Goal: Task Accomplishment & Management: Manage account settings

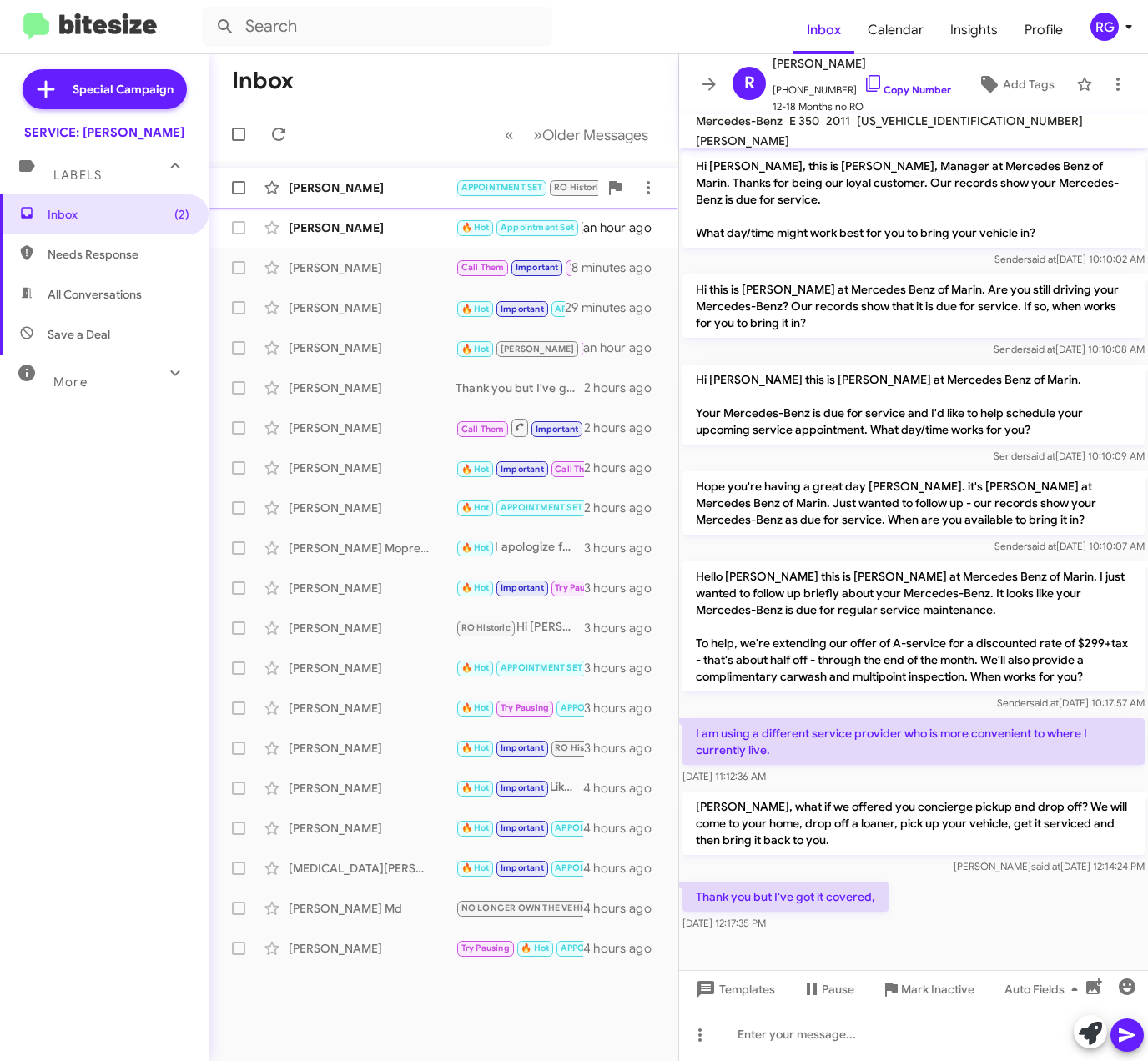
click at [481, 191] on span "APPOINTMENT SET" at bounding box center [502, 187] width 82 height 11
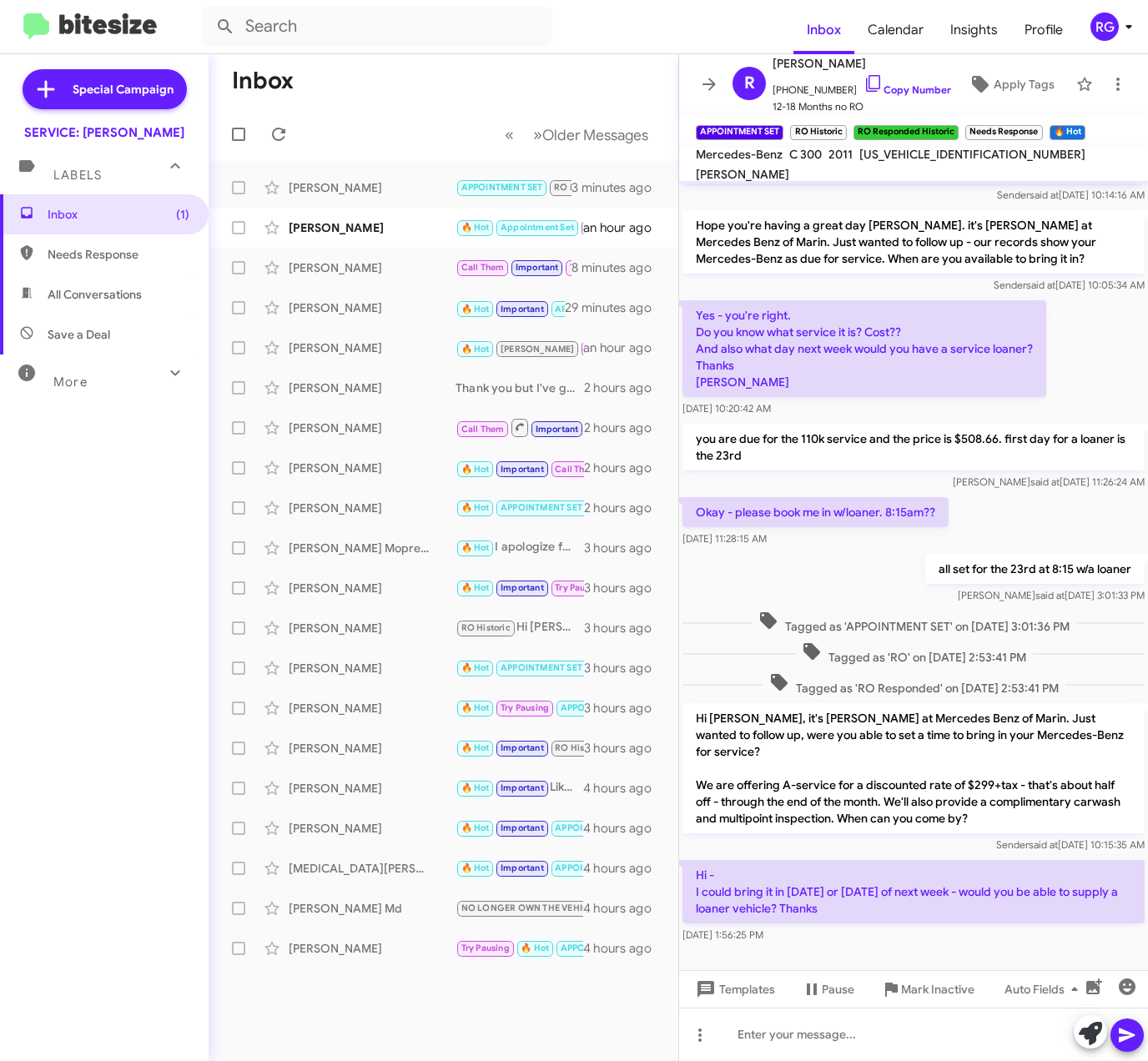
scroll to position [104, 0]
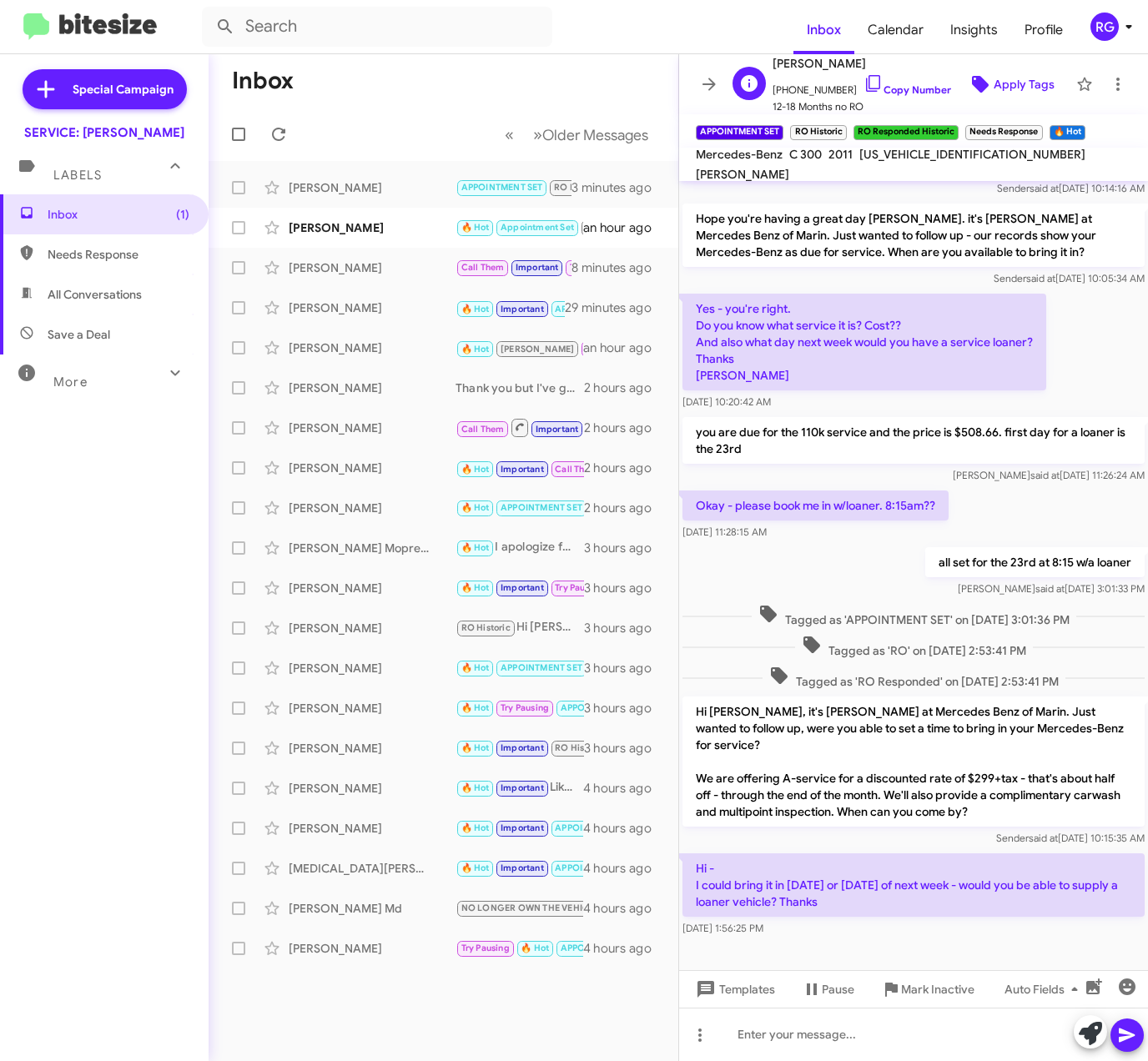
click at [1009, 95] on span "Apply Tags" at bounding box center [1024, 85] width 61 height 30
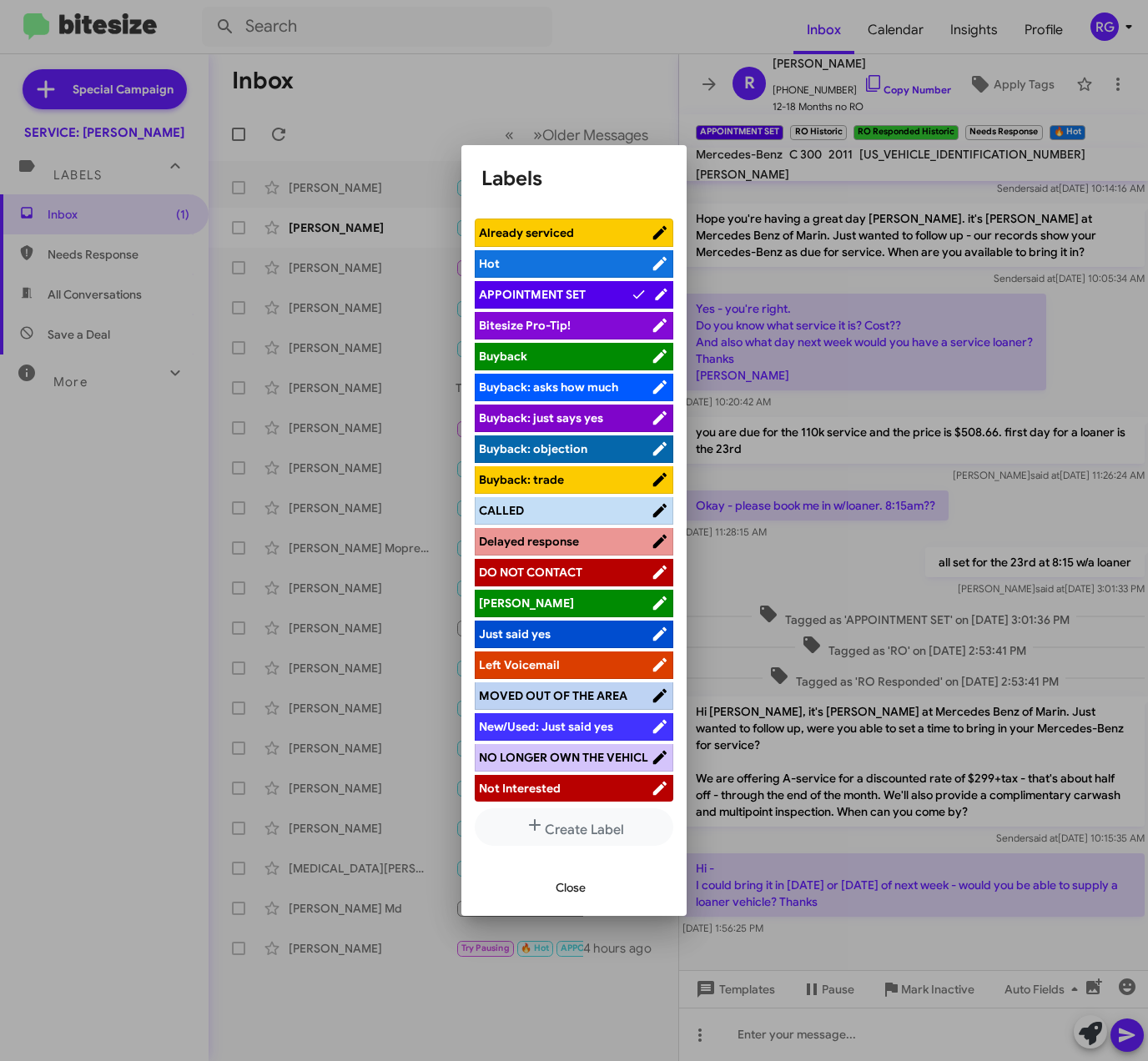
drag, startPoint x: 829, startPoint y: 297, endPoint x: 1036, endPoint y: 601, distance: 367.8
click at [830, 298] on div at bounding box center [574, 530] width 1148 height 1061
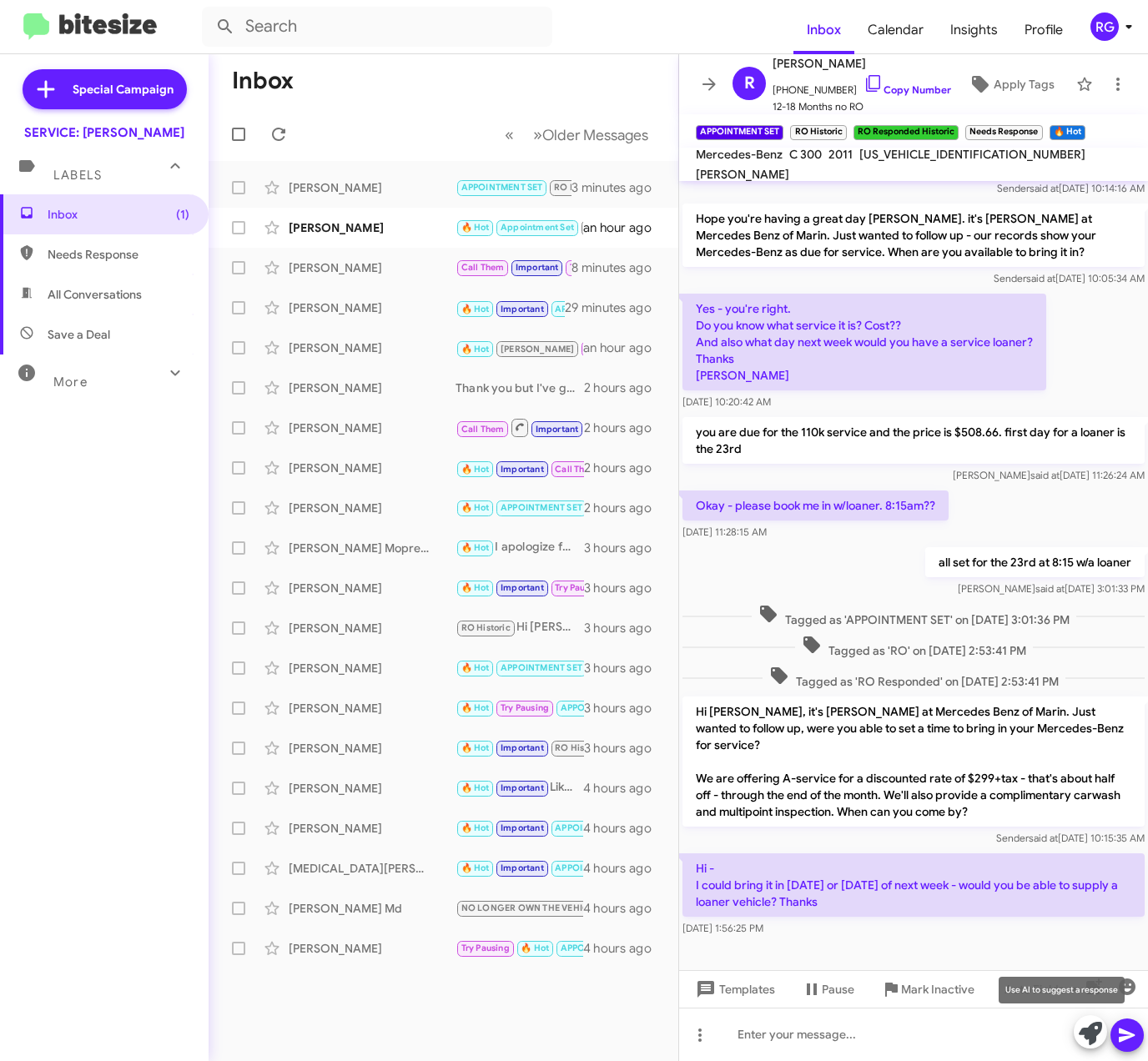
click at [1088, 1022] on icon at bounding box center [1090, 1033] width 23 height 23
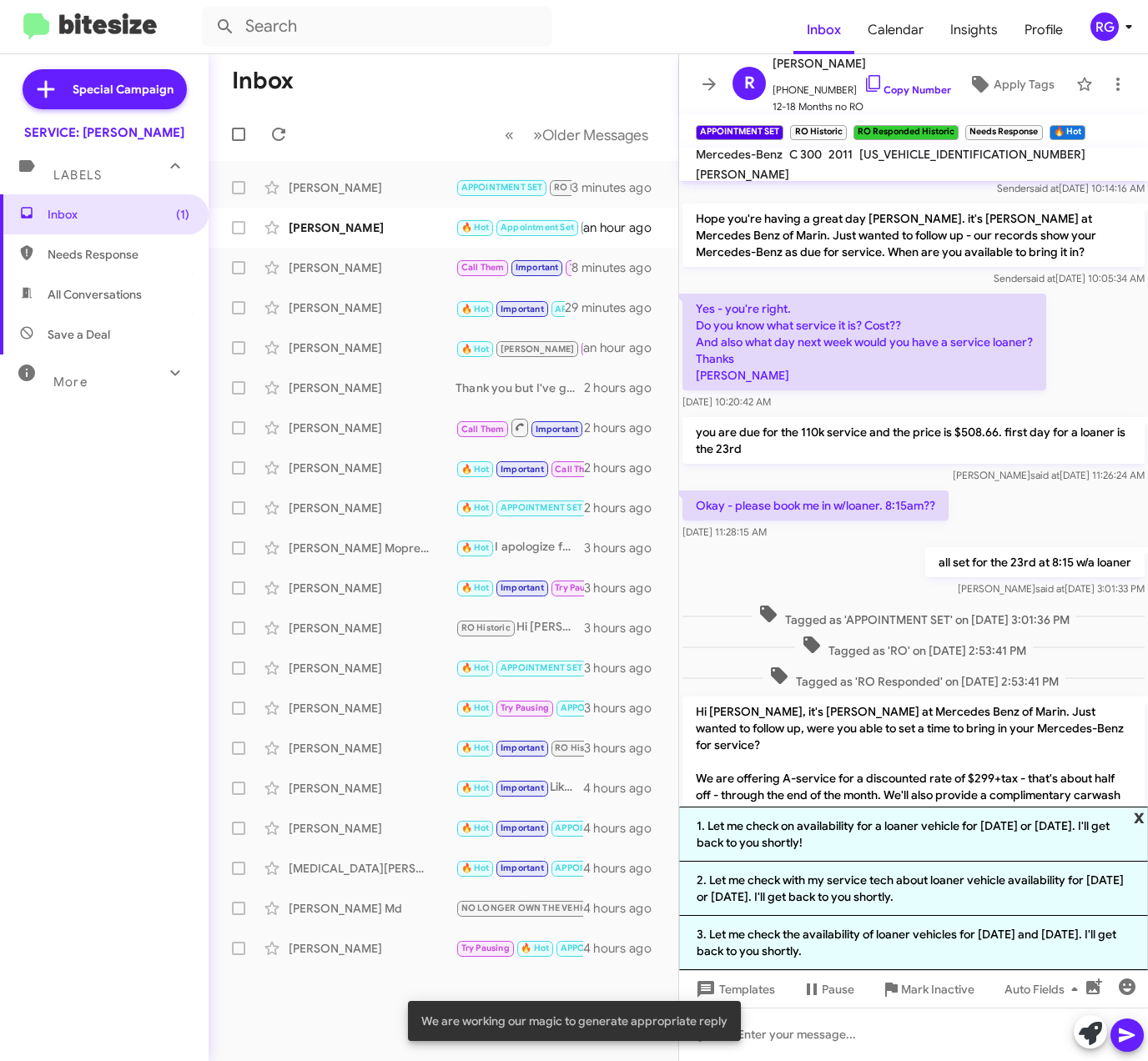
click at [1143, 815] on span "x" at bounding box center [1139, 816] width 11 height 20
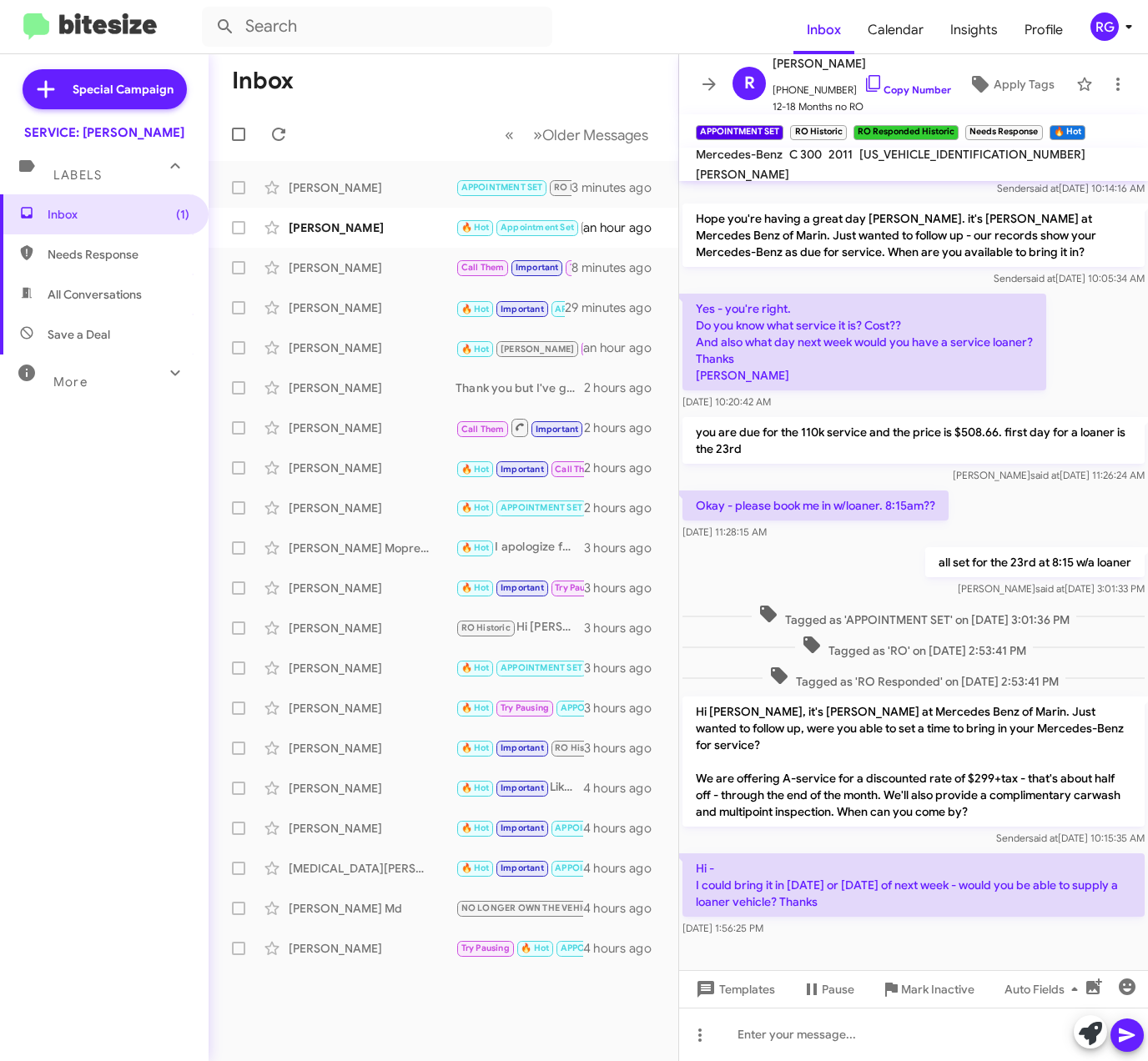
drag, startPoint x: 883, startPoint y: 892, endPoint x: 691, endPoint y: 845, distance: 197.7
click at [691, 853] on p "Hi - I could bring it in on Monday or Tuesday of next week - would you be able …" at bounding box center [913, 885] width 463 height 64
copy p "Hi - I could bring it in on Monday or Tuesday of next week - would you be able …"
click at [891, 147] on div "R Roger Guyett +14156723639 Copy Number 12-18 Months no RO Apply Tags APPOINTME…" at bounding box center [914, 558] width 470 height 1007
click at [891, 147] on mat-toolbar "APPOINTMENT SET × RO Historic × RO Responded Historic × Needs Response × 🔥 Hot ×" at bounding box center [914, 131] width 470 height 34
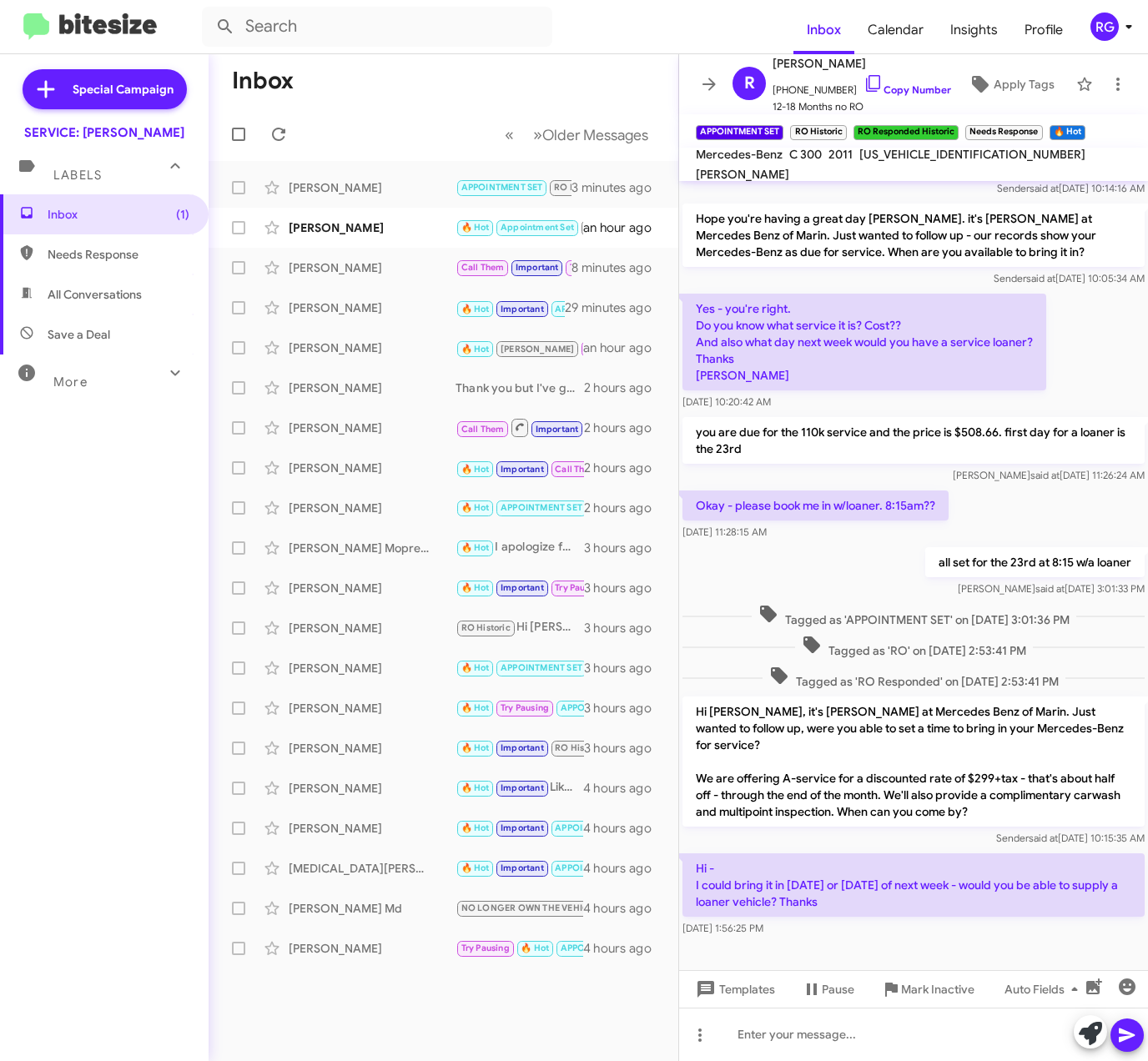
drag, startPoint x: 891, startPoint y: 147, endPoint x: 898, endPoint y: 160, distance: 14.8
click at [898, 160] on span "WDDGF5EB3BA515646" at bounding box center [972, 154] width 226 height 15
click at [896, 160] on span "WDDGF5EB3BA515646" at bounding box center [972, 154] width 226 height 15
copy span "WDDGF5EB3BA515646"
drag, startPoint x: 865, startPoint y: 883, endPoint x: 696, endPoint y: 844, distance: 173.4
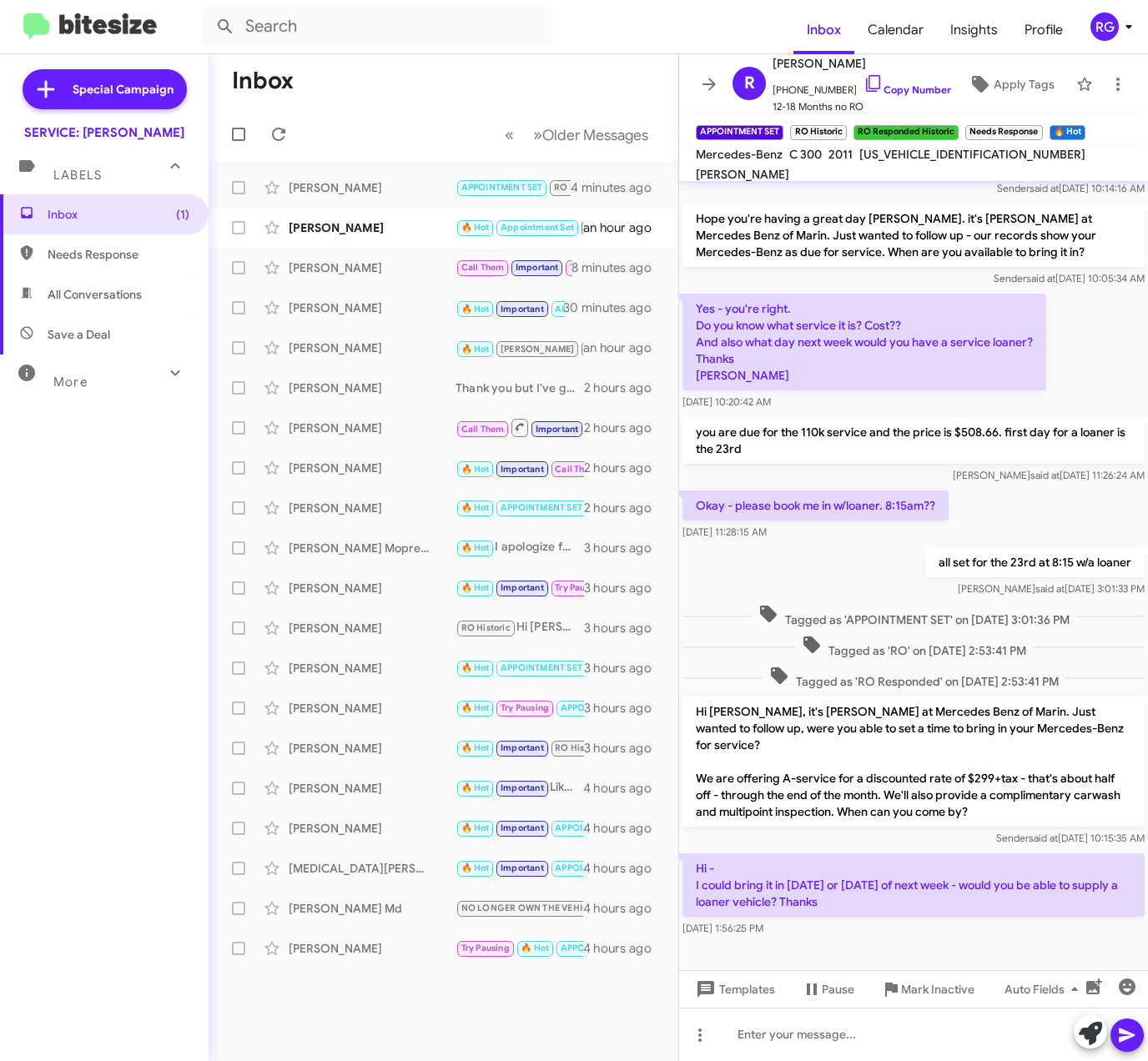
click at [696, 853] on p "Hi - I could bring it in on Monday or Tuesday of next week - would you be able …" at bounding box center [913, 885] width 463 height 64
copy p "Hi - I could bring it in on Monday or Tuesday of next week - would you be able …"
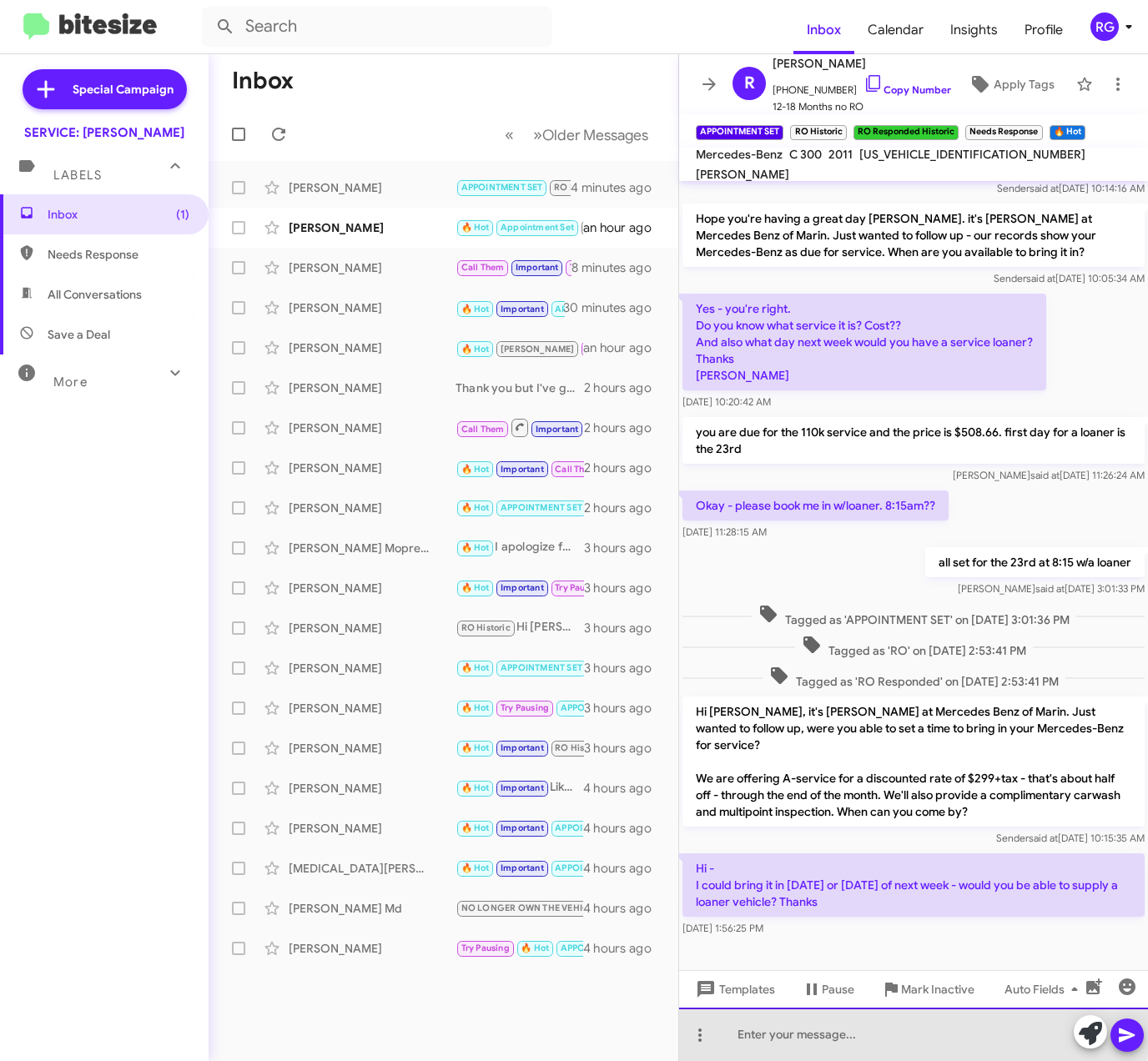
click at [793, 1032] on div at bounding box center [914, 1035] width 470 height 54
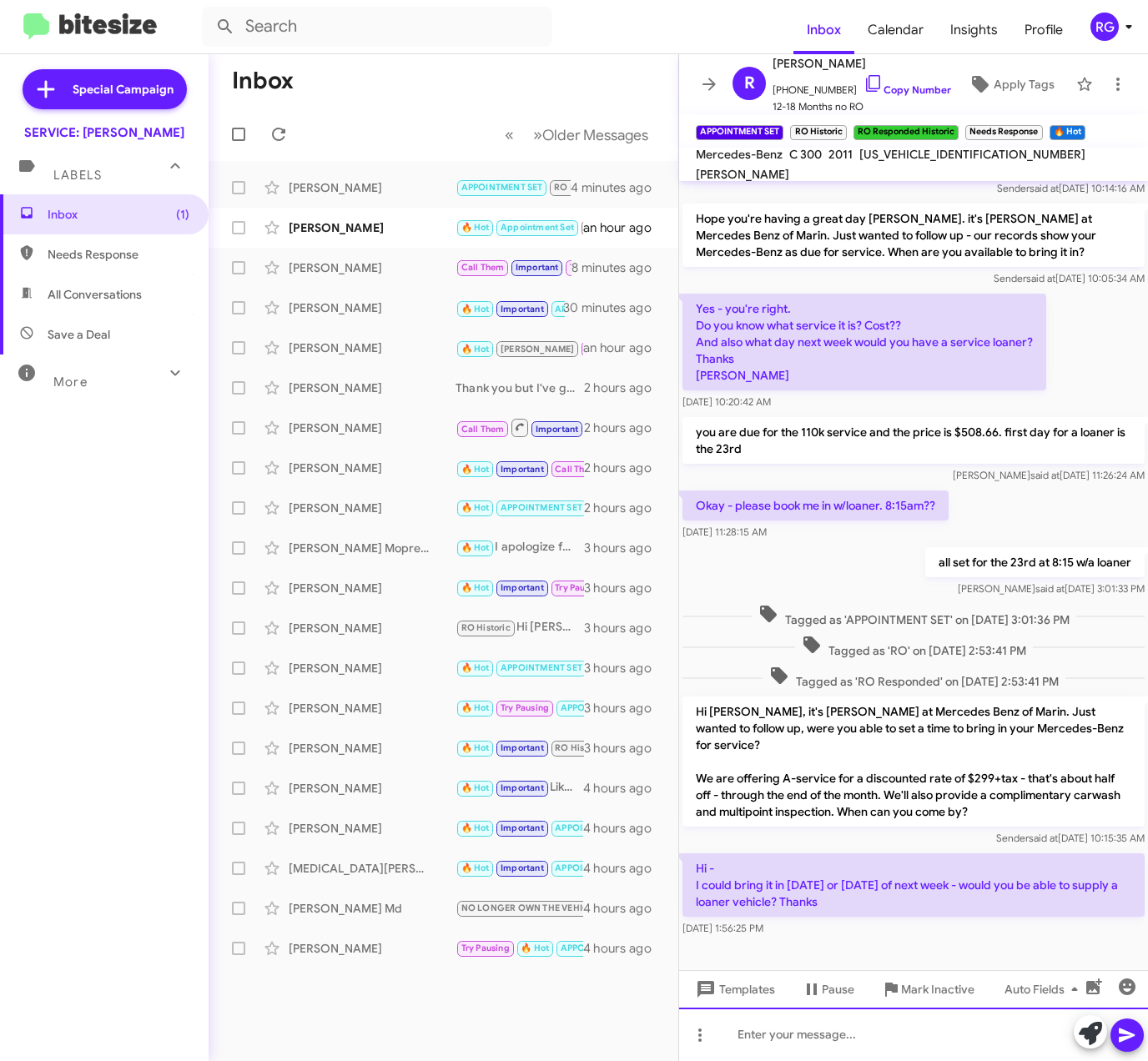
paste div
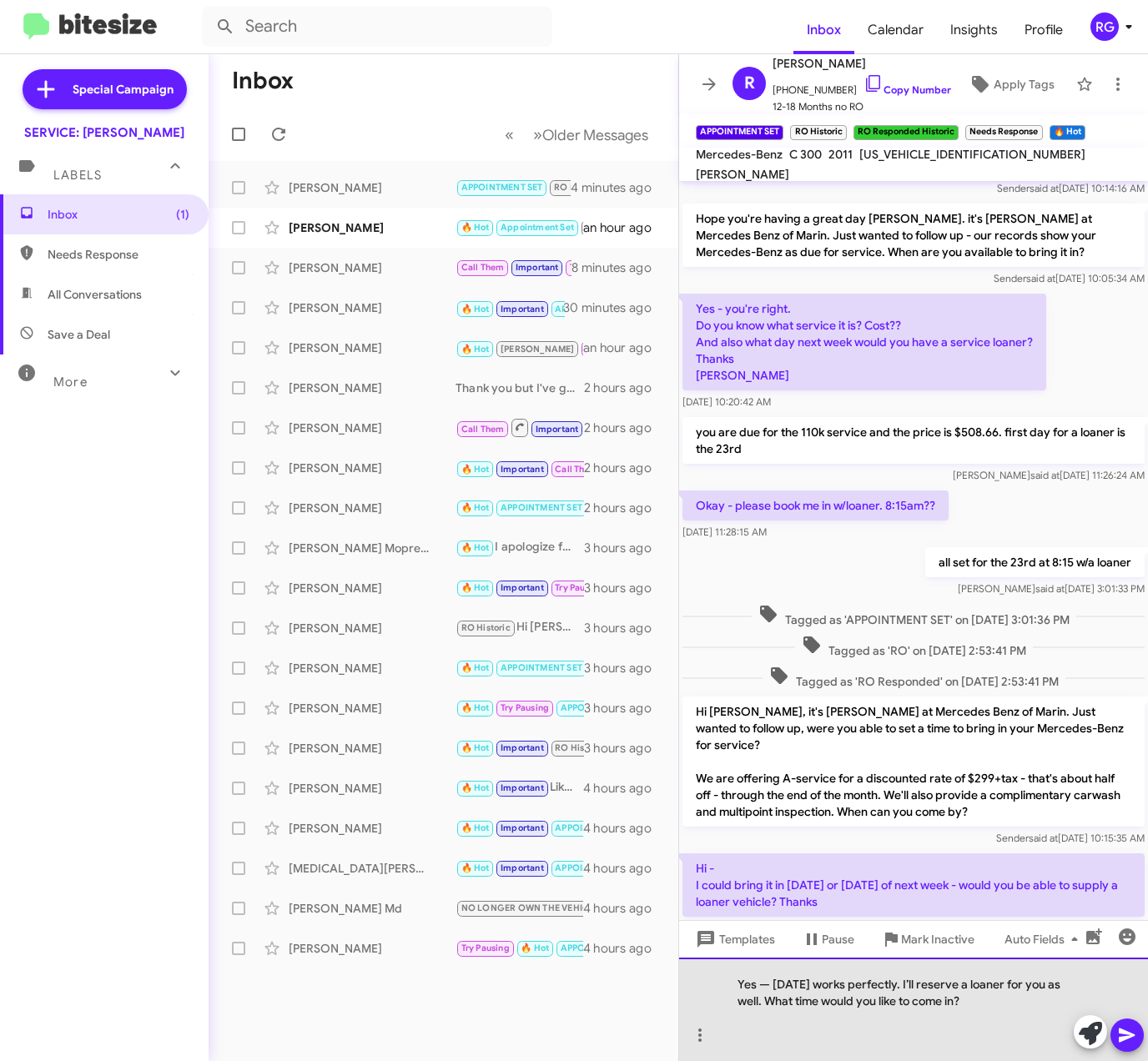
click at [775, 984] on div "Yes — Monday works perfectly. I’ll reserve a loaner for you as well. What time …" at bounding box center [914, 1009] width 470 height 103
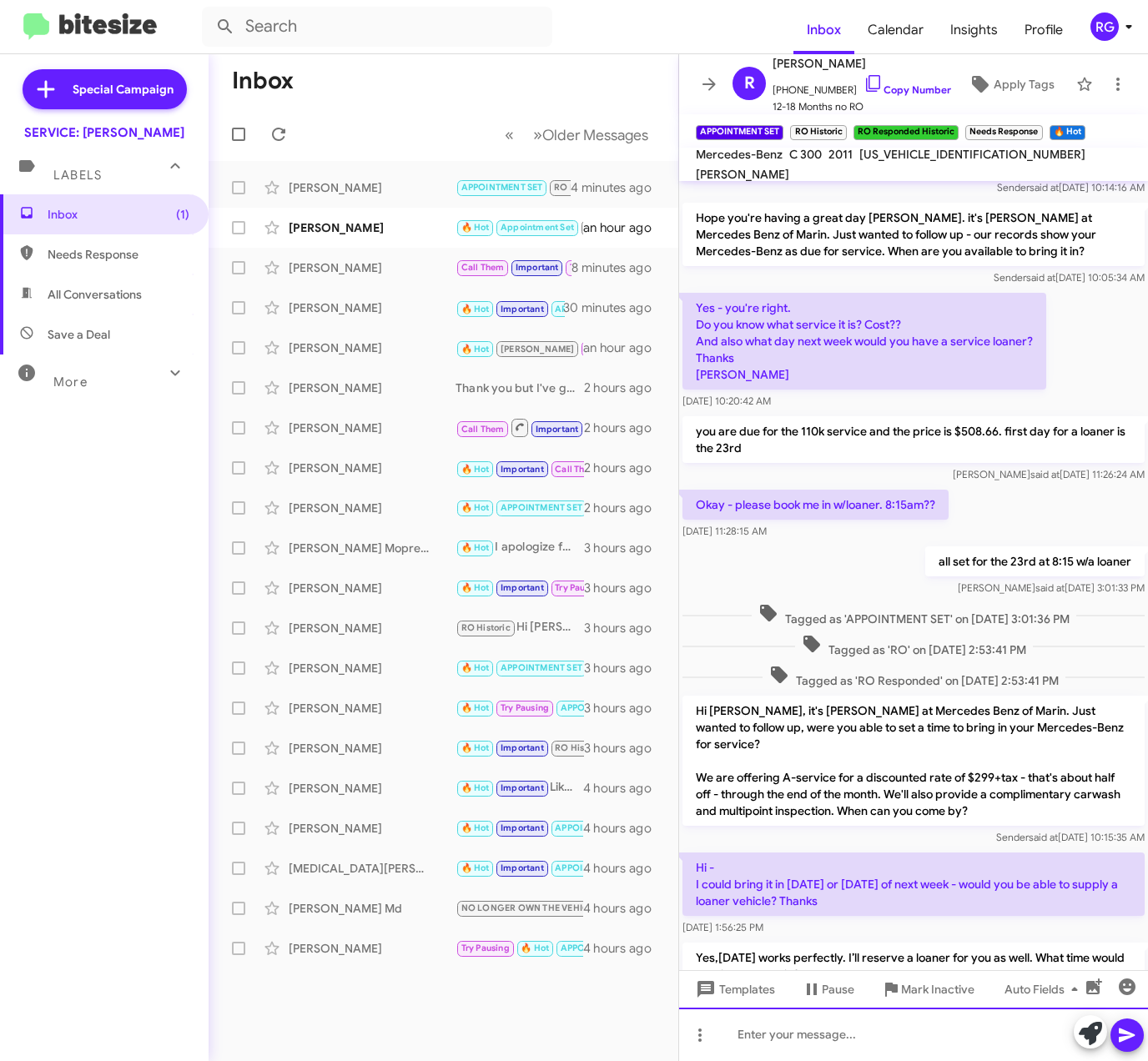
scroll to position [182, 0]
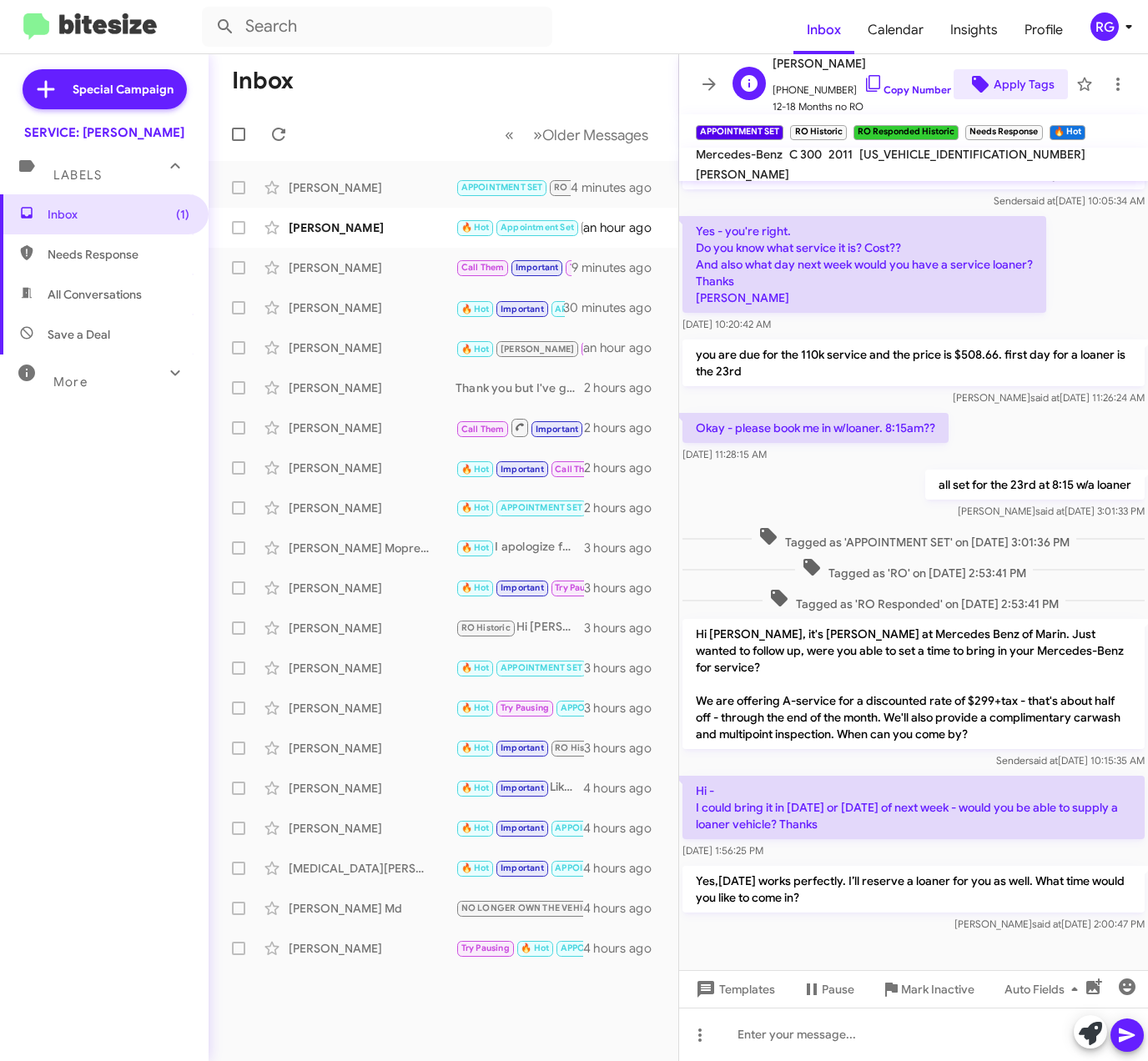
click at [1009, 71] on span "Apply Tags" at bounding box center [1024, 85] width 61 height 30
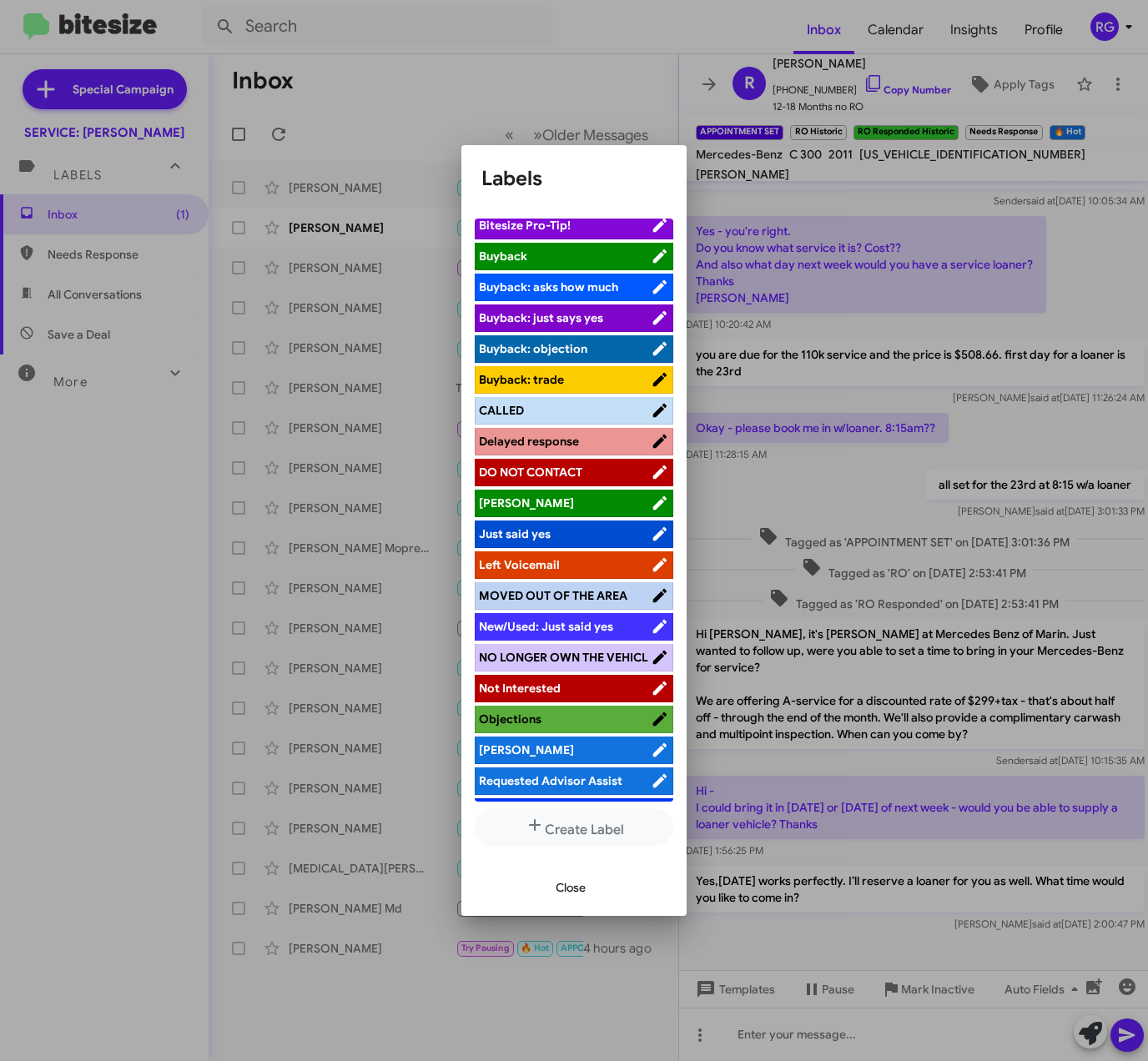
scroll to position [178, 0]
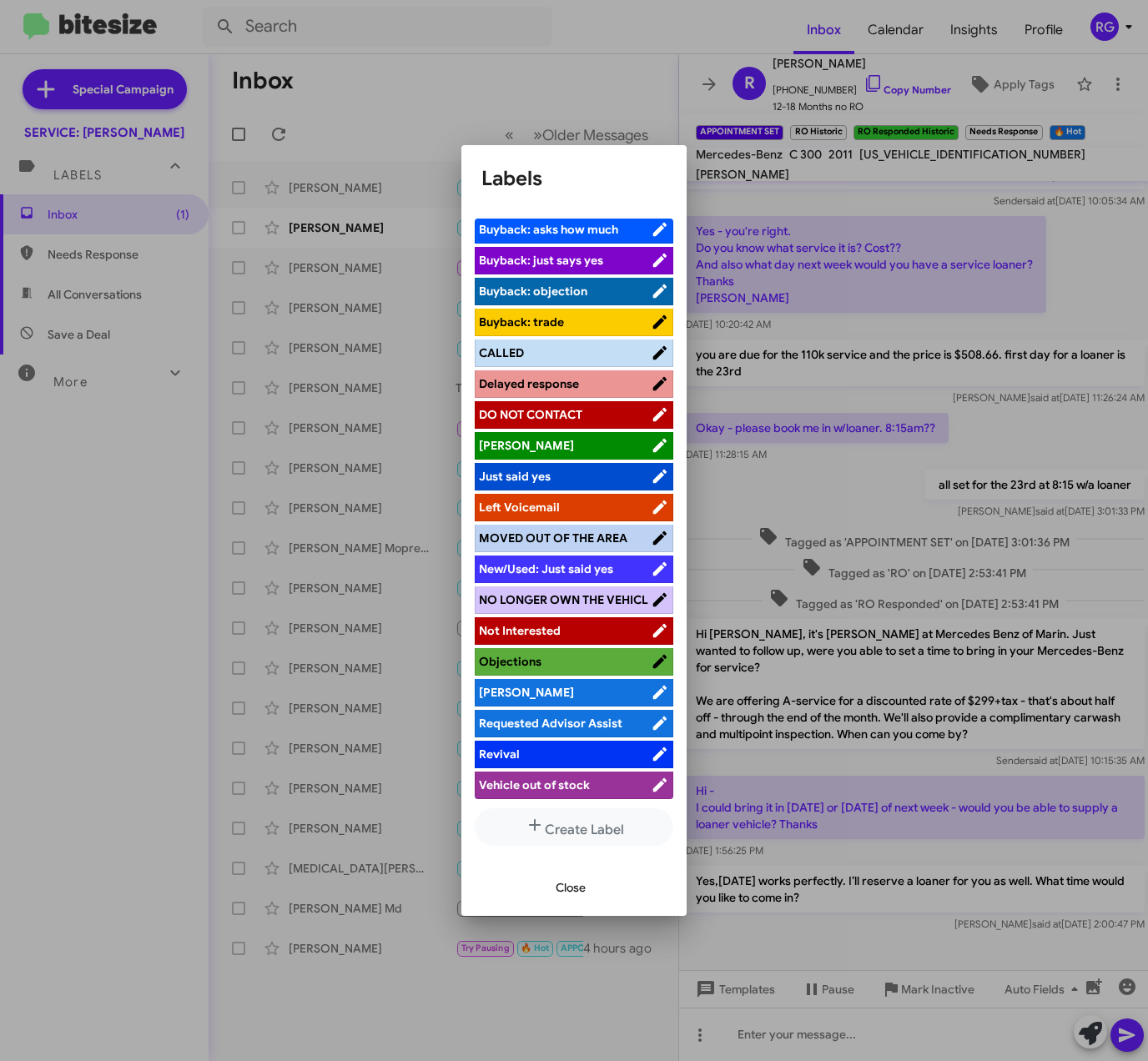
click at [546, 686] on span "[PERSON_NAME]" at bounding box center [565, 692] width 172 height 17
click at [535, 892] on div "Close" at bounding box center [574, 887] width 185 height 57
click at [569, 889] on span "Close" at bounding box center [571, 888] width 30 height 30
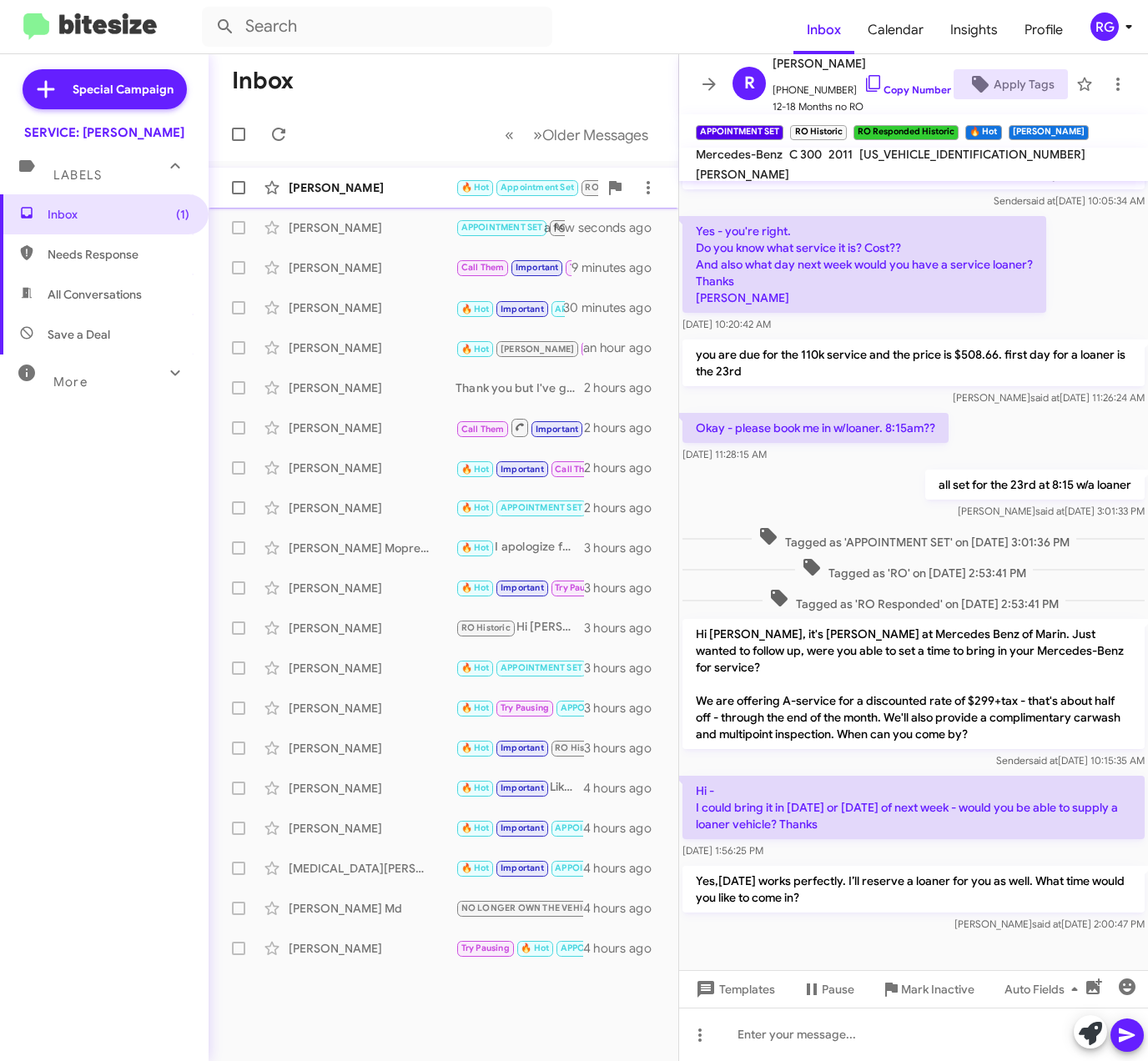
click at [419, 195] on div "Johann Koehne" at bounding box center [372, 187] width 167 height 17
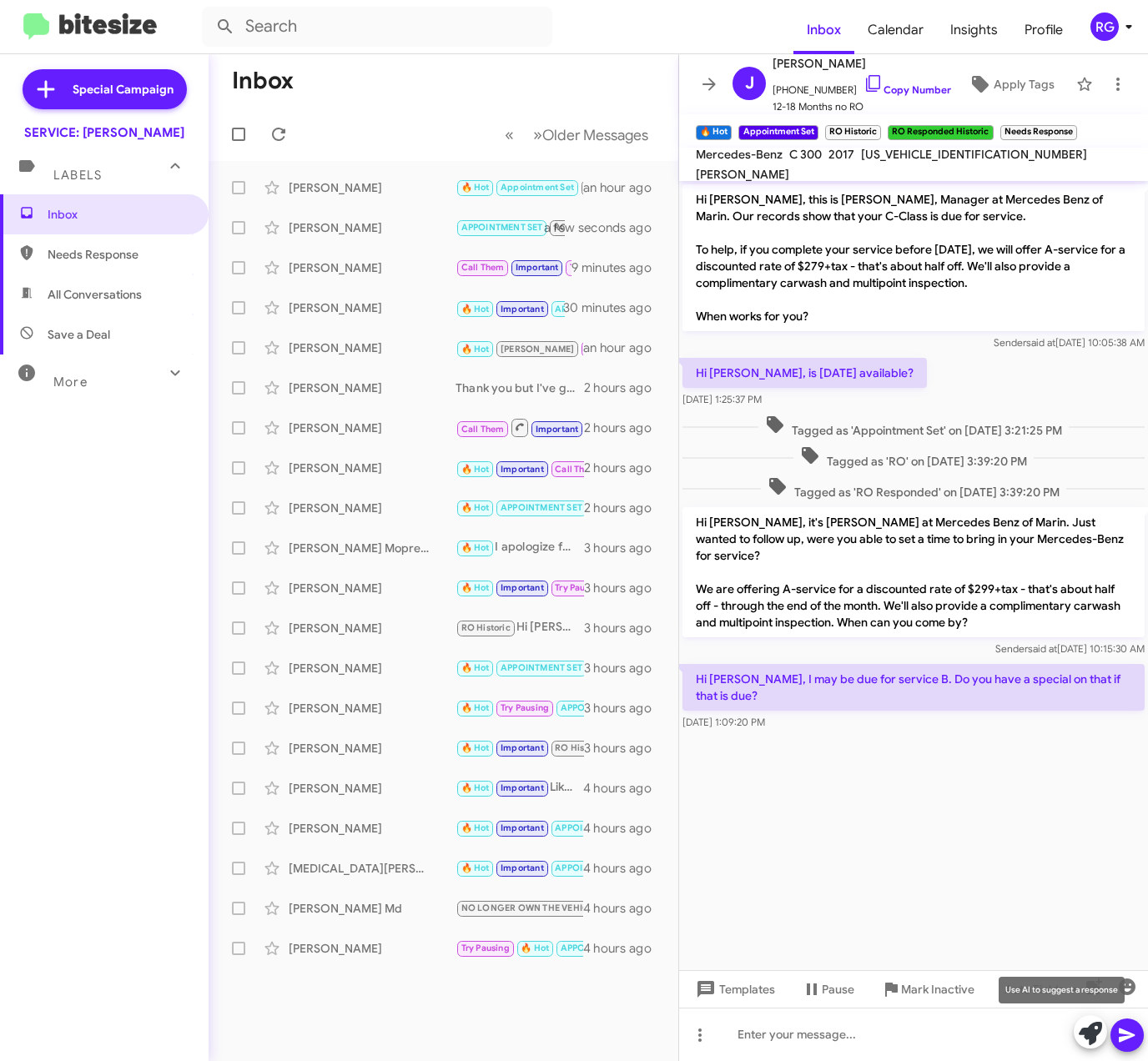
click at [1095, 1026] on icon at bounding box center [1090, 1033] width 23 height 23
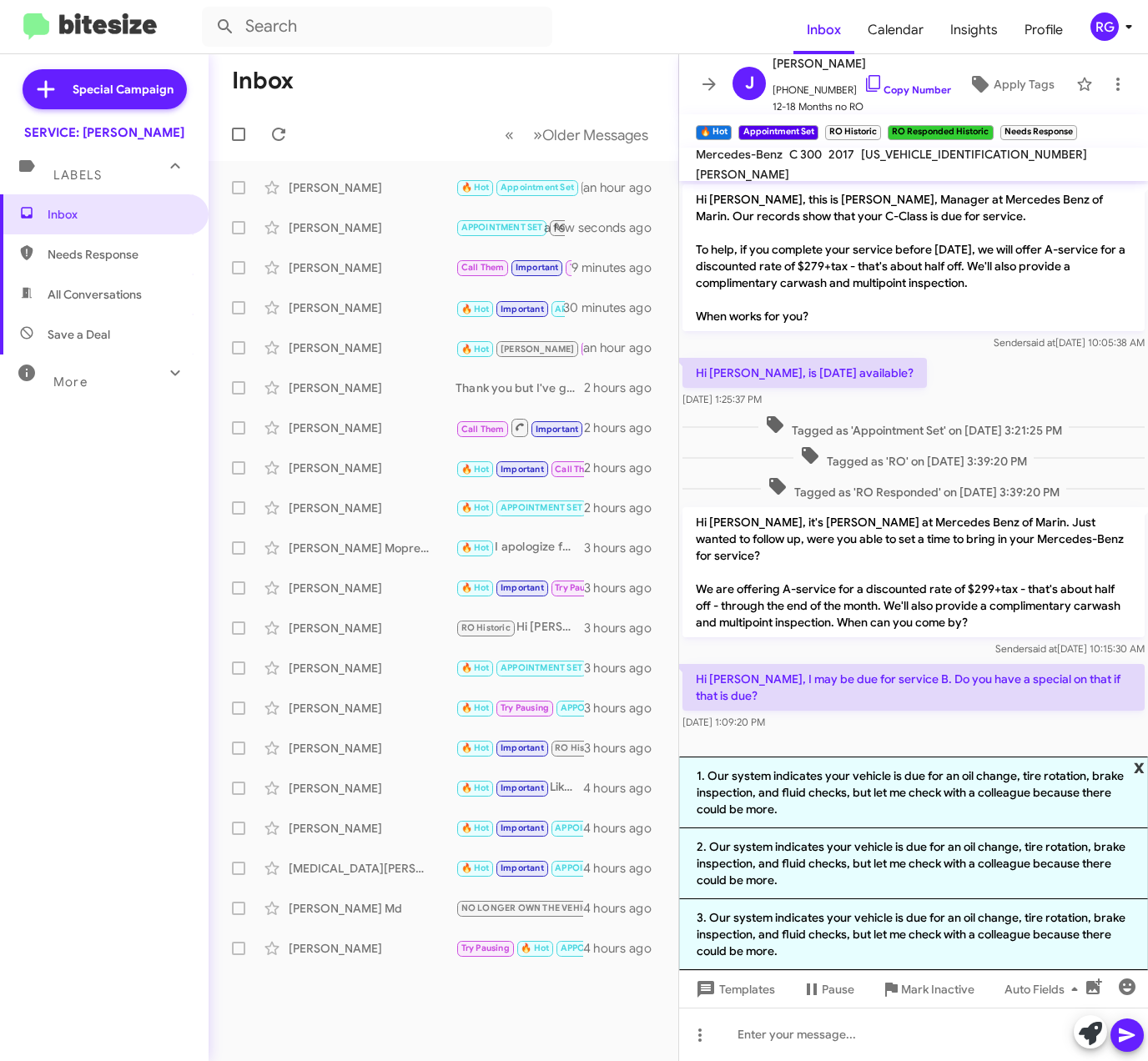
click at [1138, 766] on span "x" at bounding box center [1139, 767] width 11 height 20
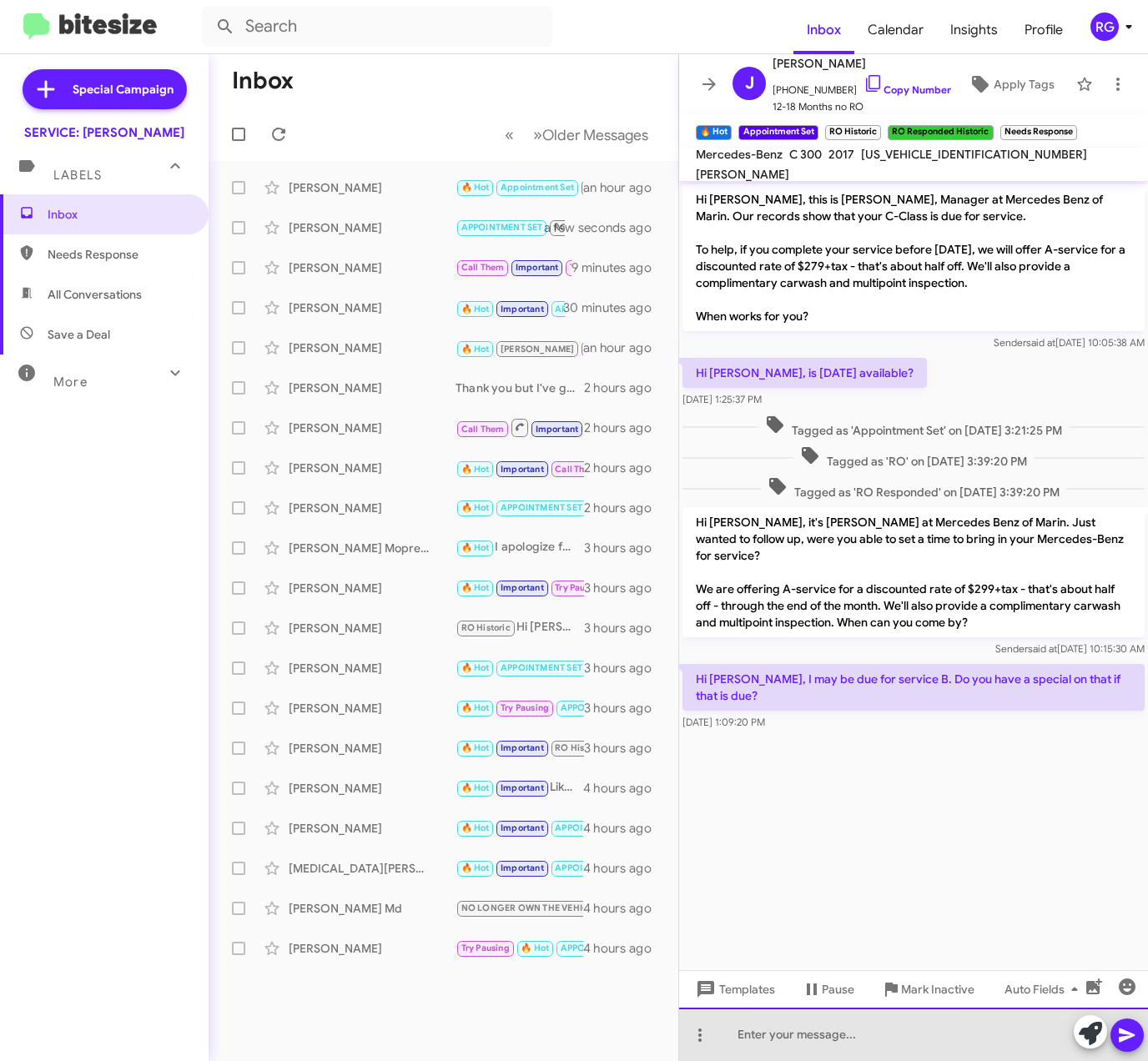
click at [842, 1042] on div at bounding box center [914, 1035] width 470 height 54
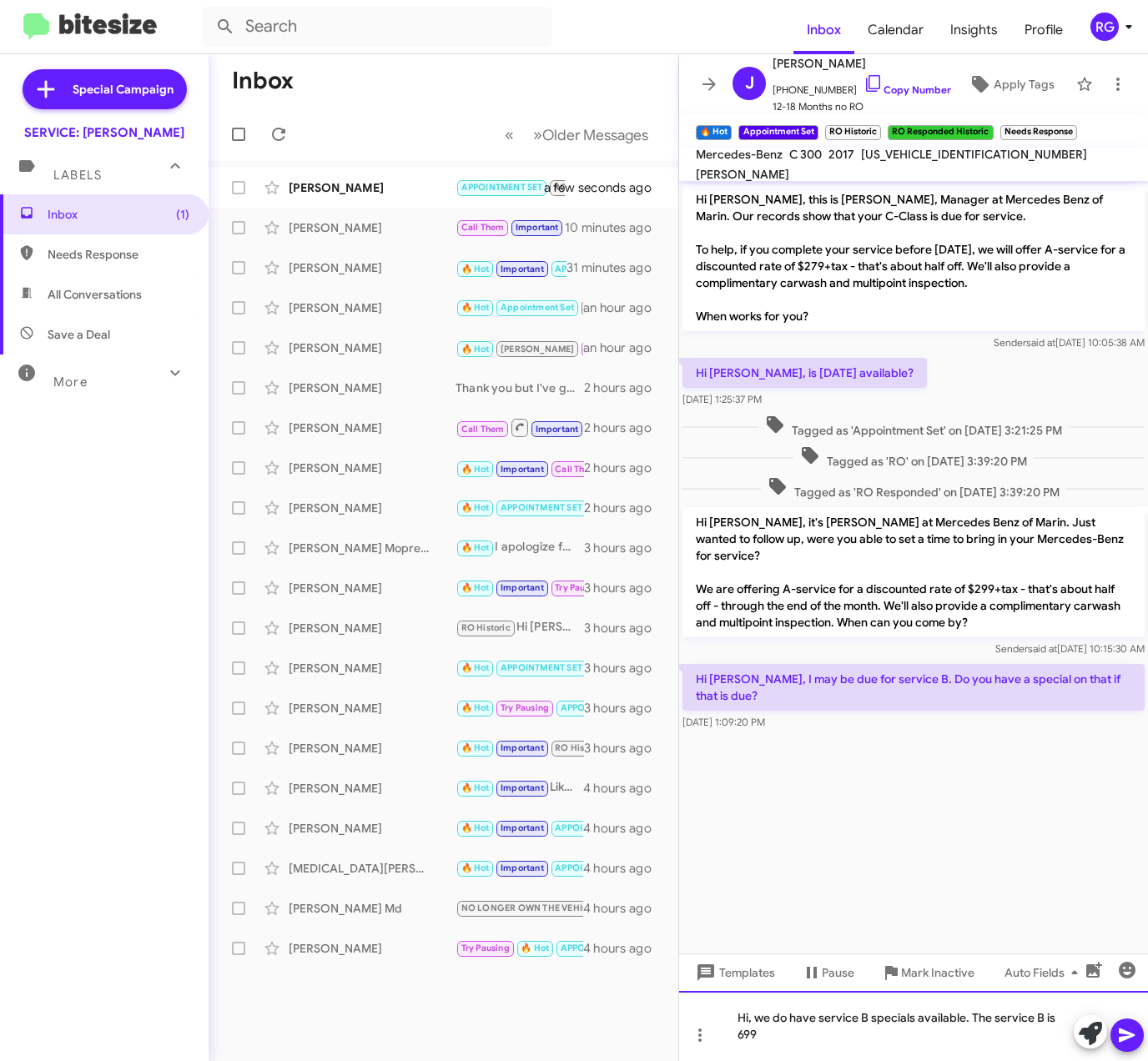
click at [735, 1039] on div "Hi, we do have service B specials available. The service B is 699" at bounding box center [914, 1026] width 470 height 70
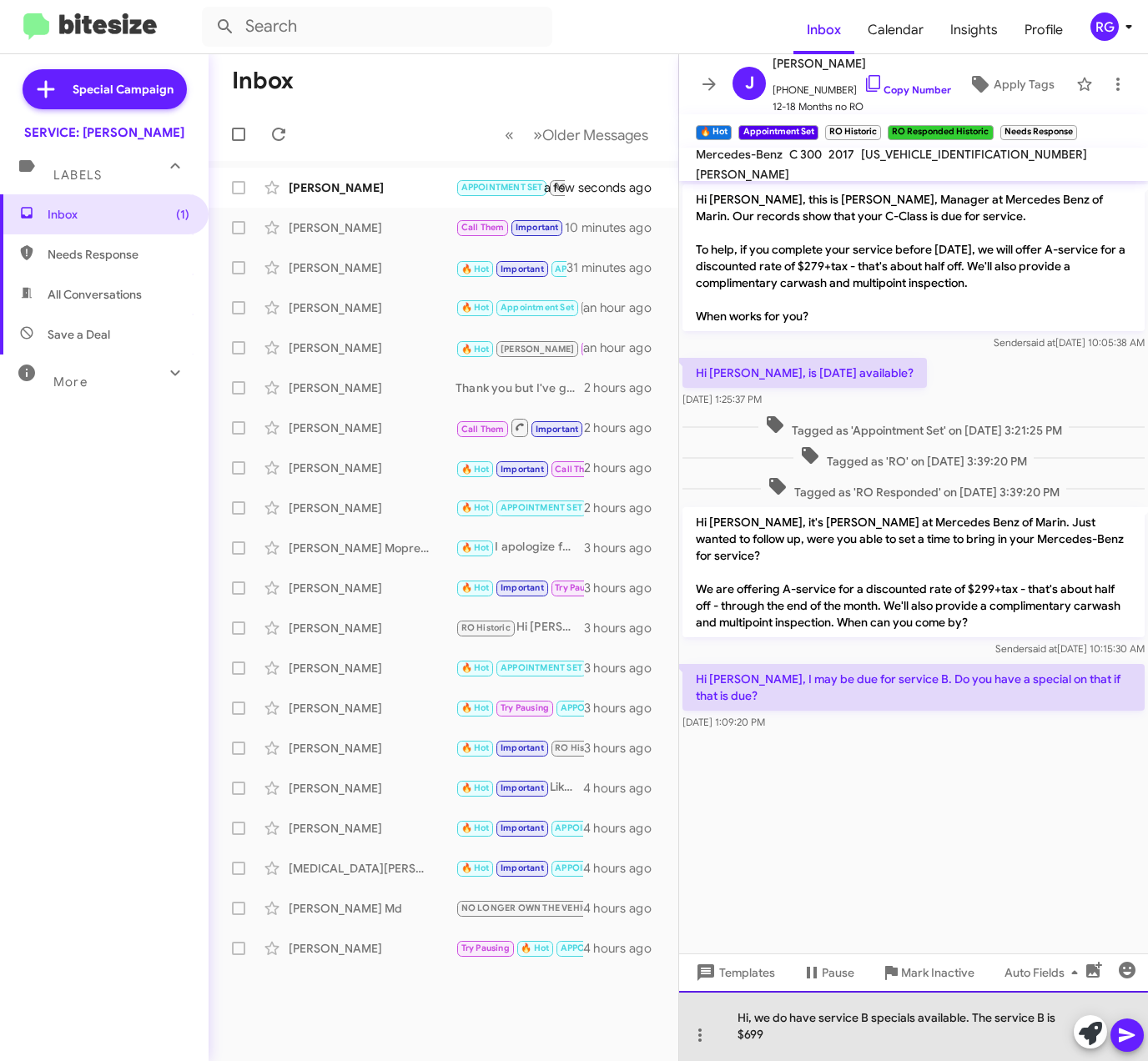
click at [817, 1048] on div "Hi, we do have service B specials available. The service B is $699" at bounding box center [914, 1026] width 470 height 70
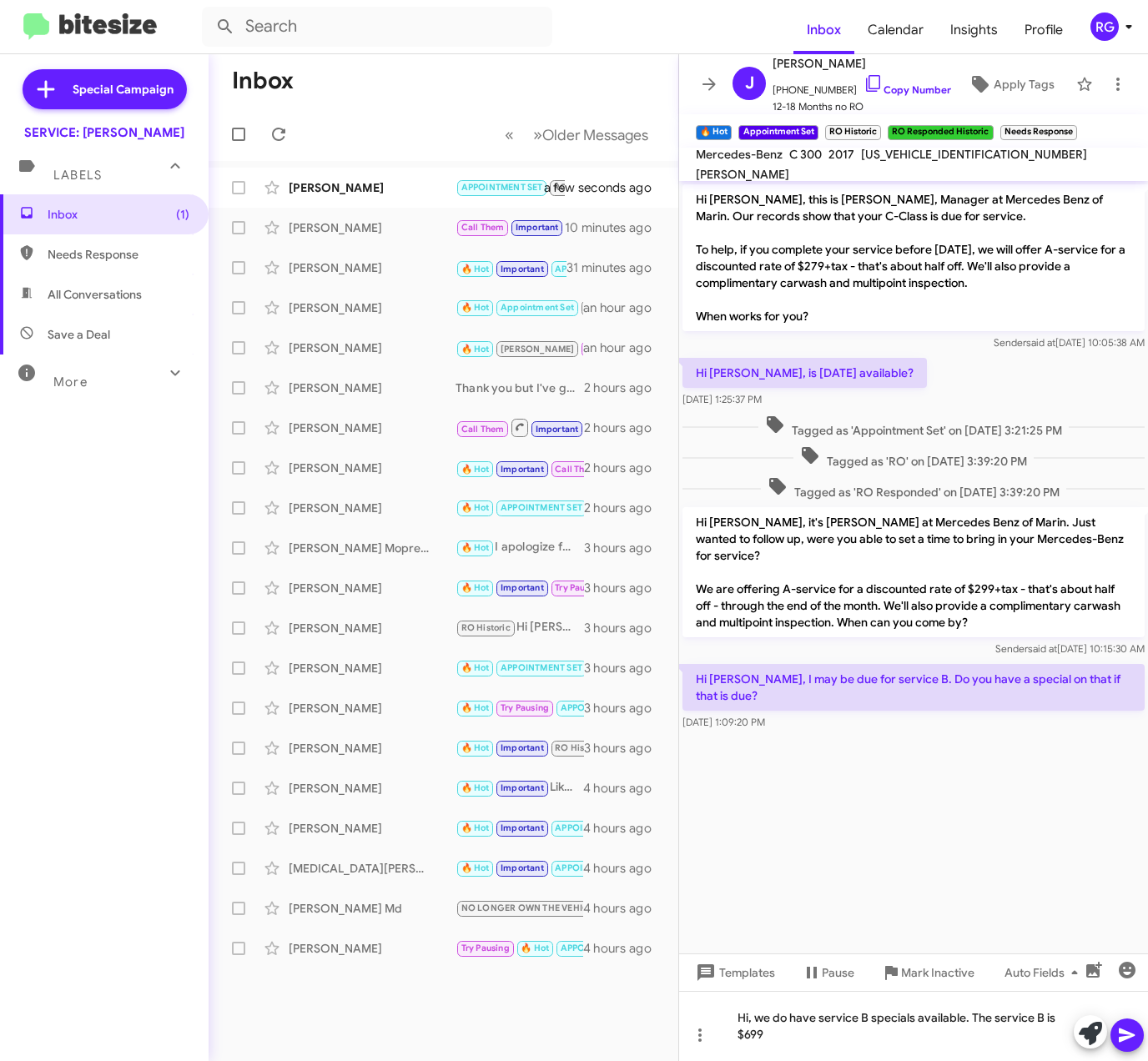
drag, startPoint x: 955, startPoint y: 609, endPoint x: 871, endPoint y: 595, distance: 85.2
click at [871, 595] on p "Hi Johann, it's Omar Ibrahimi at Mercedes Benz of Marin. Just wanted to follow …" at bounding box center [913, 572] width 463 height 130
copy p "We'll also provide a complimentary carwash and multipoint inspection. When can …"
click at [781, 1033] on mat-tooltip-component "Pause Conversation" at bounding box center [828, 1012] width 113 height 50
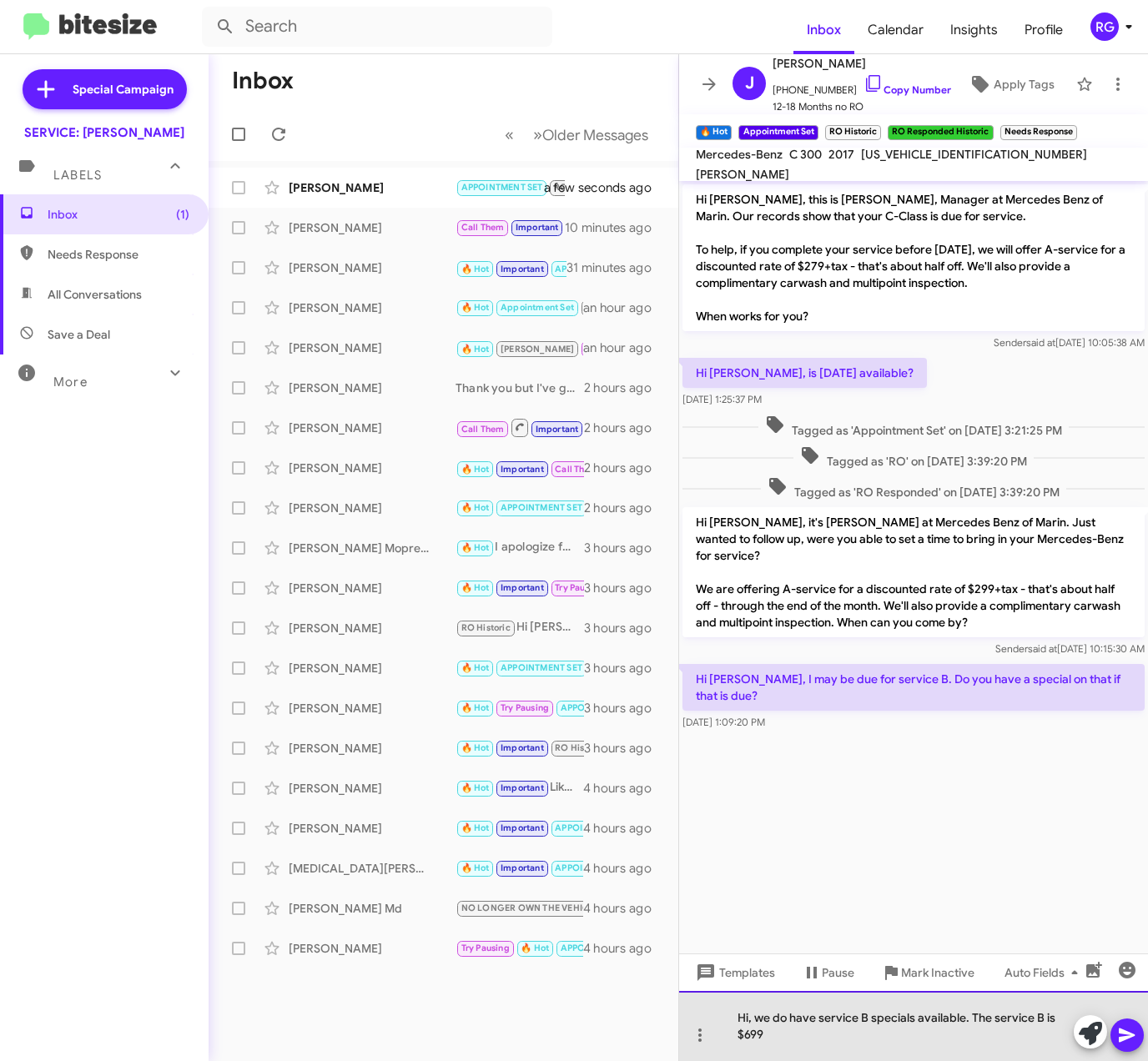
click at [783, 1043] on div "Hi, we do have service B specials available. The service B is $699" at bounding box center [914, 1026] width 470 height 70
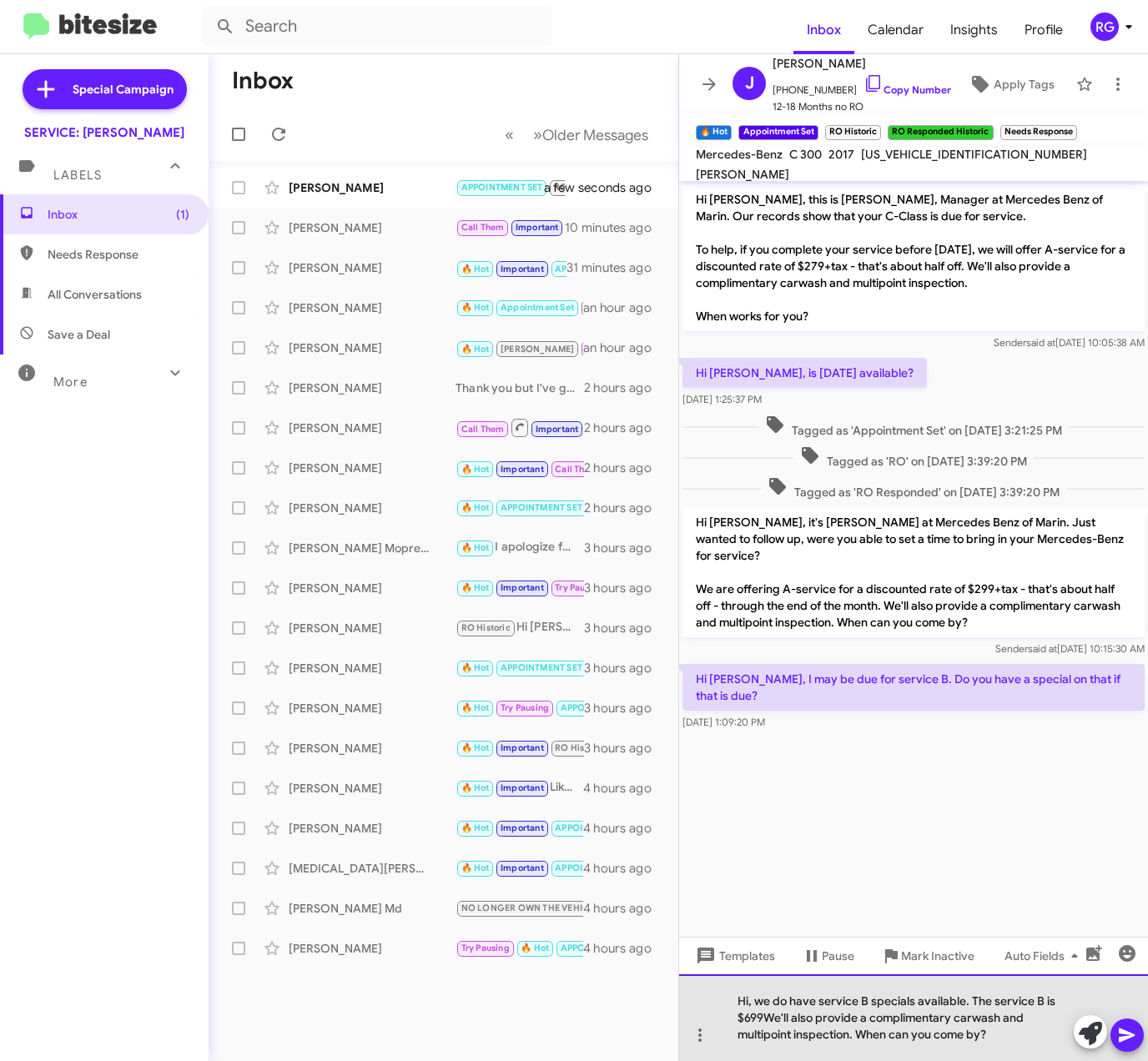
click at [763, 1018] on div "Hi, we do have service B specials available. The service B is $699We'll also pr…" at bounding box center [914, 1017] width 470 height 87
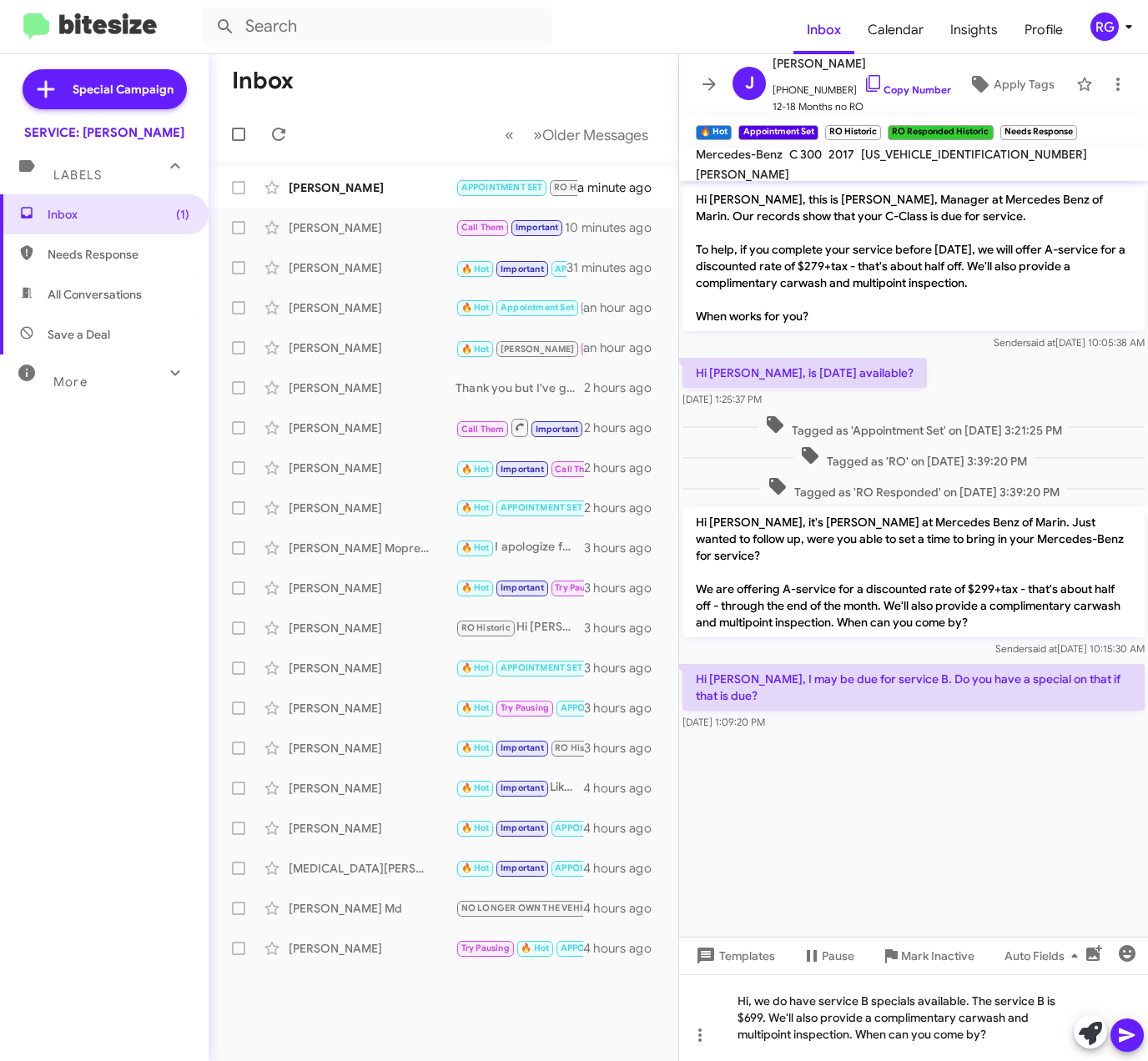
click at [1128, 1033] on icon at bounding box center [1127, 1036] width 16 height 14
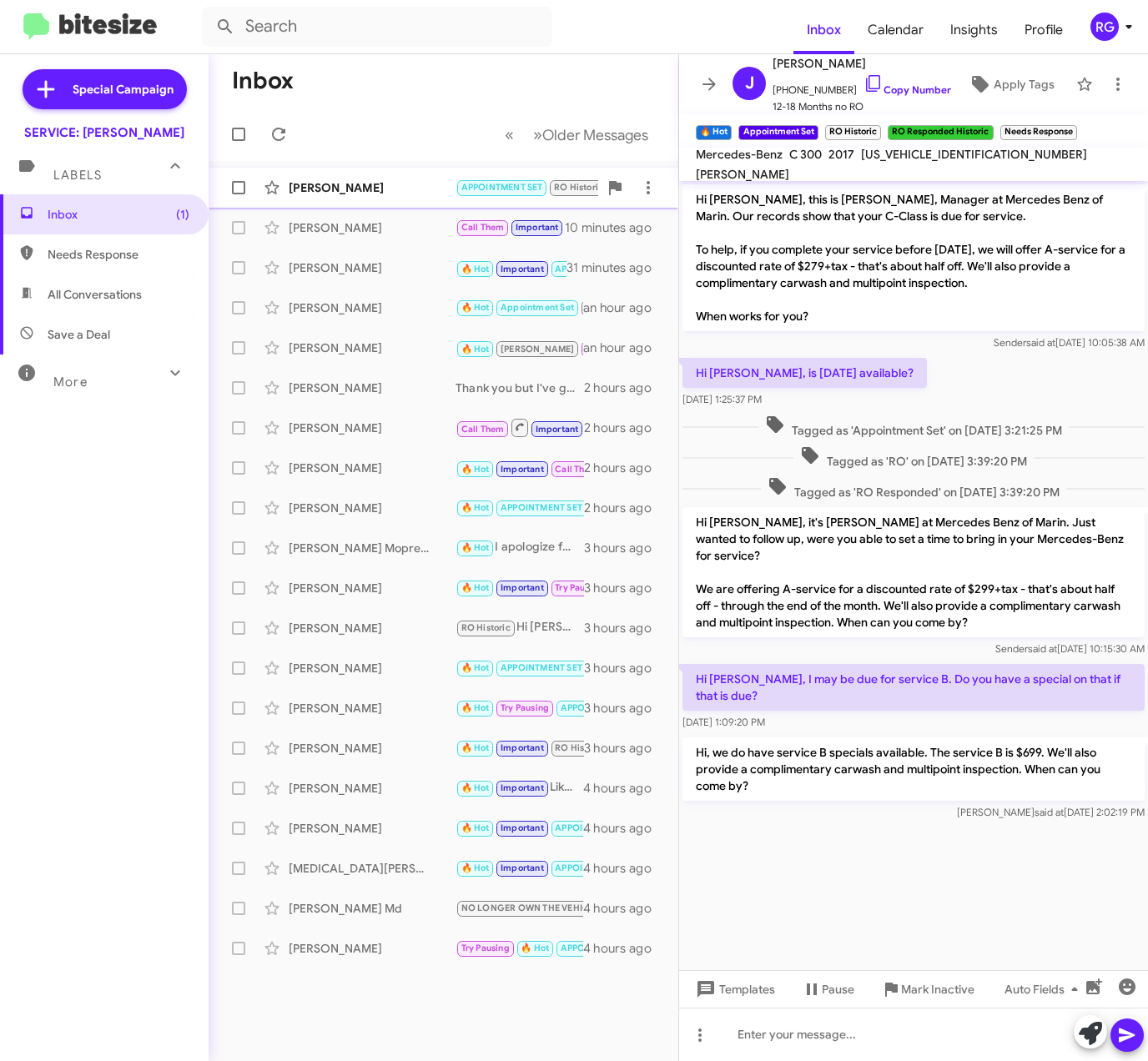
click at [397, 174] on div "Roger Guyett APPOINTMENT SET RO Historic RO Responded Historic 🔥 Hot RAUL Needs…" at bounding box center [444, 188] width 444 height 34
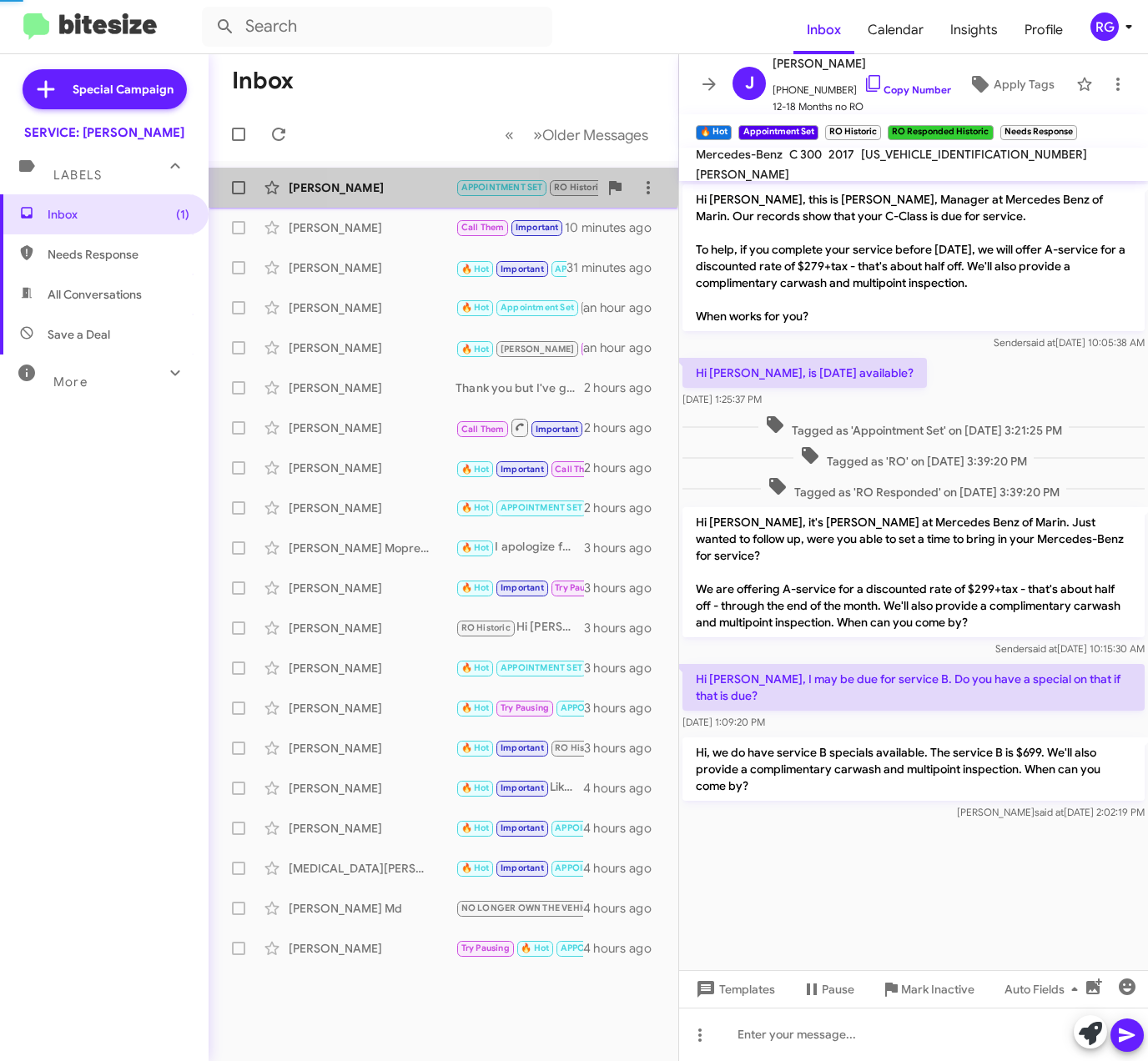
scroll to position [277, 0]
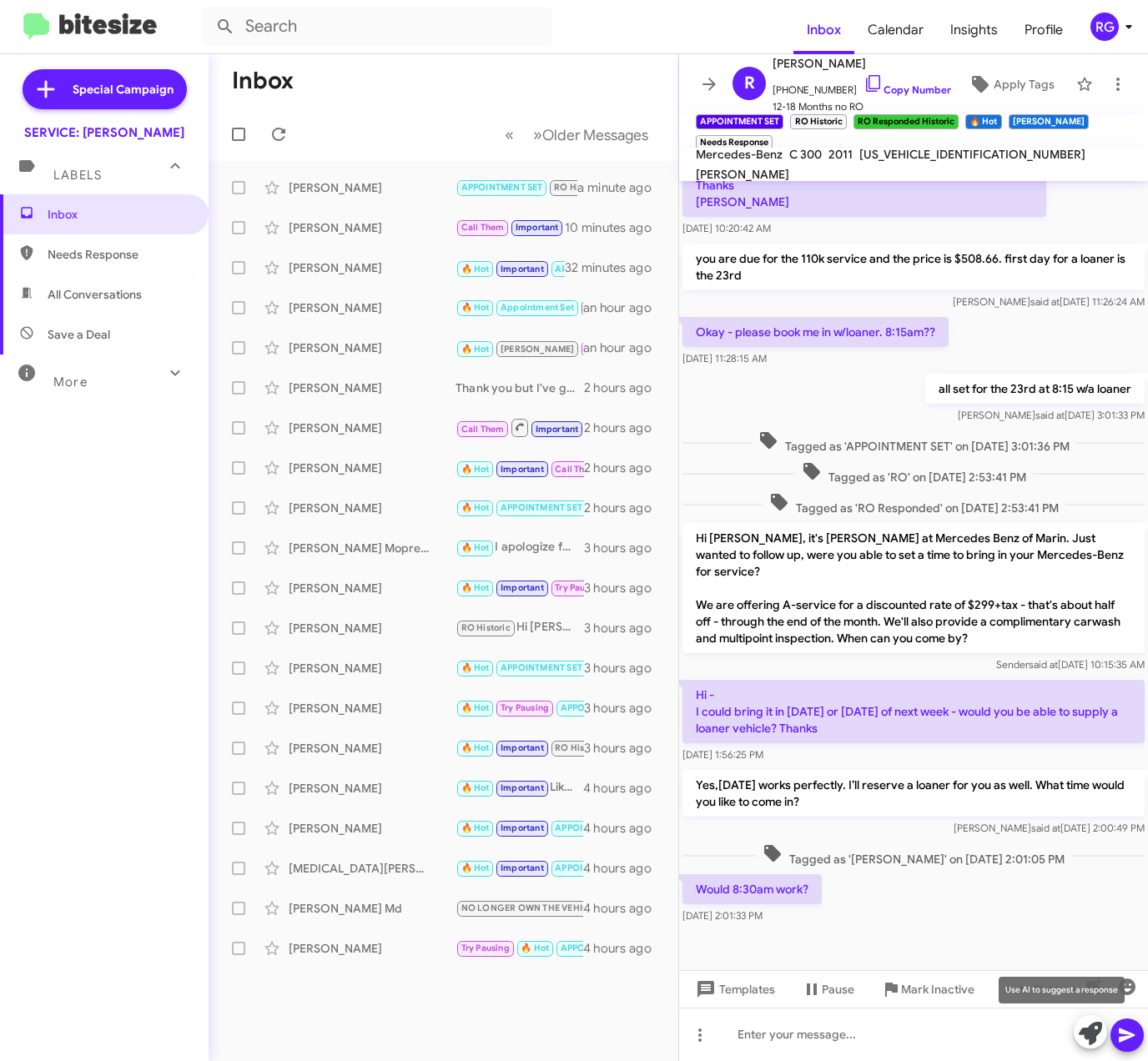
click at [1088, 1035] on icon at bounding box center [1090, 1033] width 23 height 23
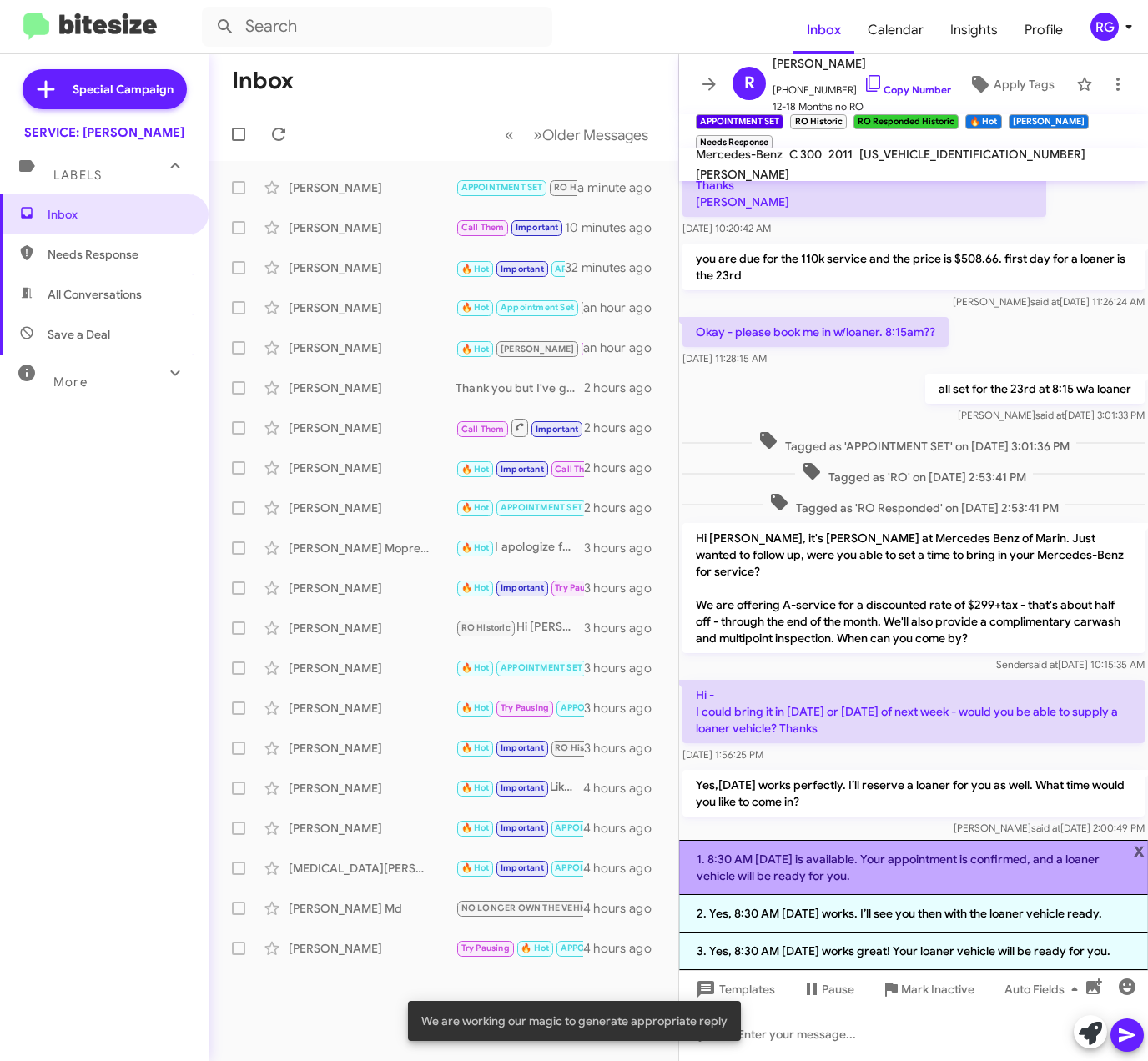
click at [893, 849] on li "1. 8:30 AM on Monday is available. Your appointment is confirmed, and a loaner …" at bounding box center [914, 867] width 470 height 55
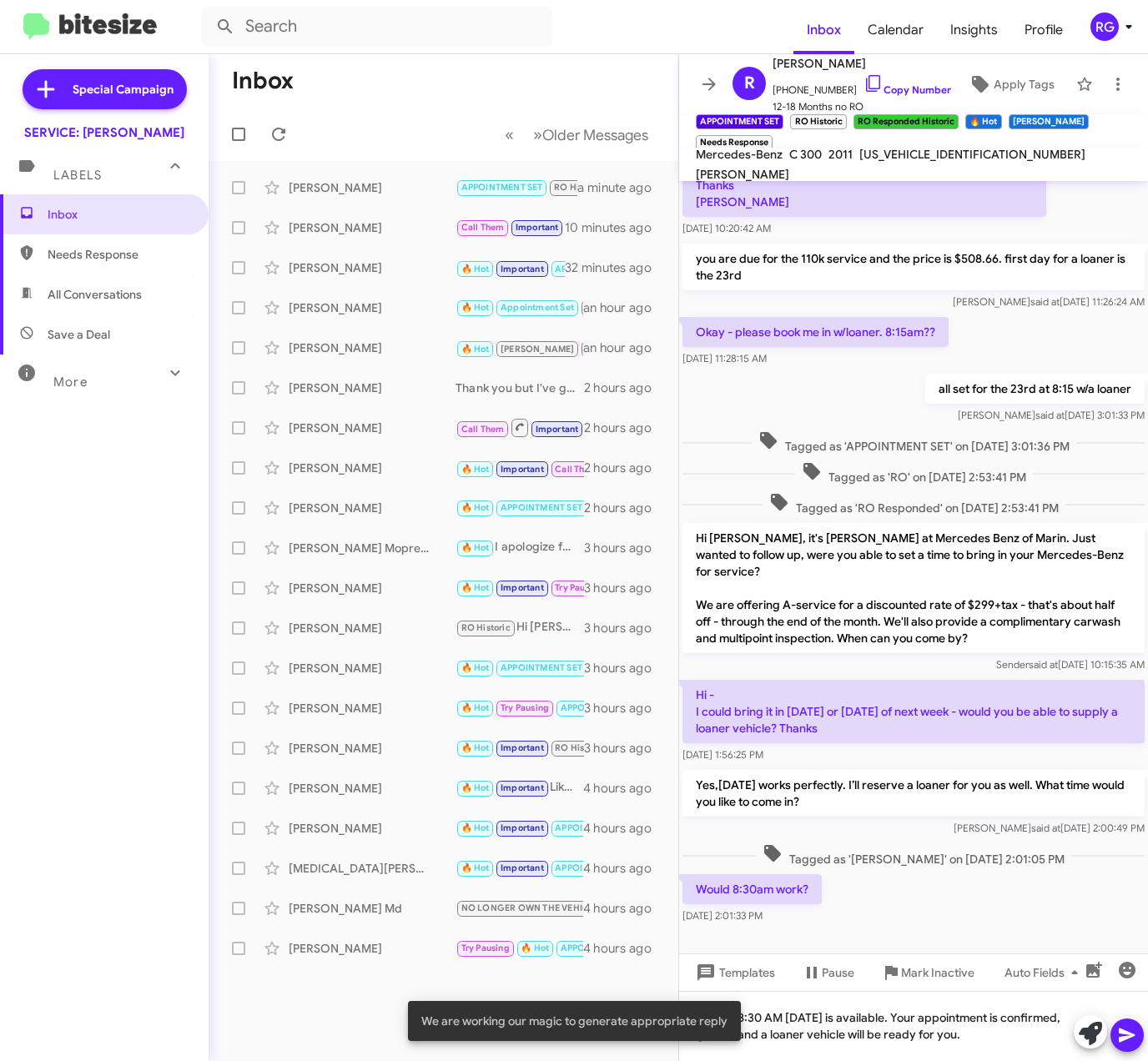
click at [1127, 1025] on icon at bounding box center [1127, 1035] width 20 height 20
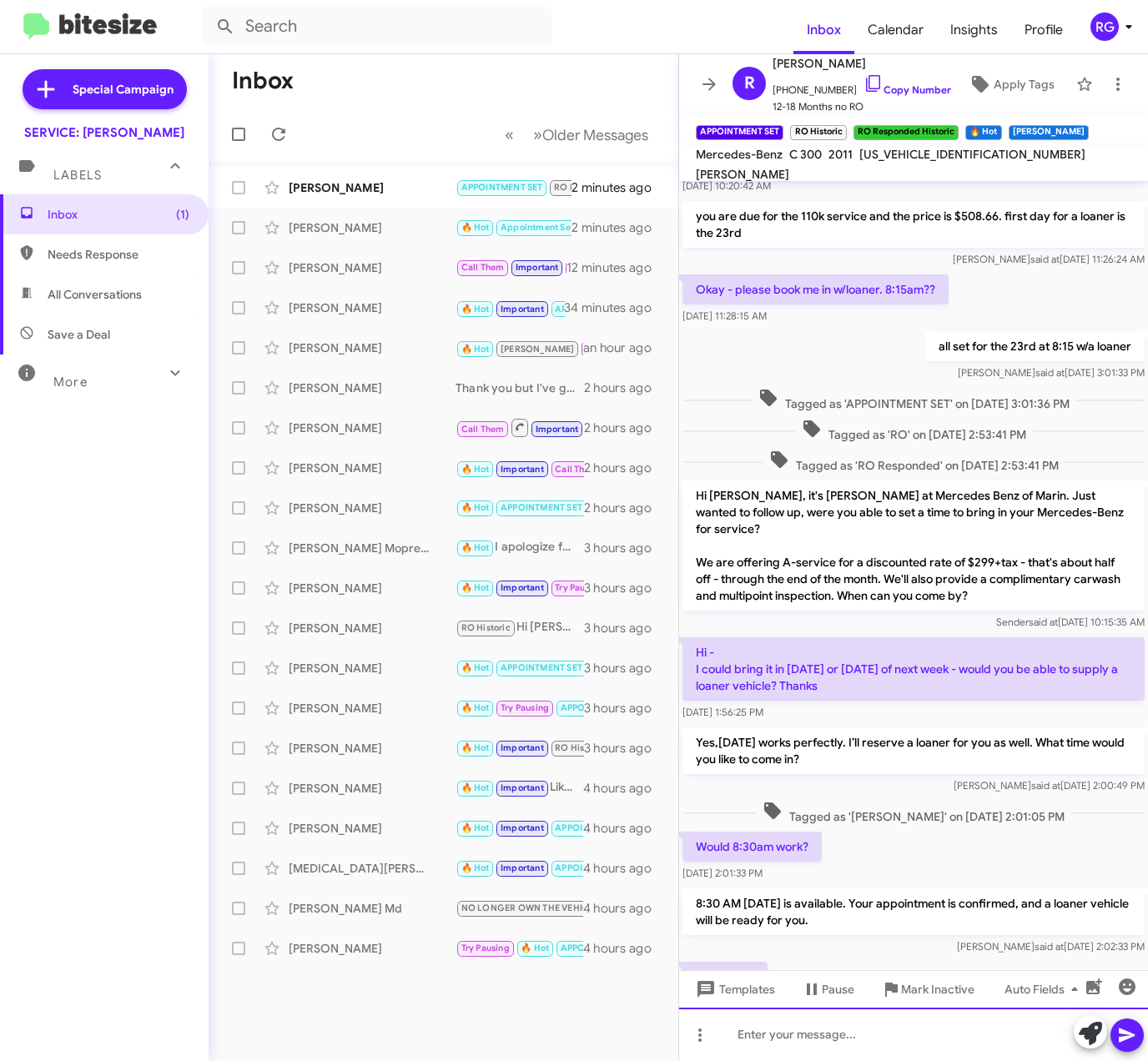
scroll to position [418, 0]
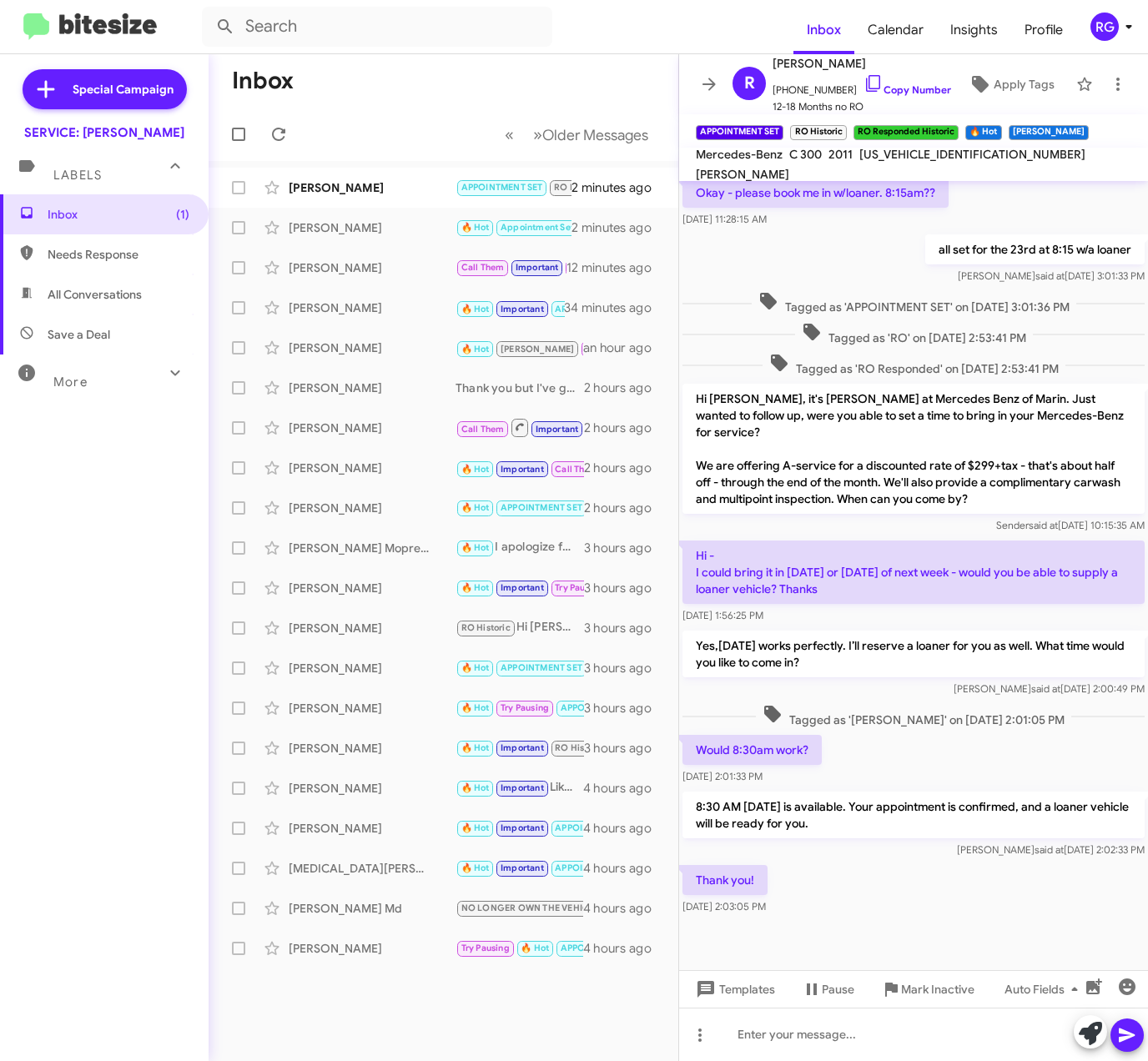
click at [908, 162] on span "WDDGF5EB3BA515646" at bounding box center [972, 154] width 226 height 15
copy span "WDDGF5EB3BA515646"
drag, startPoint x: 786, startPoint y: 443, endPoint x: 1016, endPoint y: 453, distance: 230.2
click at [1016, 453] on p "Hi Roger, it's Omar Ibrahimi at Mercedes Benz of Marin. Just wanted to follow u…" at bounding box center [913, 448] width 463 height 130
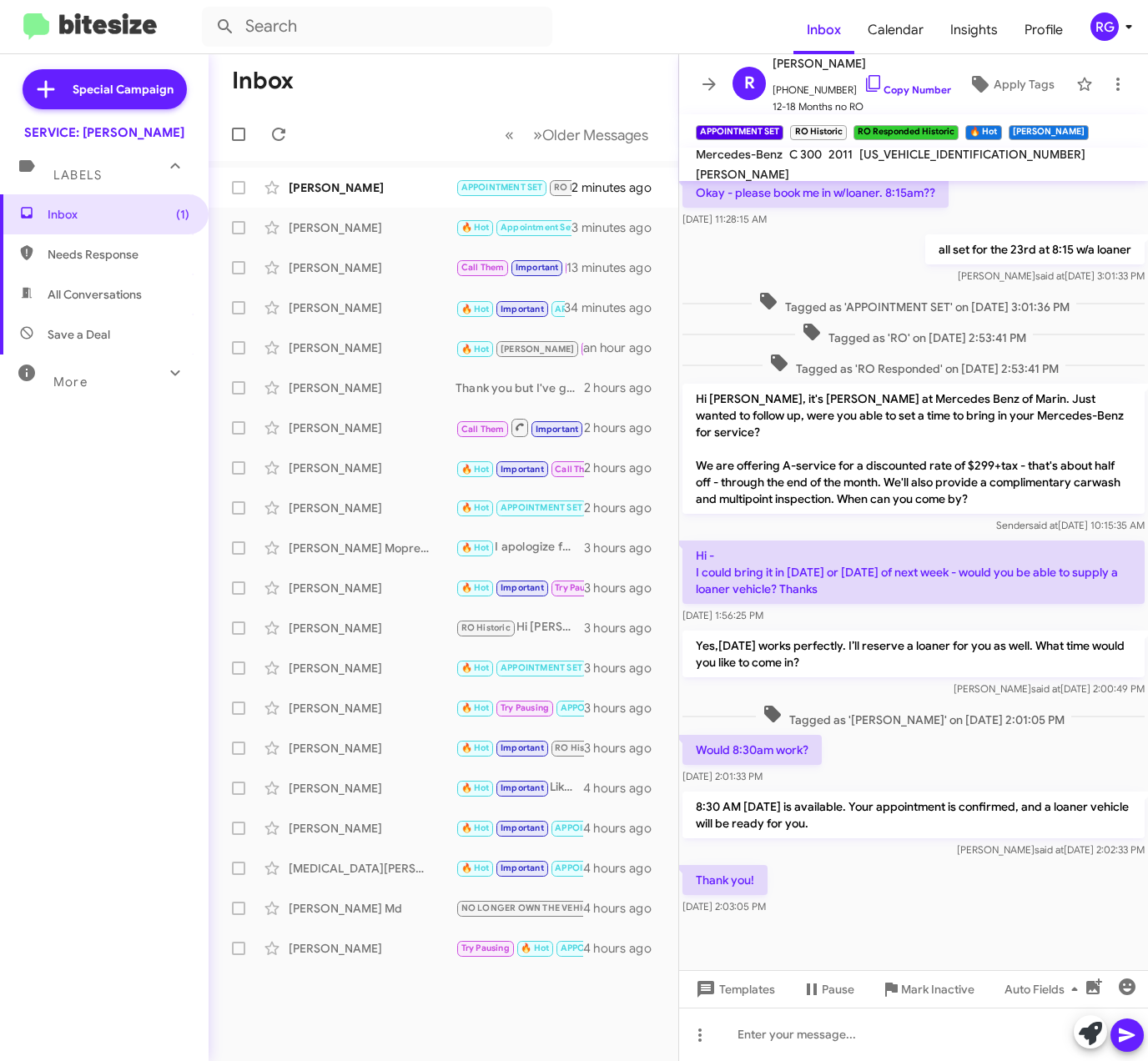
copy p "A-service for a discounted rate of $299+tax"
click at [458, 191] on small "APPOINTMENT SET" at bounding box center [502, 188] width 90 height 16
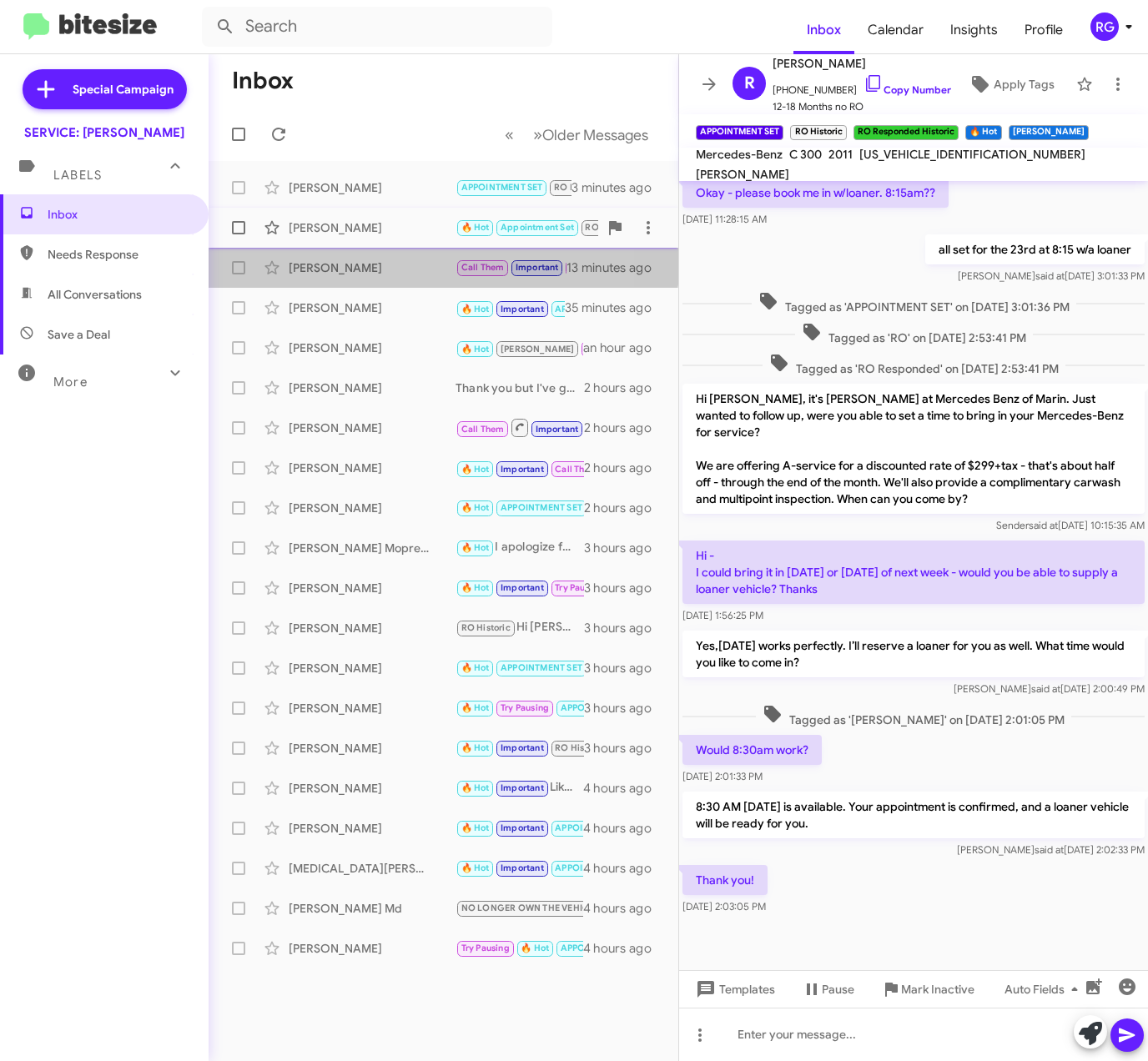
drag, startPoint x: 339, startPoint y: 252, endPoint x: 347, endPoint y: 246, distance: 10.0
click at [340, 252] on div "Adam Boulanger Call Them Important Try Pausing Hi Adam, yes we can do a valet p…" at bounding box center [444, 268] width 444 height 34
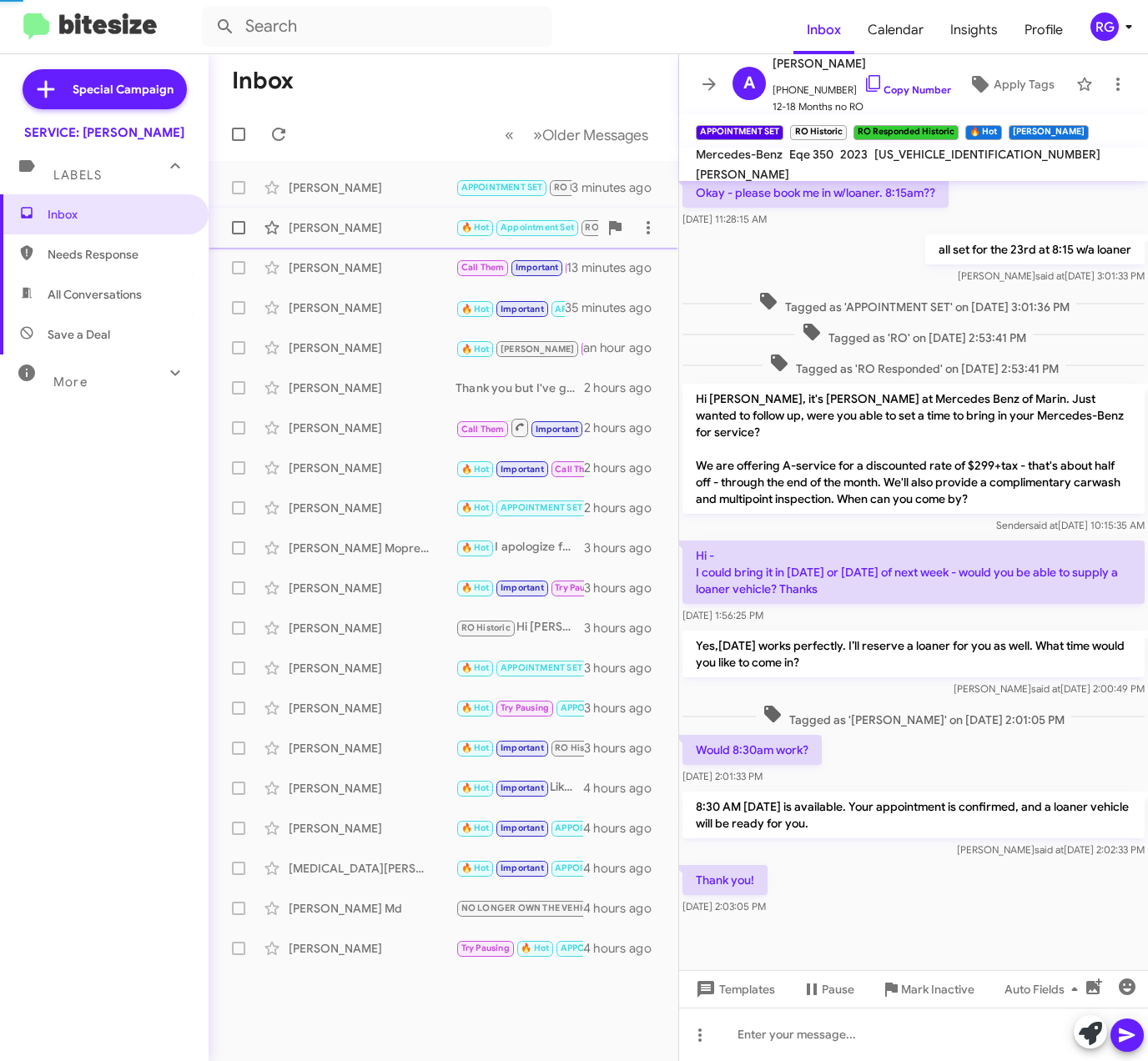
click at [354, 237] on div "Johann Koehne 🔥 Hot Appointment Set RO Historic RO Responded Historic Hi, we do…" at bounding box center [444, 228] width 444 height 34
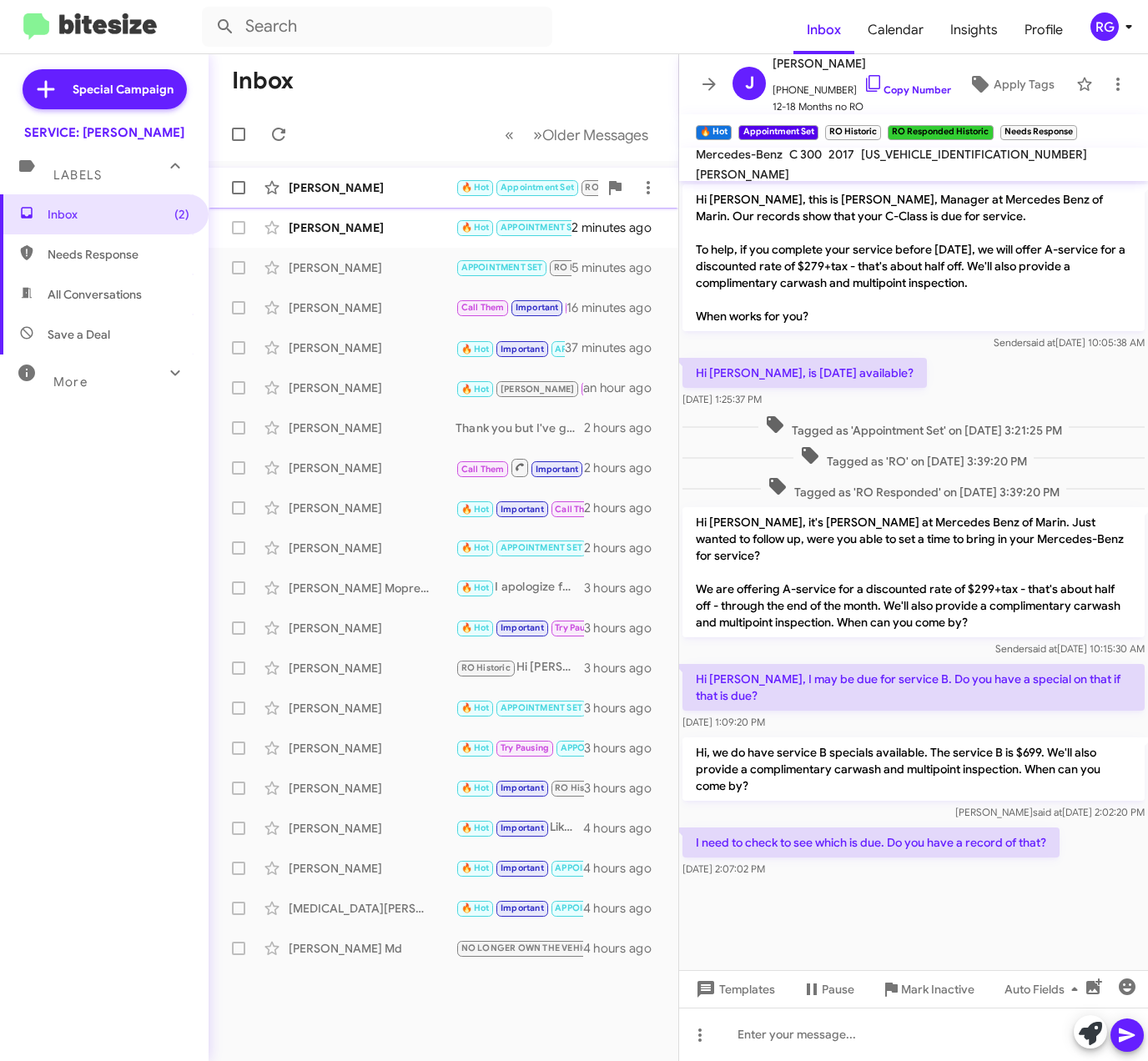
click at [442, 188] on div "Johann Koehne" at bounding box center [372, 187] width 167 height 17
click at [911, 162] on span "WDDWJ4JB6HF341075" at bounding box center [974, 154] width 226 height 15
click at [910, 162] on span "WDDWJ4JB6HF341075" at bounding box center [974, 154] width 226 height 15
copy span "WDDWJ4JB6HF341075"
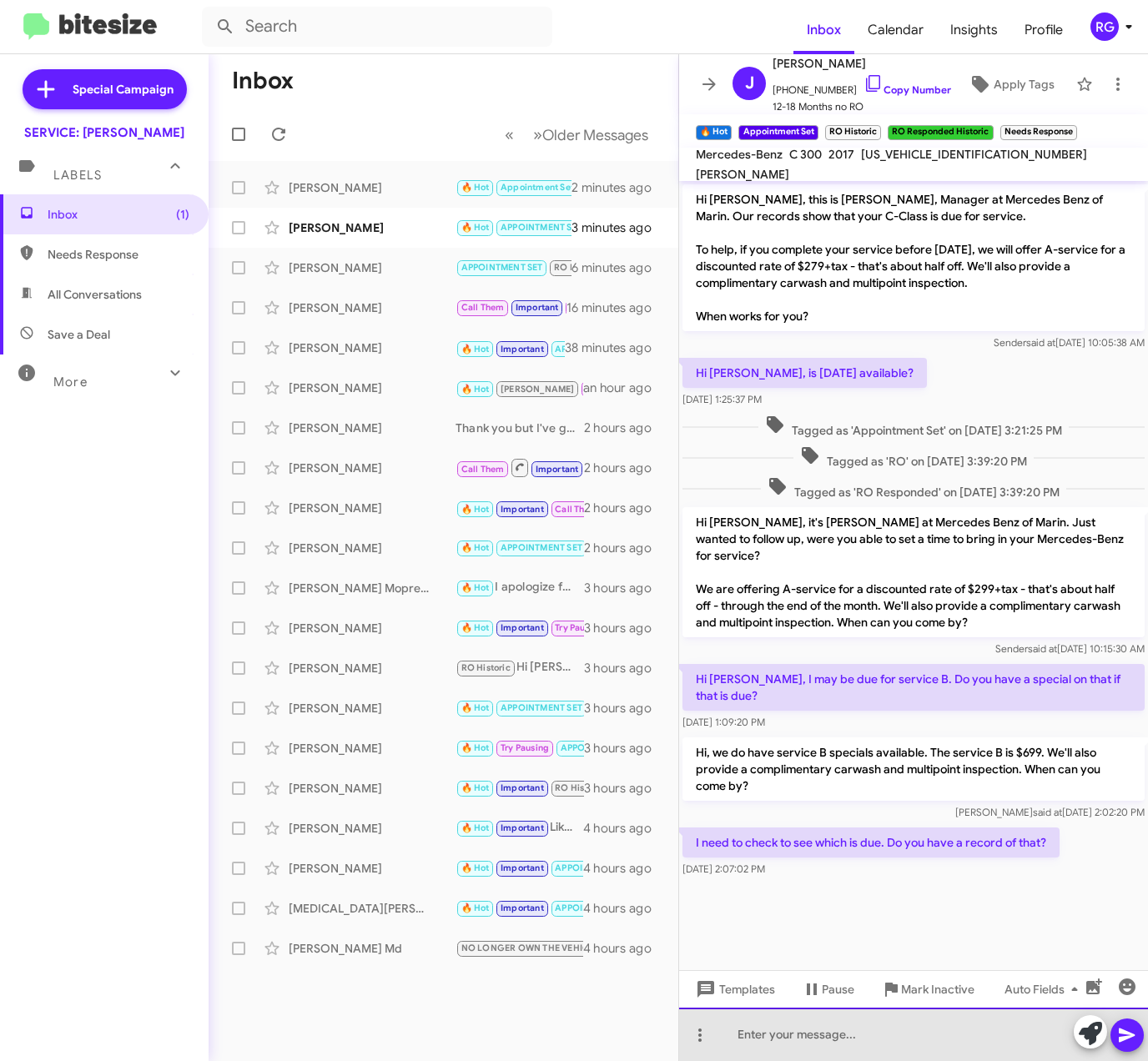
click at [965, 1029] on div at bounding box center [914, 1035] width 470 height 54
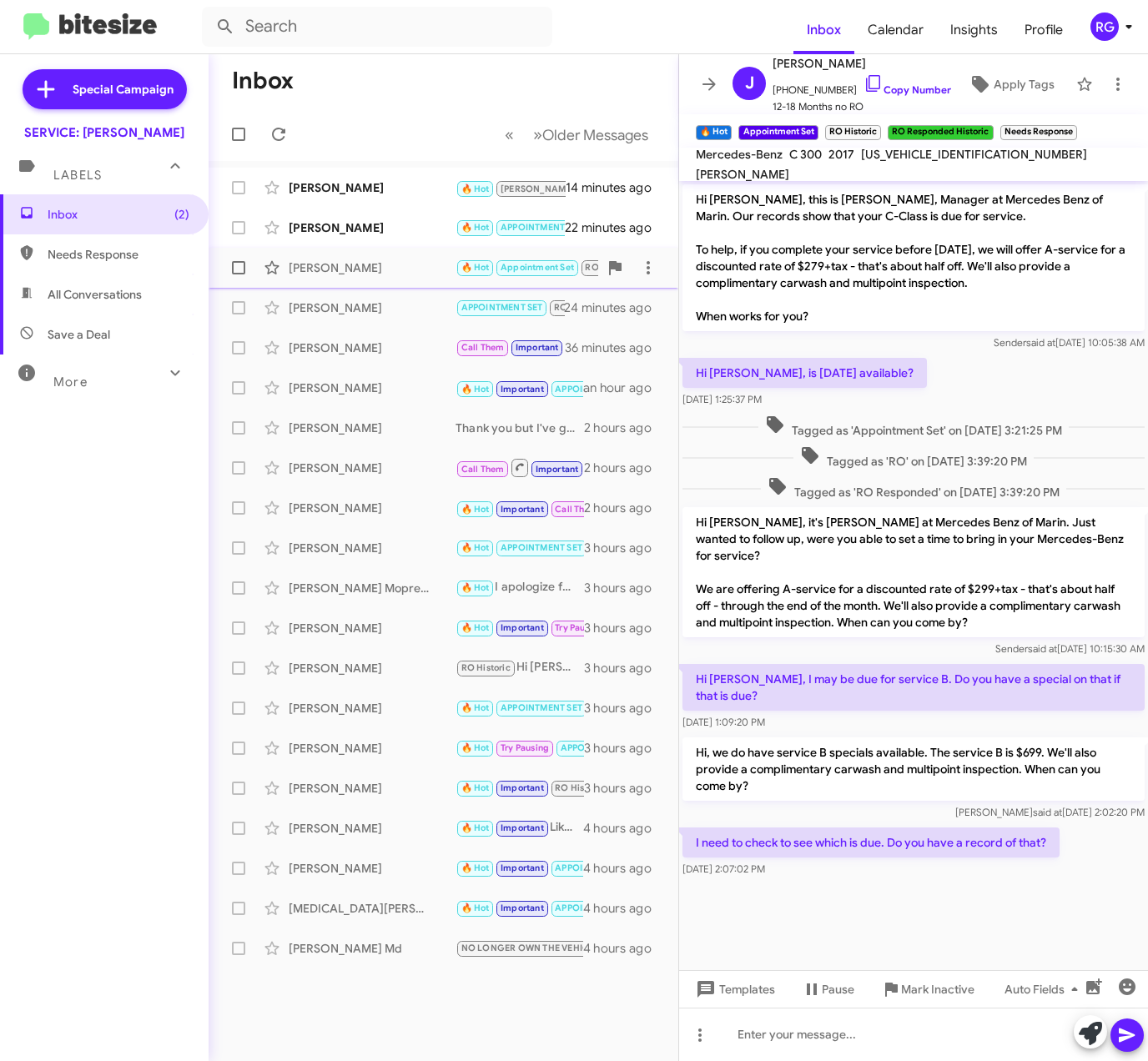
click at [436, 271] on div "Johann Koehne" at bounding box center [372, 267] width 167 height 17
click at [453, 231] on div "Gioacchino Camilleri" at bounding box center [372, 228] width 167 height 17
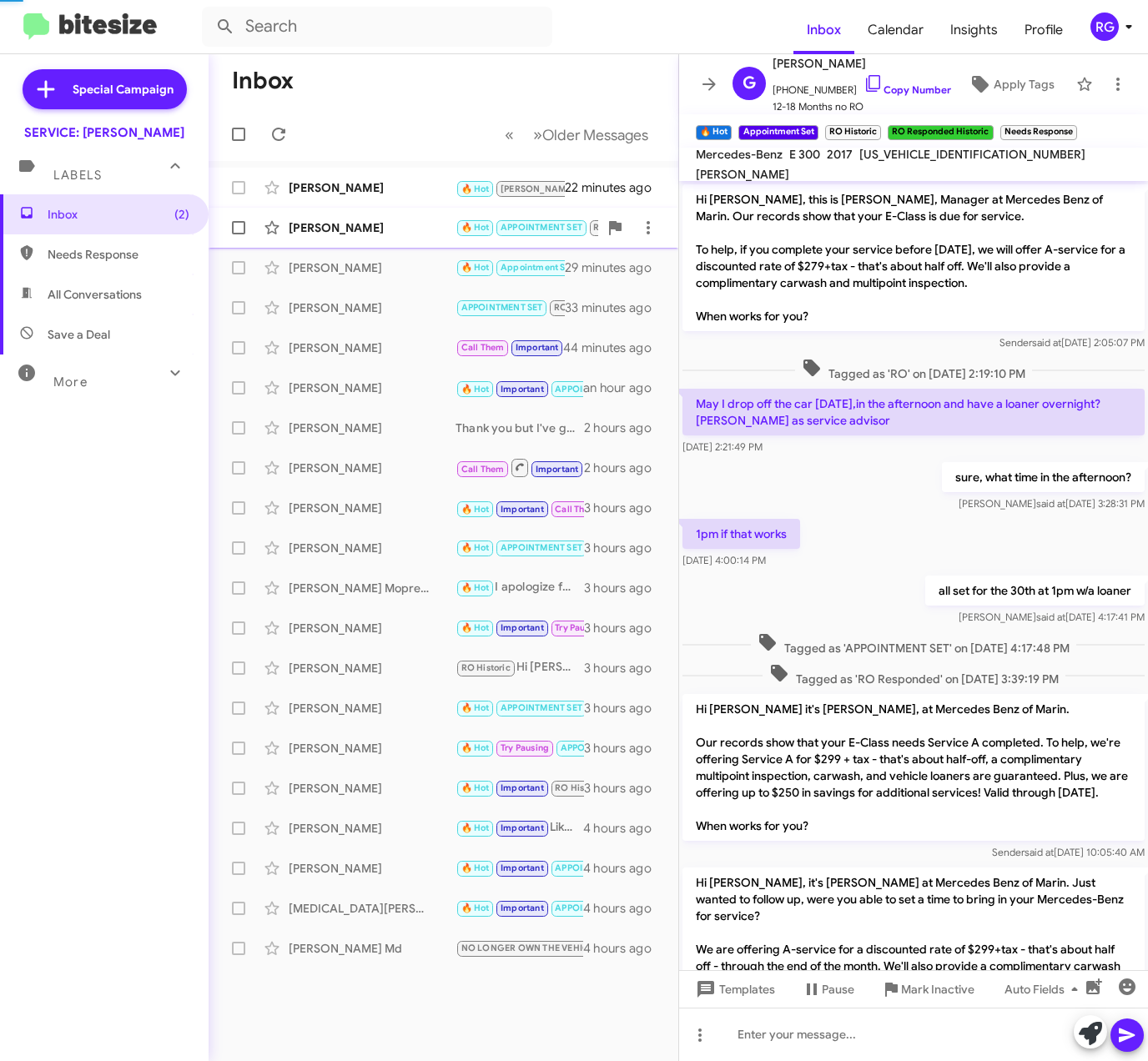
scroll to position [406, 0]
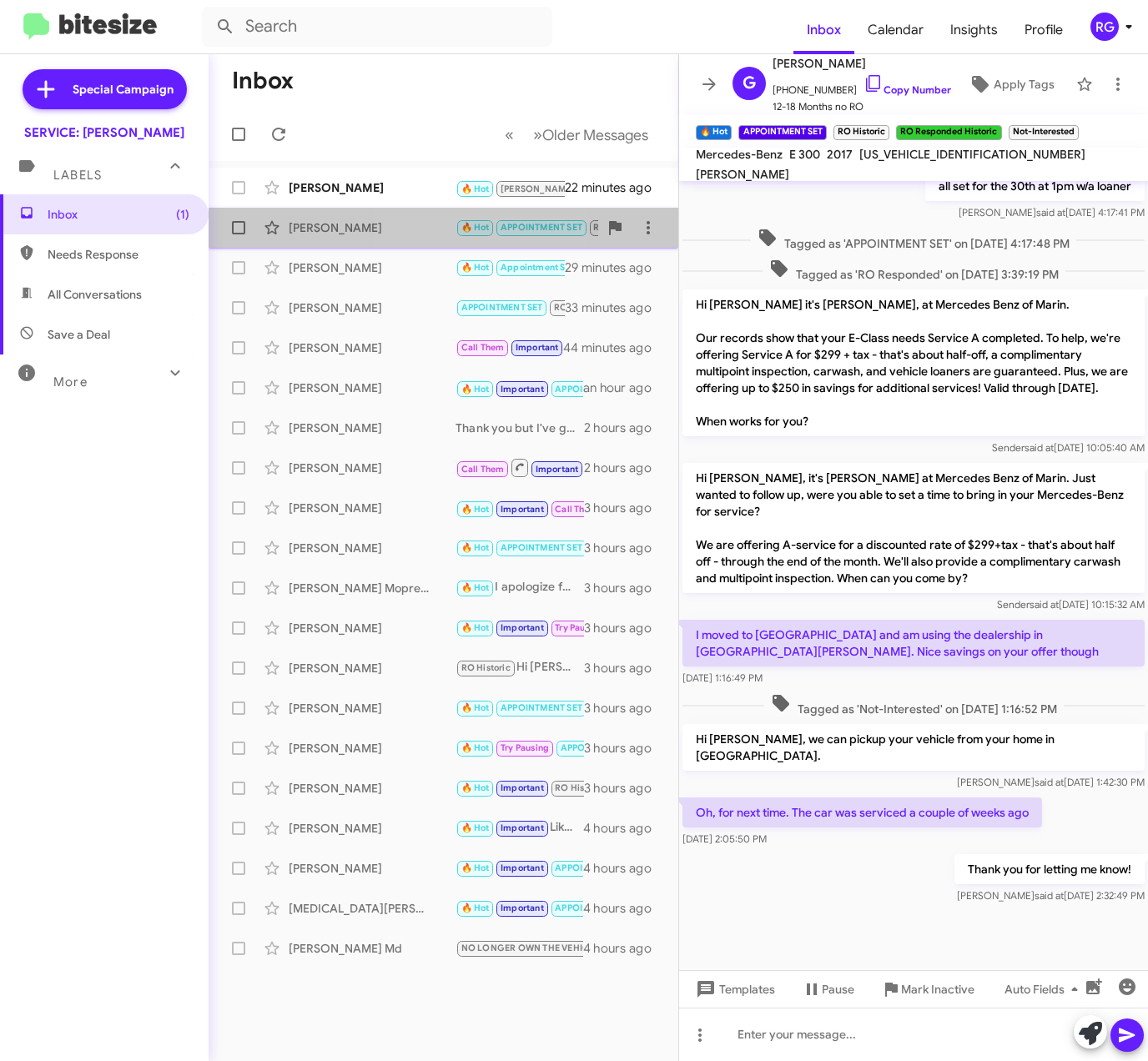
click at [422, 247] on span "Gioacchino Camilleri 🔥 Hot APPOINTMENT SET RO Historic RO Responded Historic No…" at bounding box center [444, 228] width 470 height 40
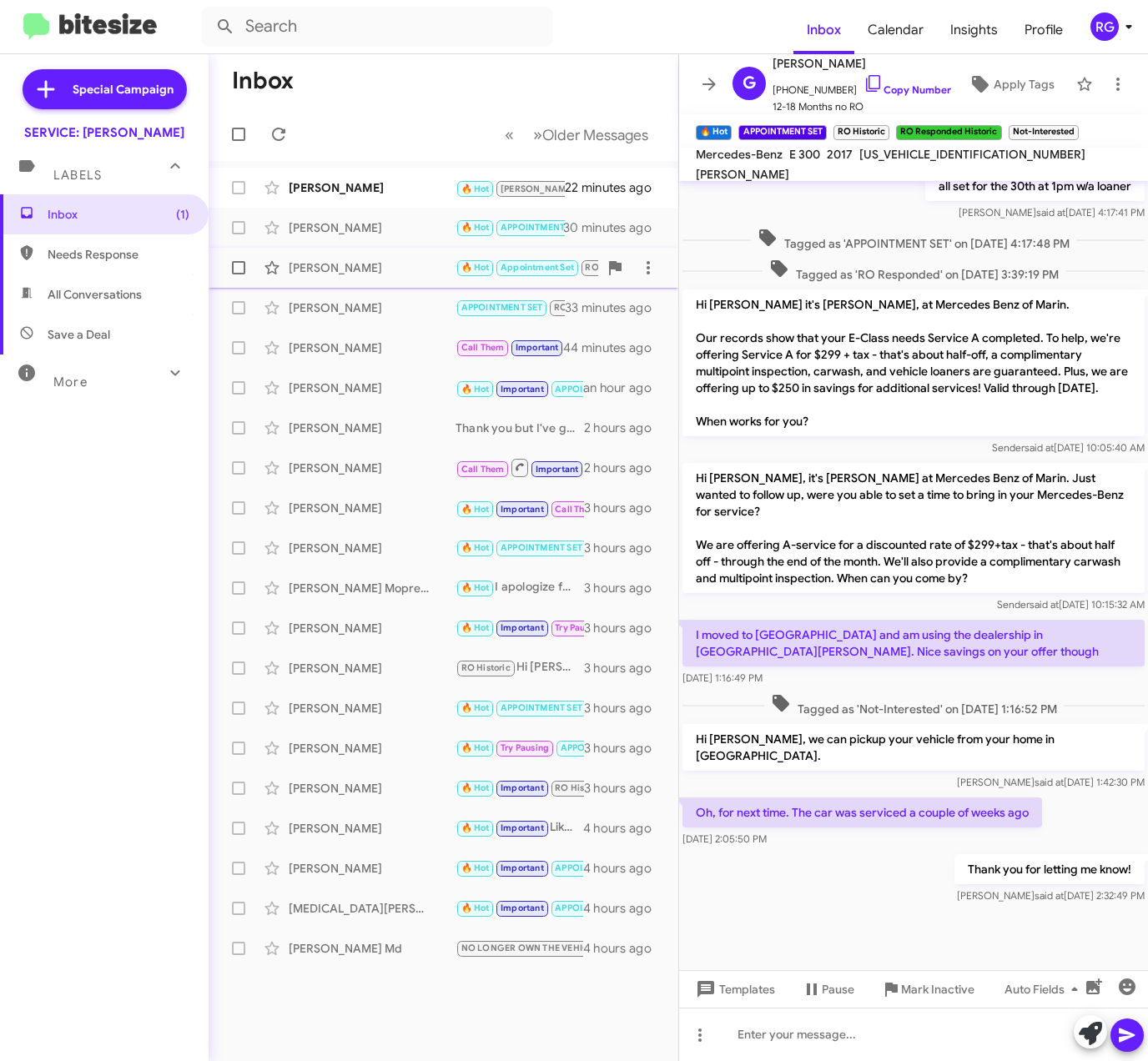
click at [421, 257] on div "Johann Koehne 🔥 Hot Appointment Set RO Historic RO Responded Historic Needs Res…" at bounding box center [444, 268] width 444 height 34
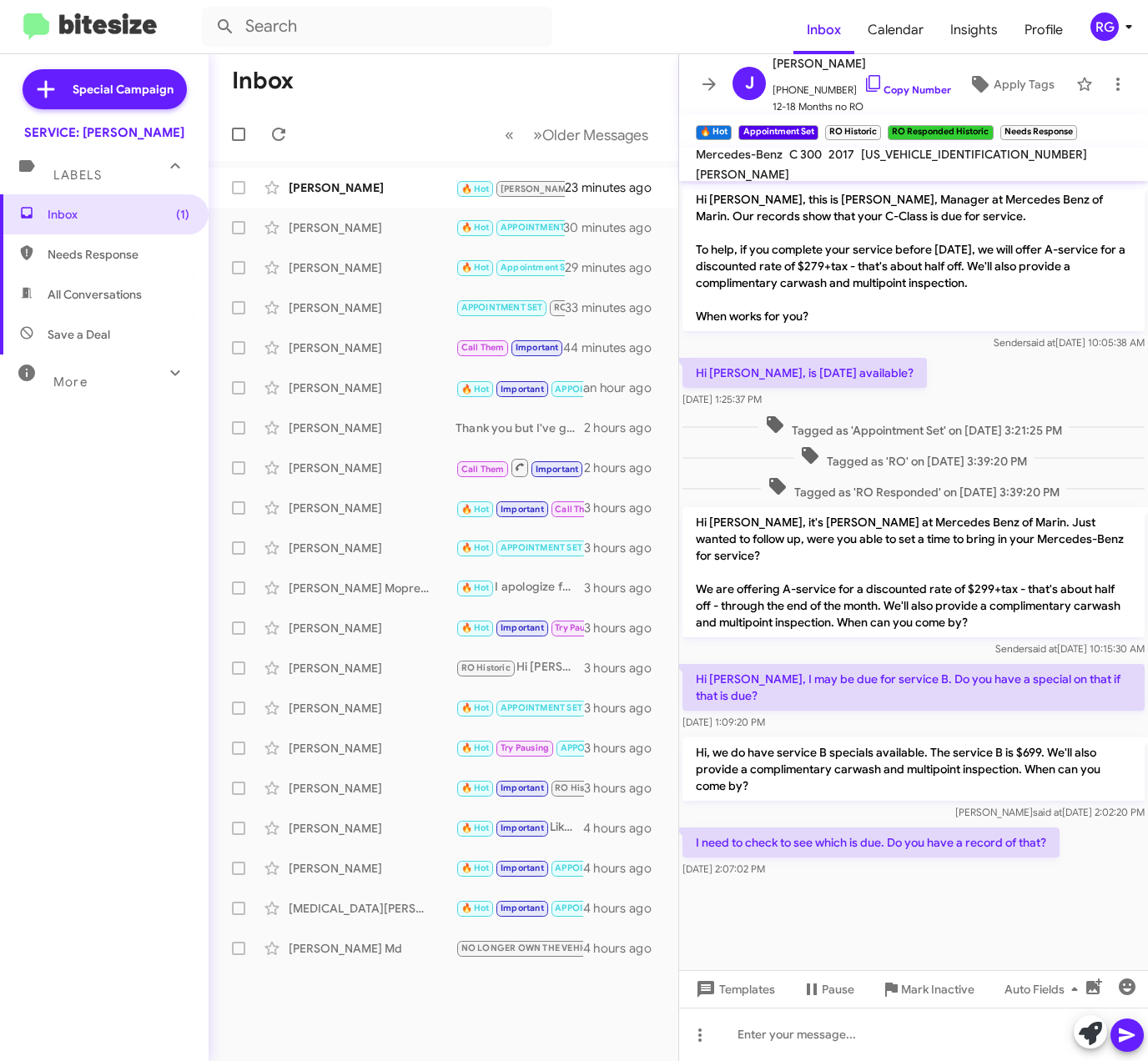
click at [936, 161] on span "WDDWJ4JB6HF341075" at bounding box center [974, 154] width 226 height 15
copy span "WDDWJ4JB6HF341075"
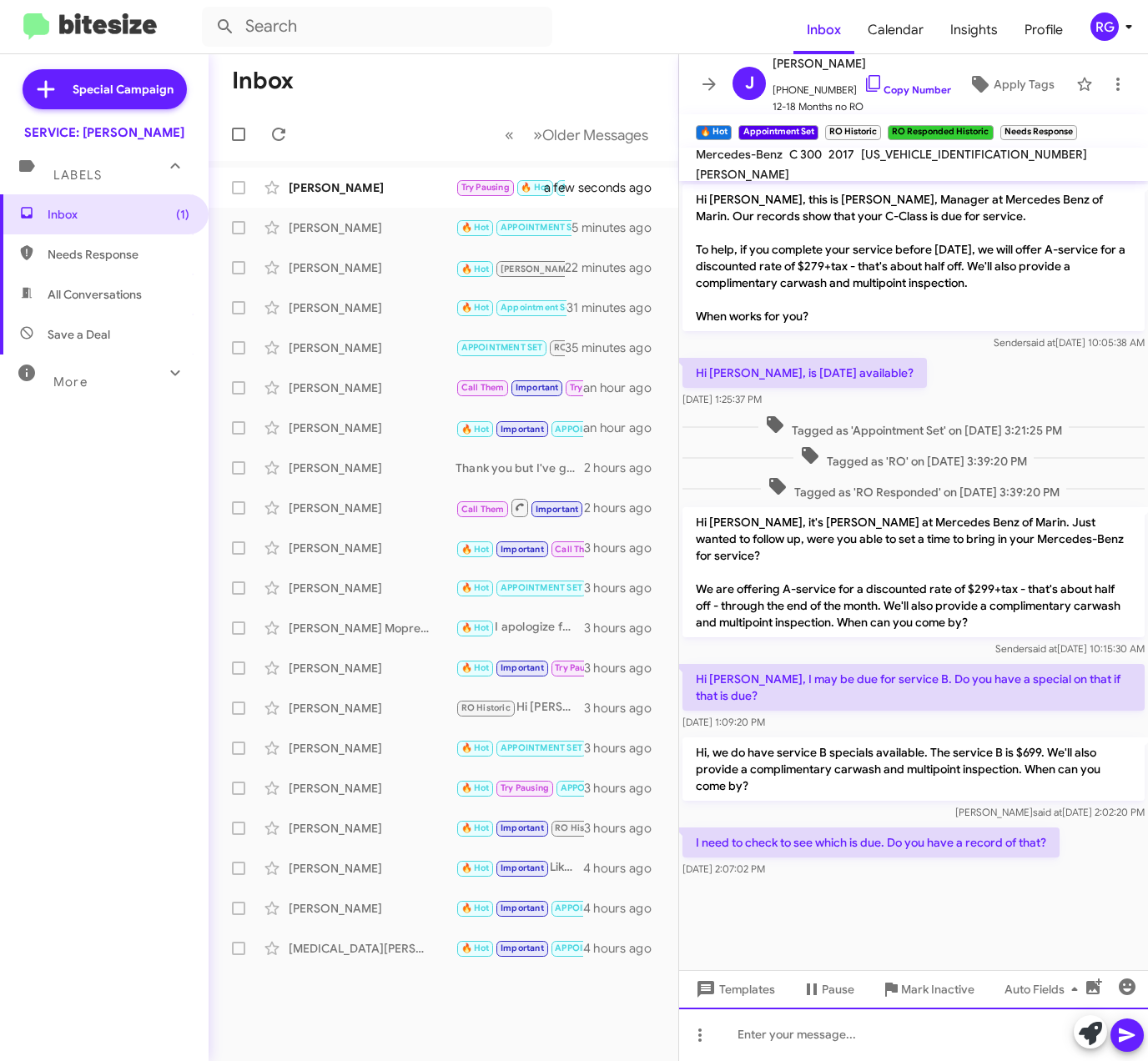
click at [975, 1044] on div at bounding box center [914, 1035] width 470 height 54
click at [286, 189] on span at bounding box center [273, 188] width 34 height 20
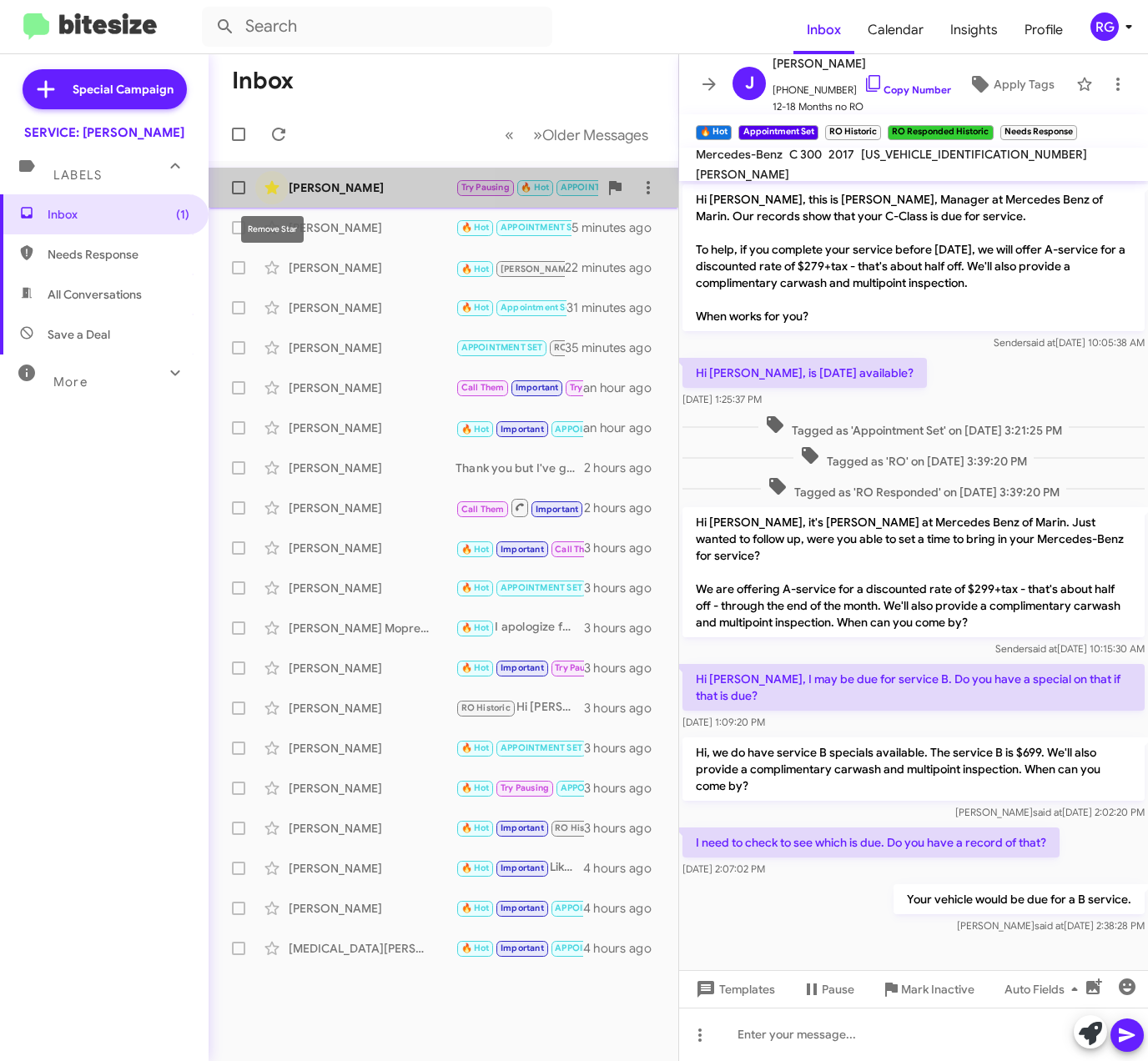
click at [269, 181] on icon at bounding box center [272, 188] width 20 height 20
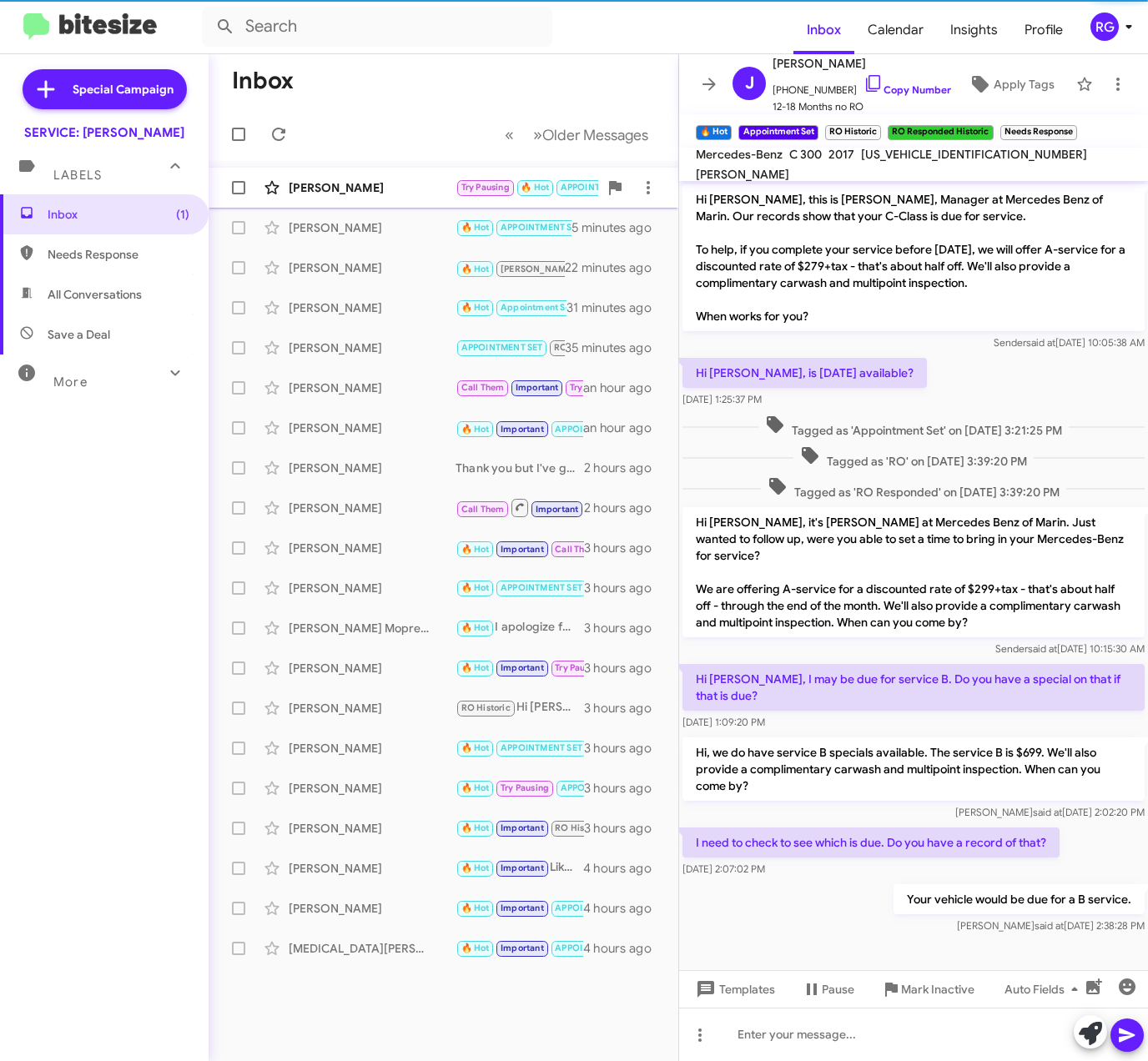
click at [300, 194] on div "Roger Burgess" at bounding box center [372, 187] width 167 height 17
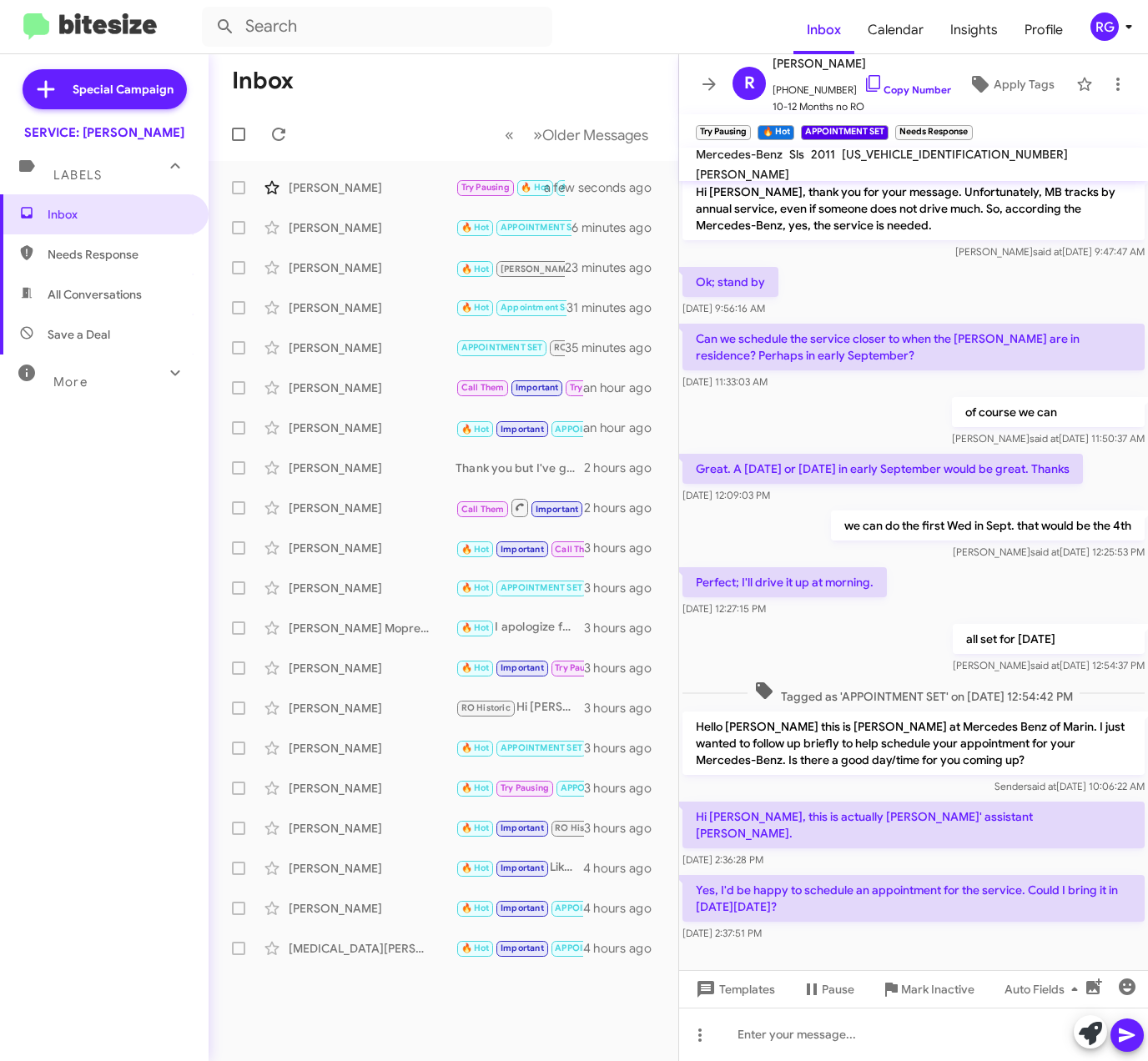
scroll to position [205, 0]
click at [1096, 1033] on icon at bounding box center [1090, 1033] width 23 height 23
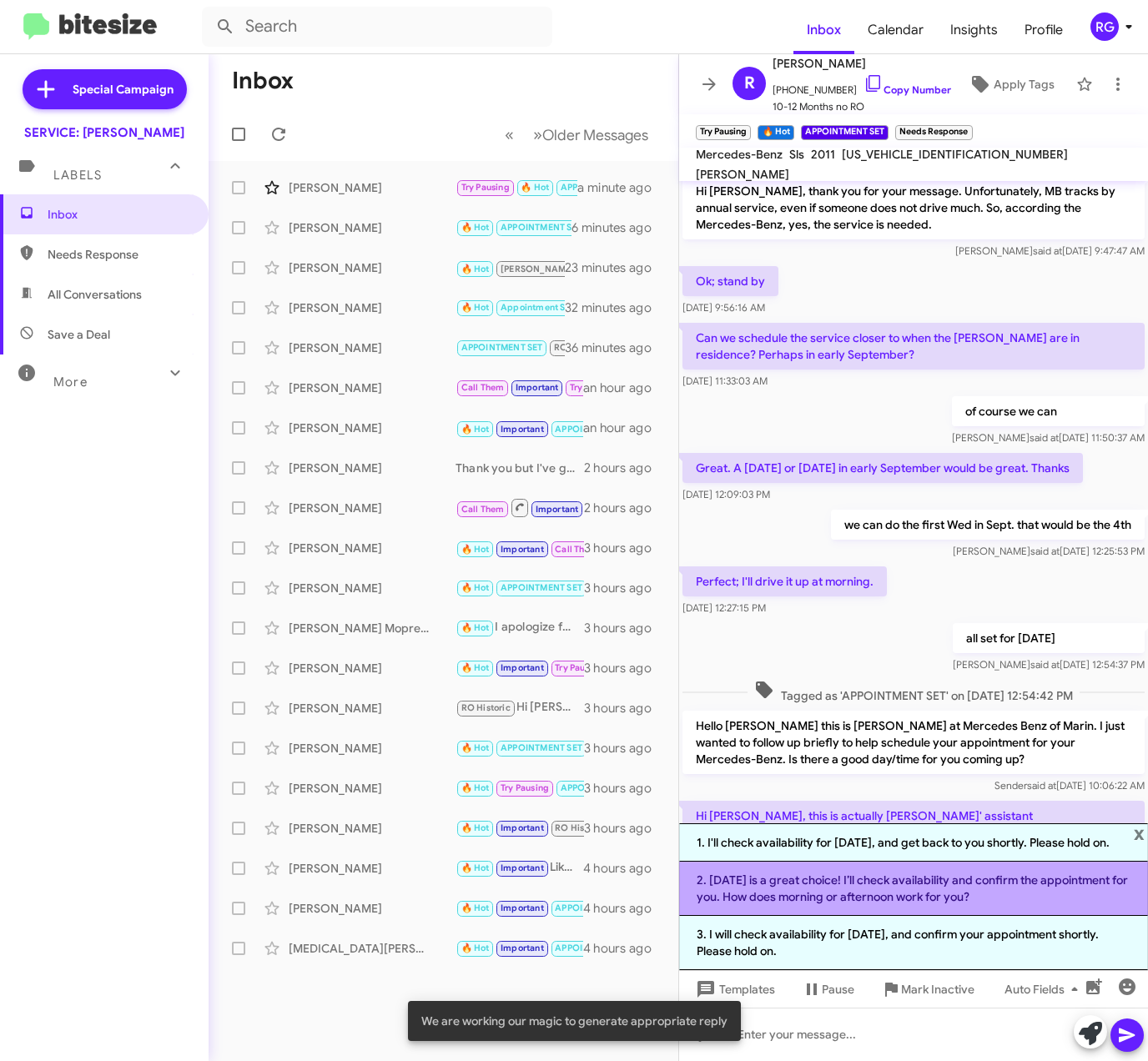
click at [976, 898] on li "2. Monday, 8/25 is a great choice! I’ll check availability and confirm the appo…" at bounding box center [914, 889] width 470 height 55
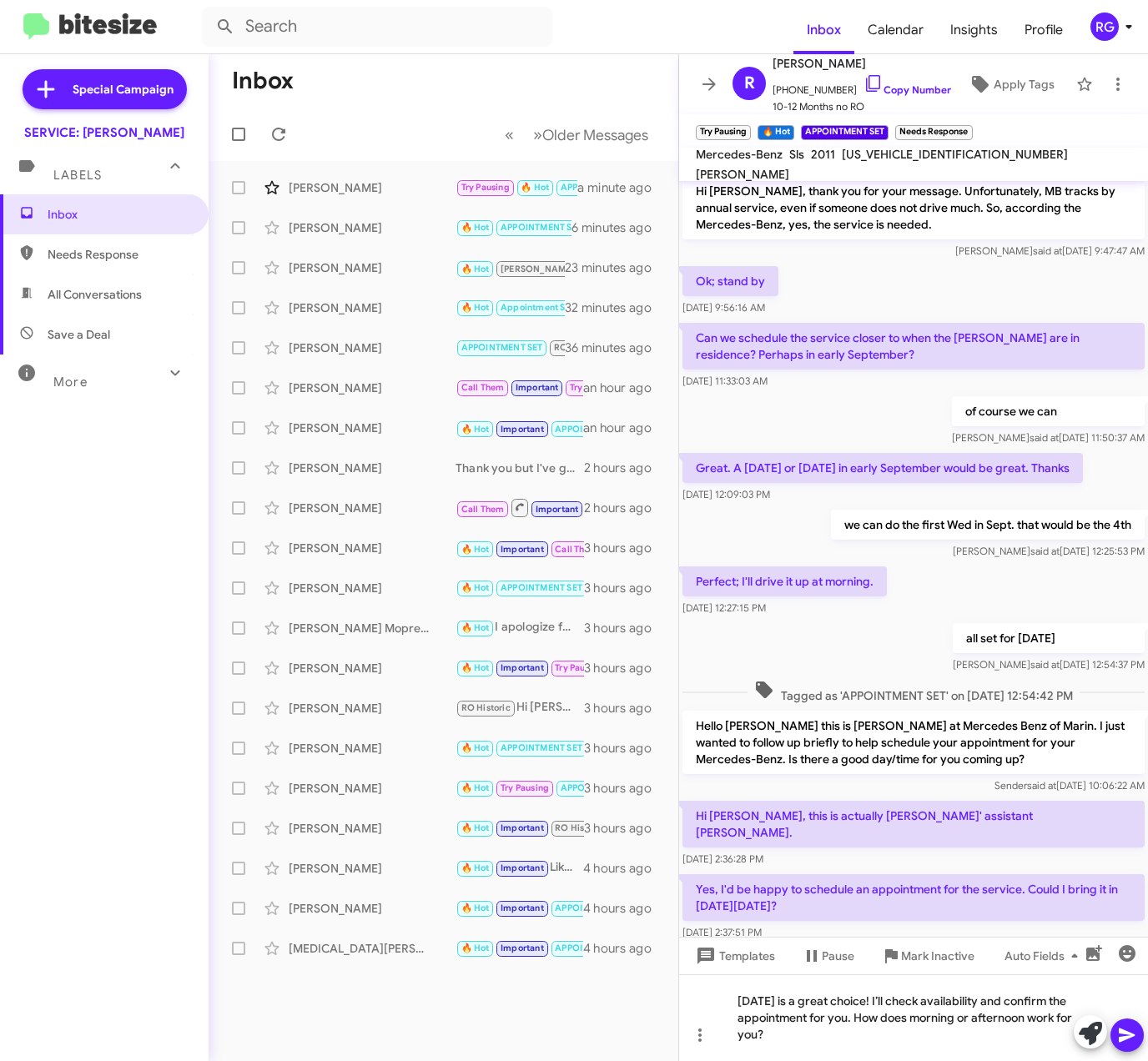
click at [1132, 1035] on icon at bounding box center [1127, 1036] width 16 height 14
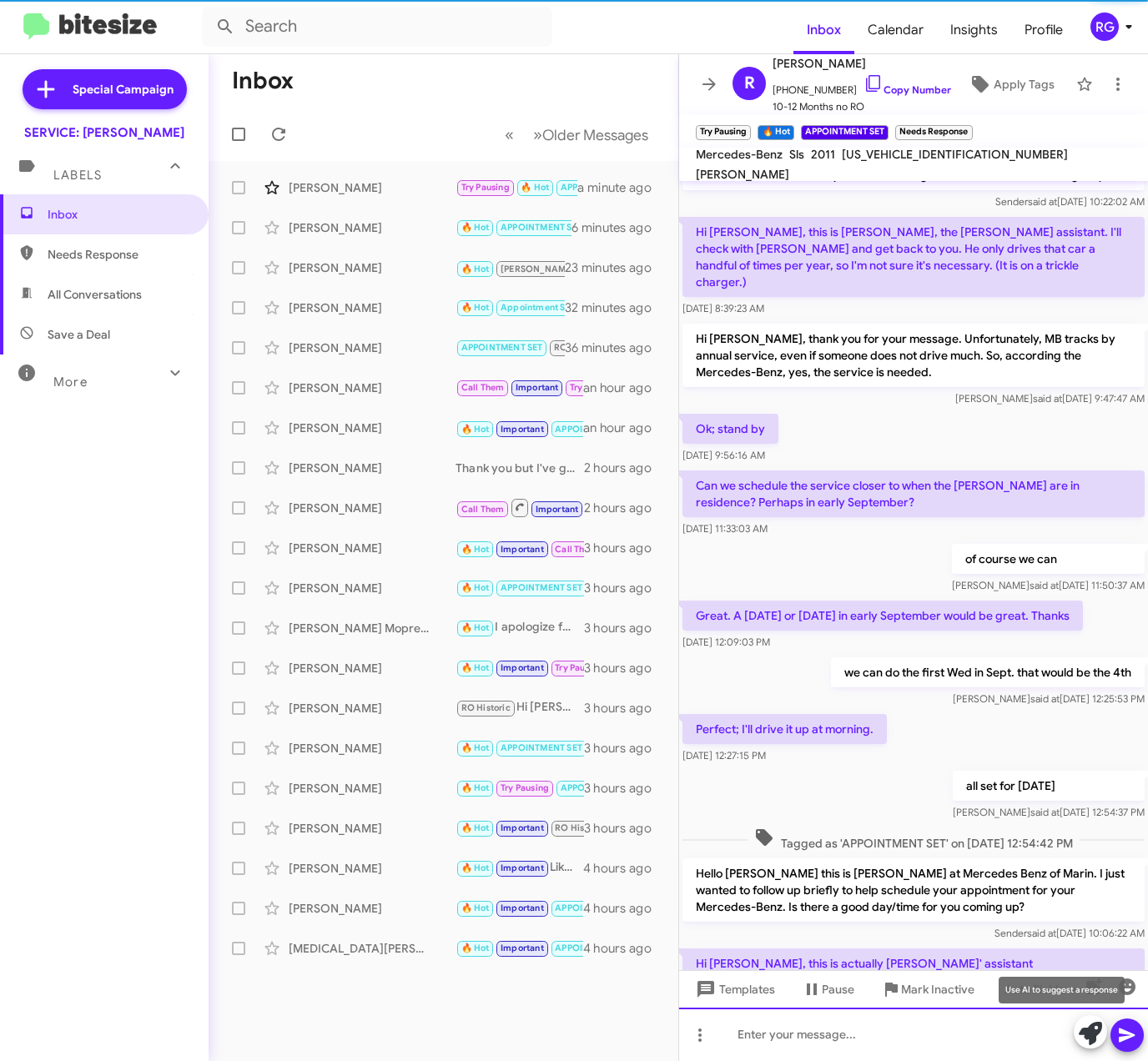
scroll to position [282, 0]
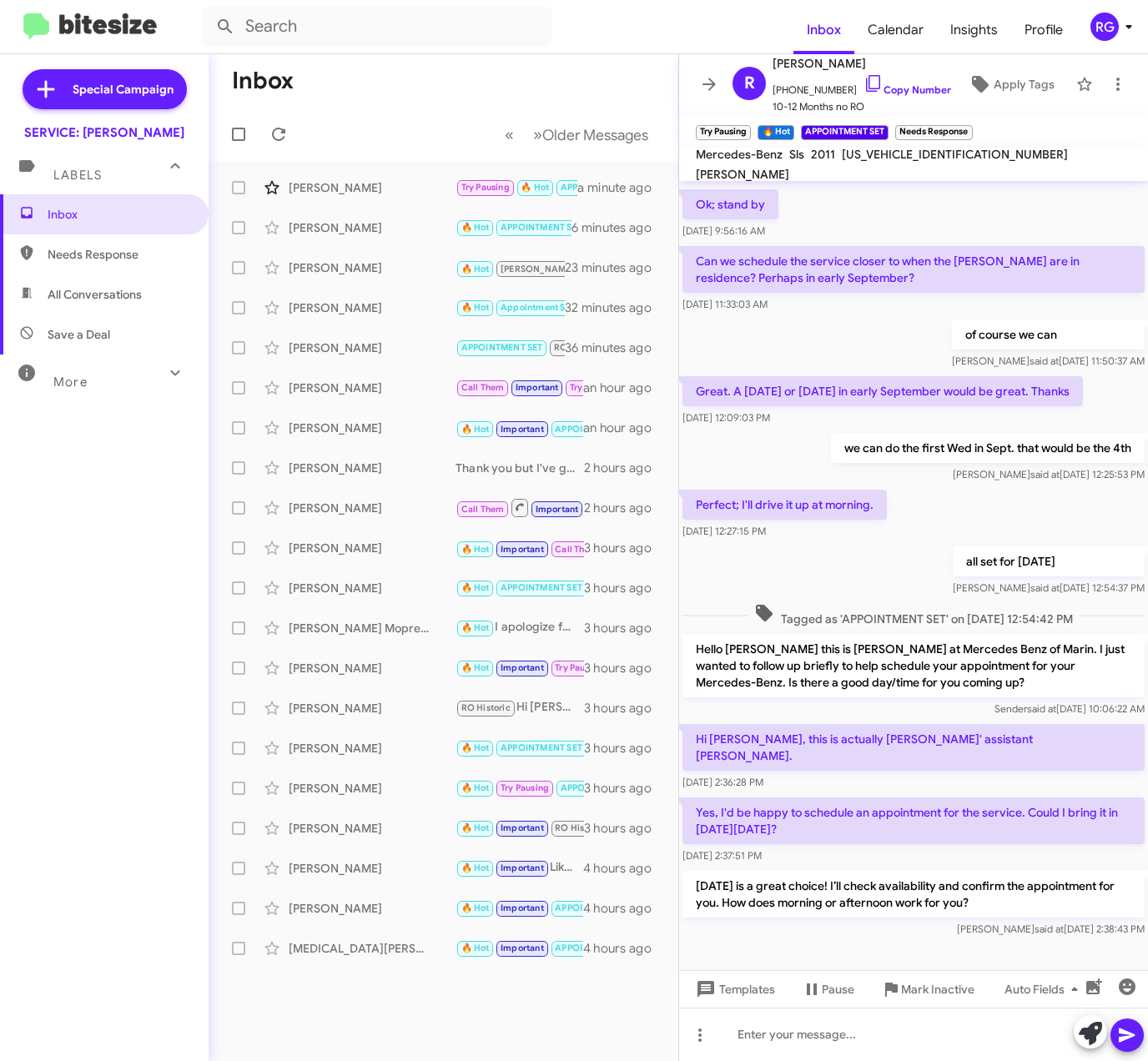
click at [910, 162] on span "WDDRJ7HA4BA001102" at bounding box center [955, 154] width 226 height 15
copy span "WDDRJ7HA4BA001102"
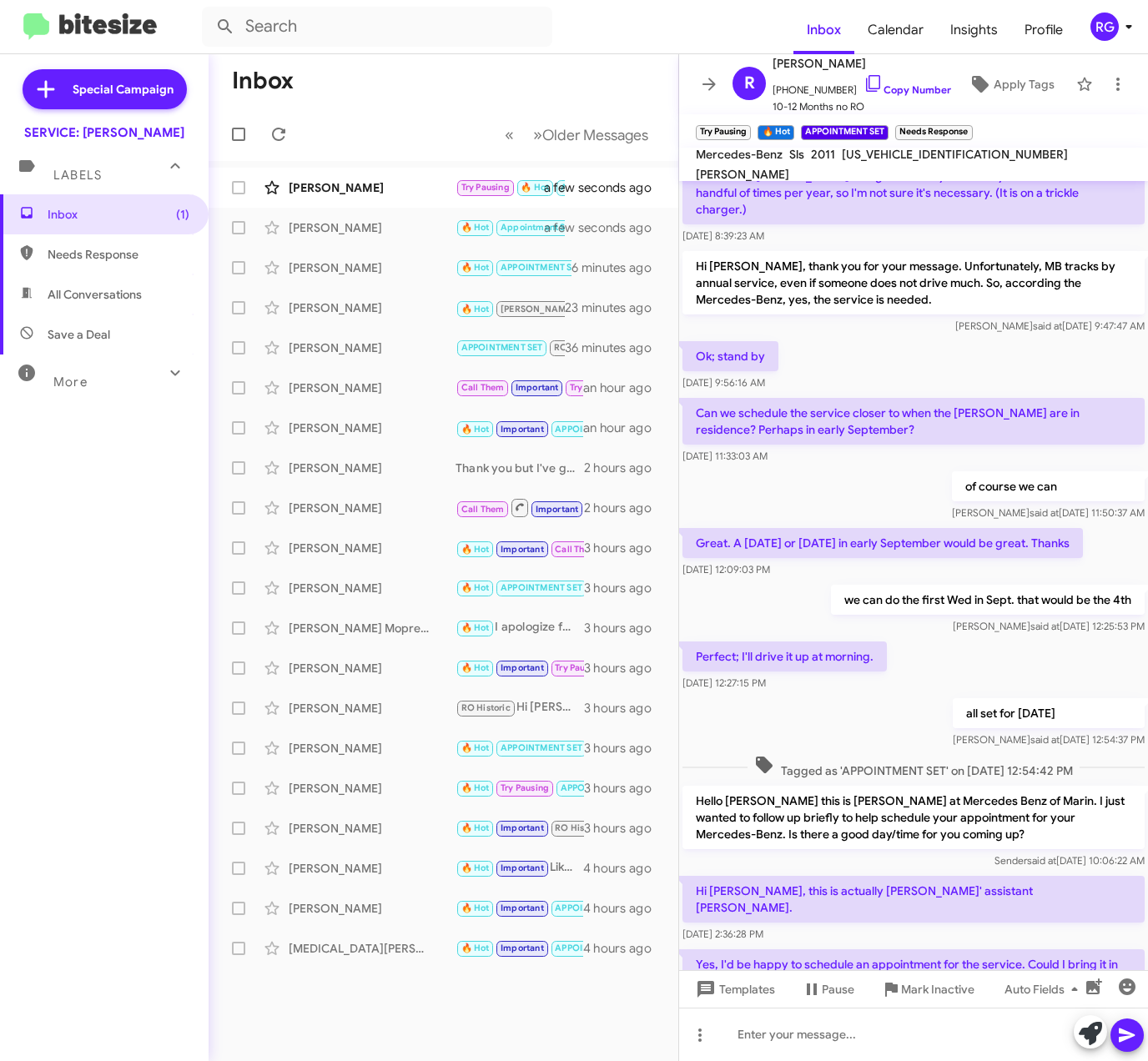
scroll to position [344, 0]
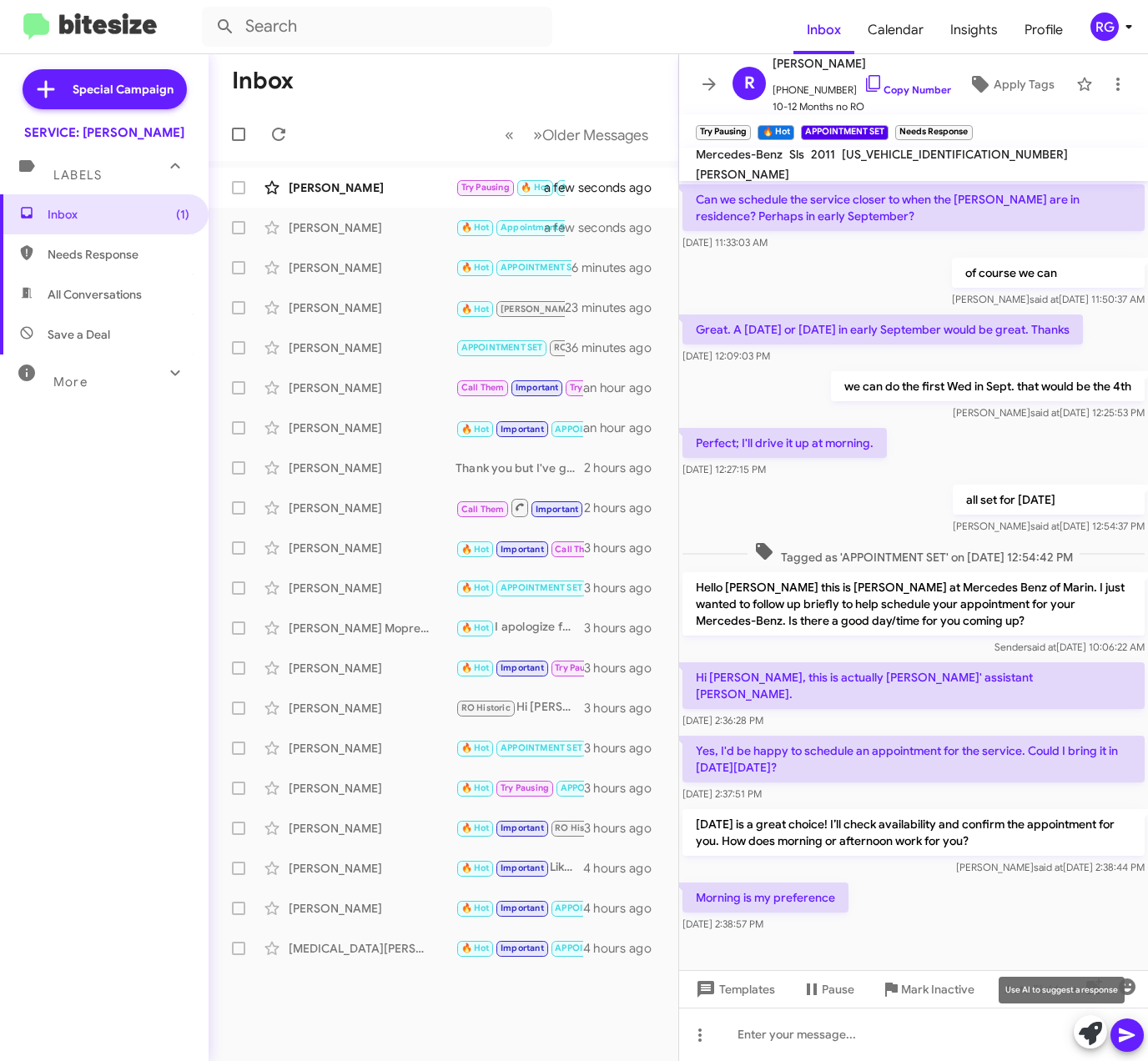
click at [1092, 1034] on icon at bounding box center [1090, 1033] width 23 height 23
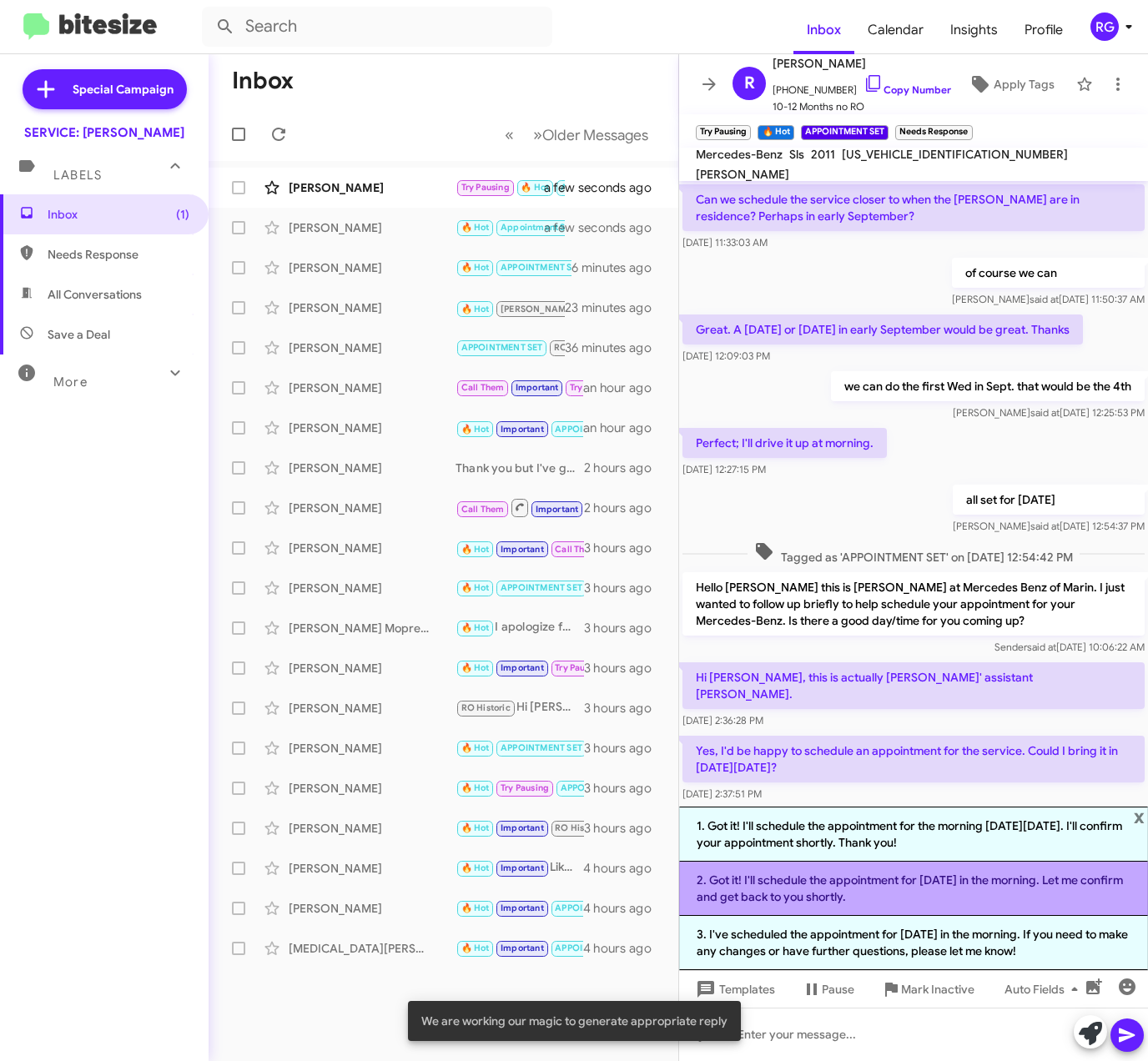
click at [949, 889] on li "2. Got it! I'll schedule the appointment for Monday, 8/25 in the morning. Let m…" at bounding box center [914, 889] width 470 height 55
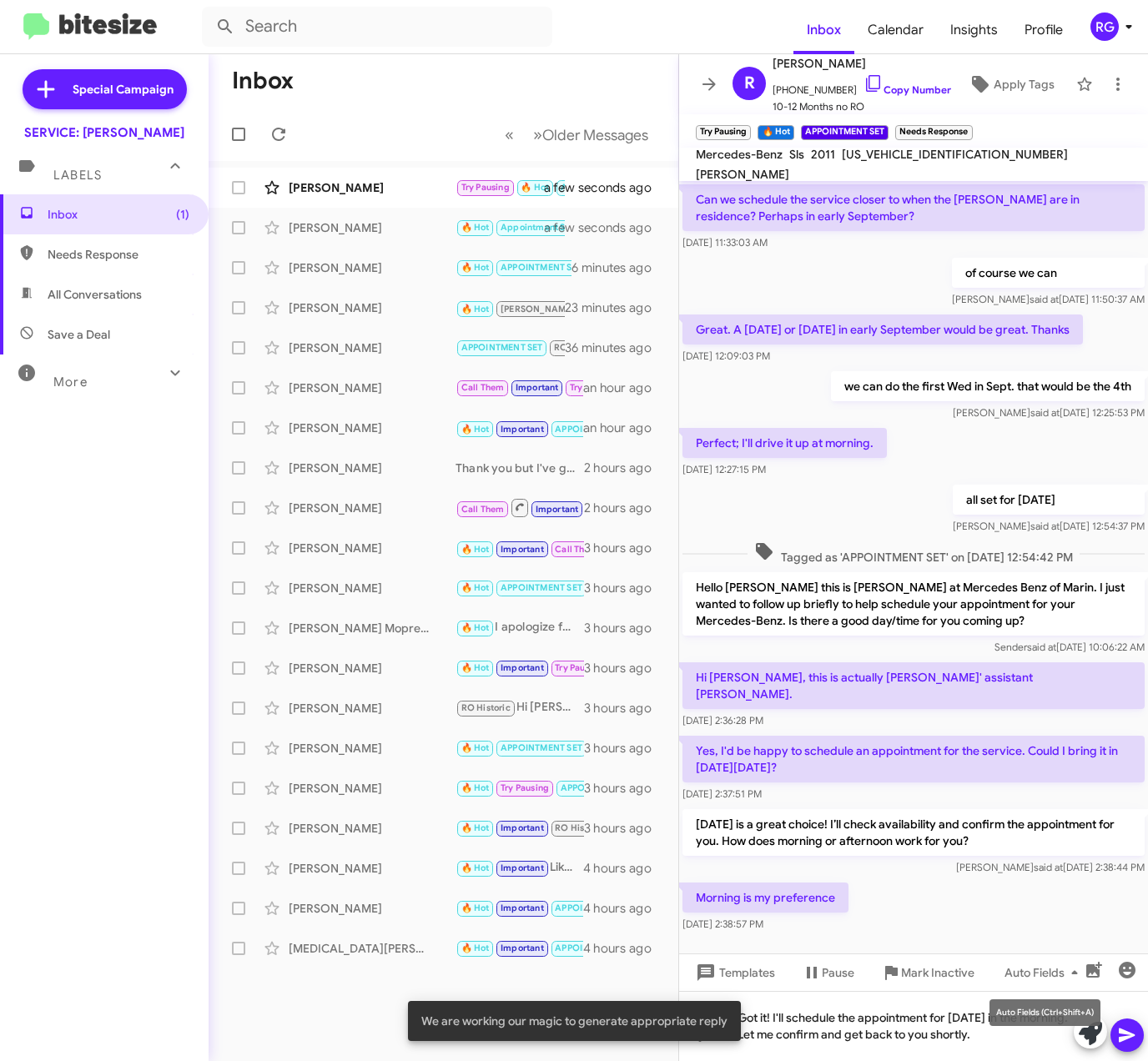
click at [1026, 1031] on mat-tooltip-component "Auto Fields (Ctrl+Shift+A)" at bounding box center [1045, 1012] width 134 height 50
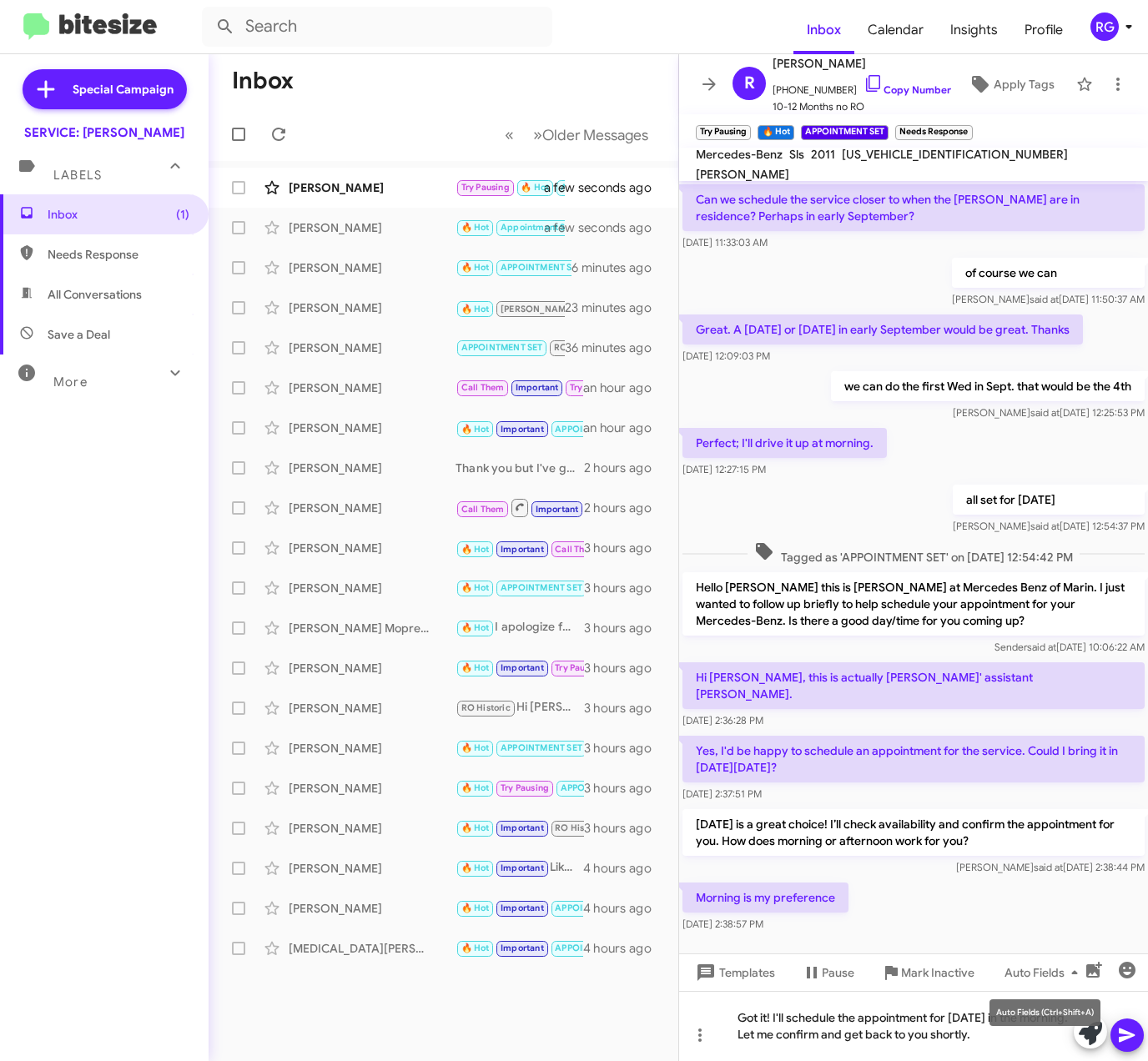
click at [1032, 1032] on mat-tooltip-component "Auto Fields (Ctrl+Shift+A)" at bounding box center [1045, 1012] width 134 height 50
drag, startPoint x: 1032, startPoint y: 1032, endPoint x: 1050, endPoint y: 1032, distance: 18.0
click at [1091, 1036] on icon at bounding box center [1090, 1033] width 23 height 23
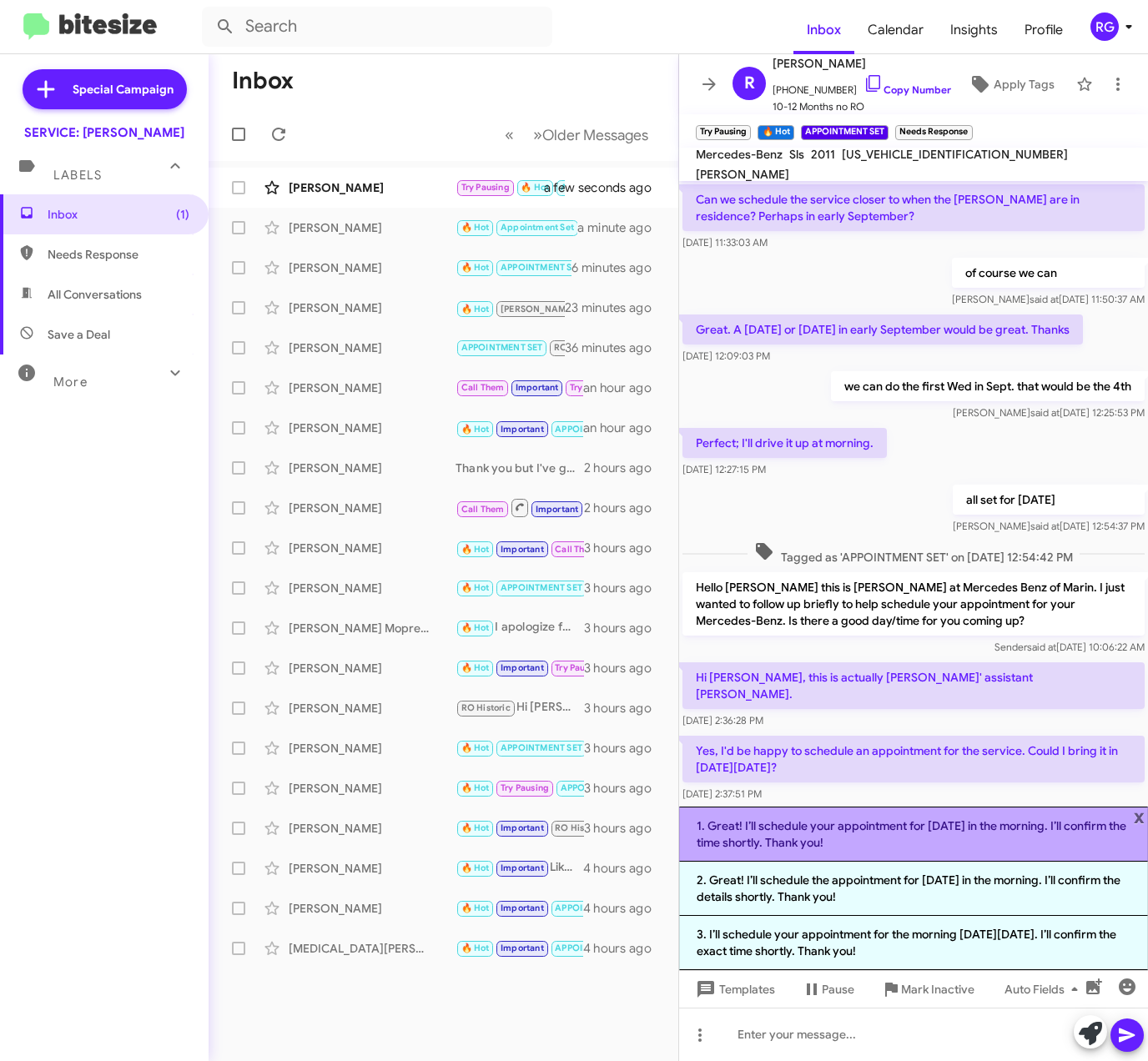
click at [1029, 852] on li "1. Great! I’ll schedule your appointment for Monday, 8/25 in the morning. I’ll …" at bounding box center [914, 833] width 470 height 55
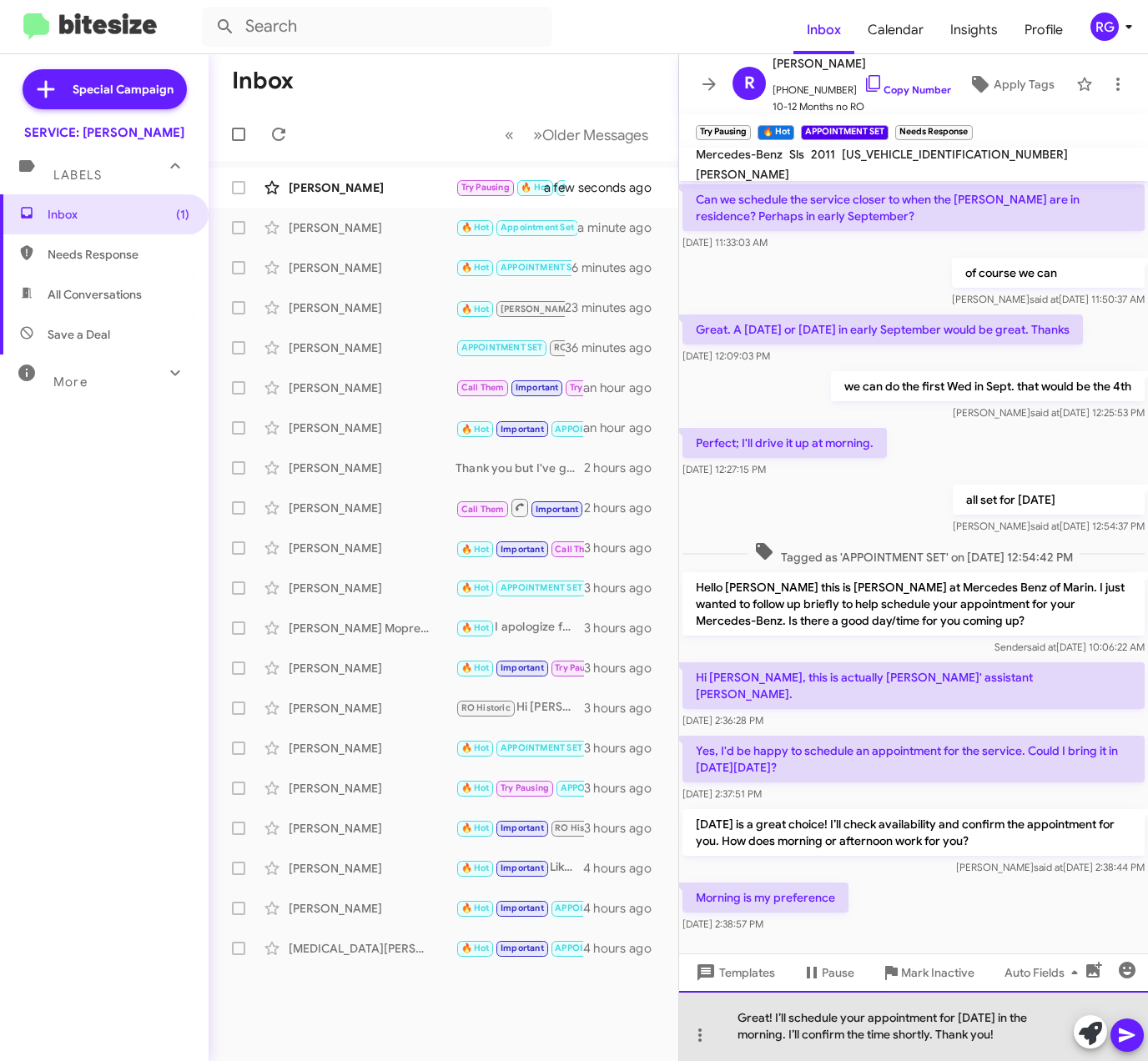
drag, startPoint x: 1013, startPoint y: 1031, endPoint x: 796, endPoint y: 1036, distance: 217.1
click at [792, 1032] on div "Great! I’ll schedule your appointment for Monday, 8/25 in the morning. I’ll con…" at bounding box center [914, 1026] width 470 height 70
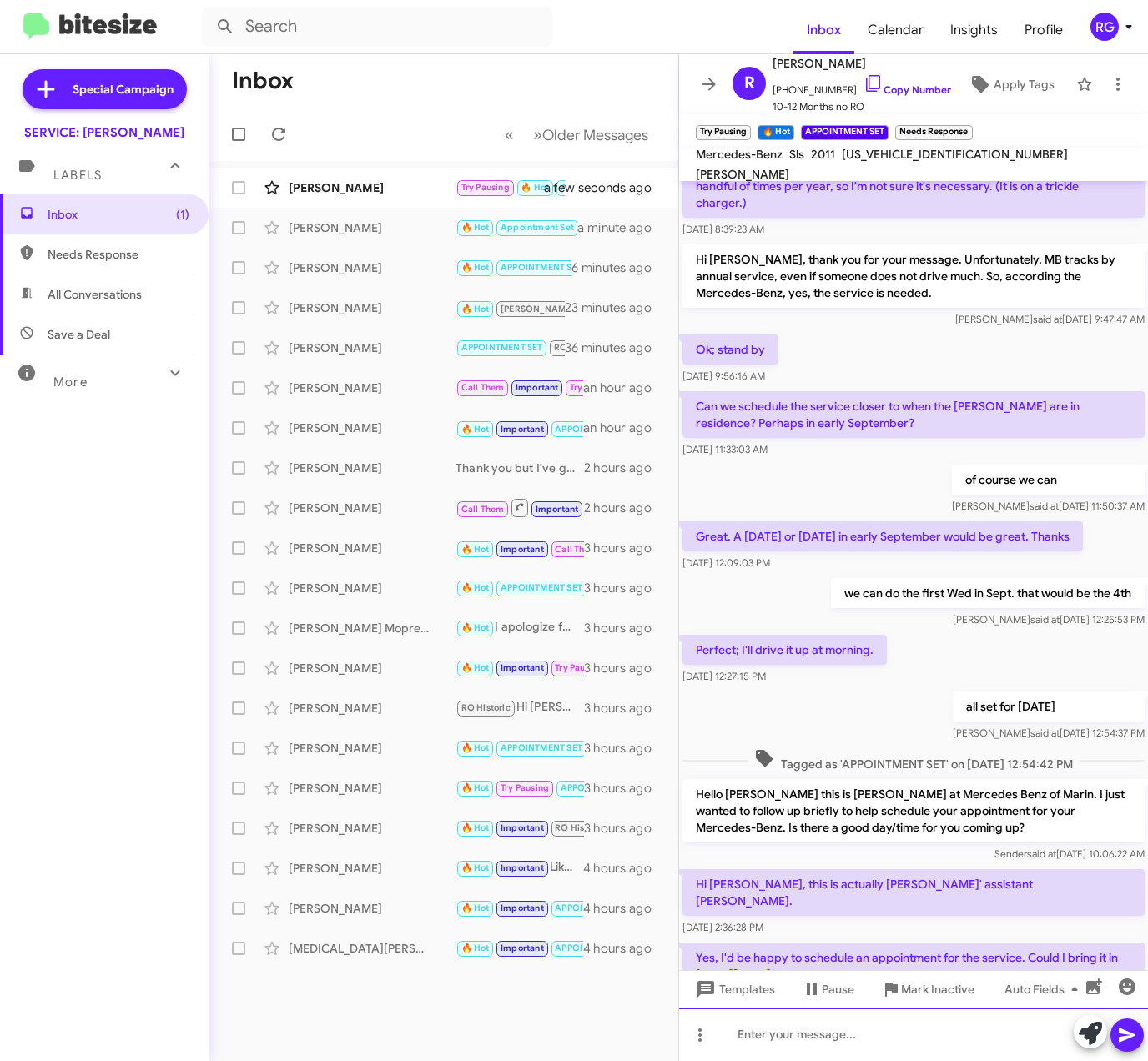
scroll to position [422, 0]
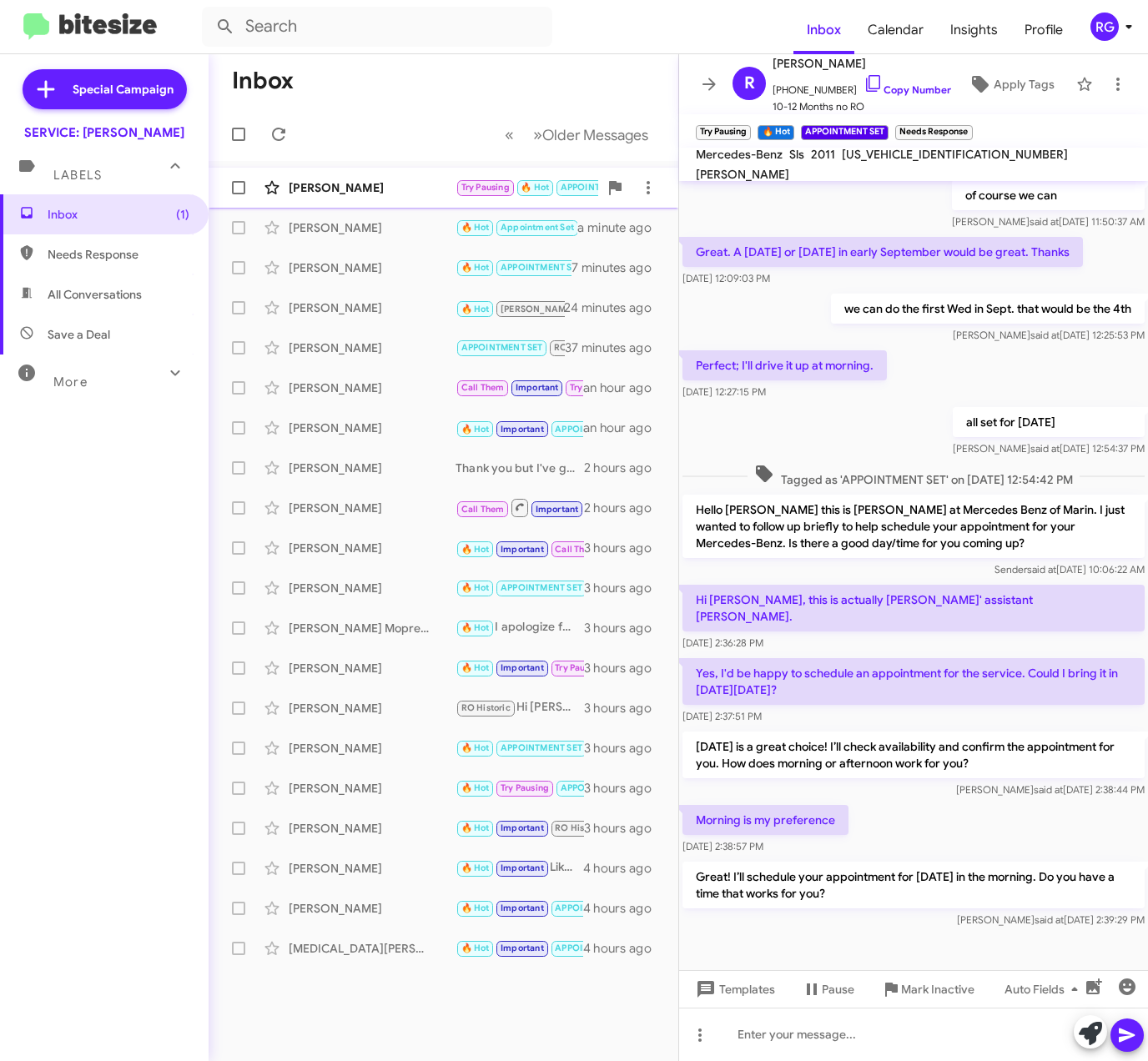
click at [494, 189] on span "Try Pausing" at bounding box center [485, 187] width 49 height 11
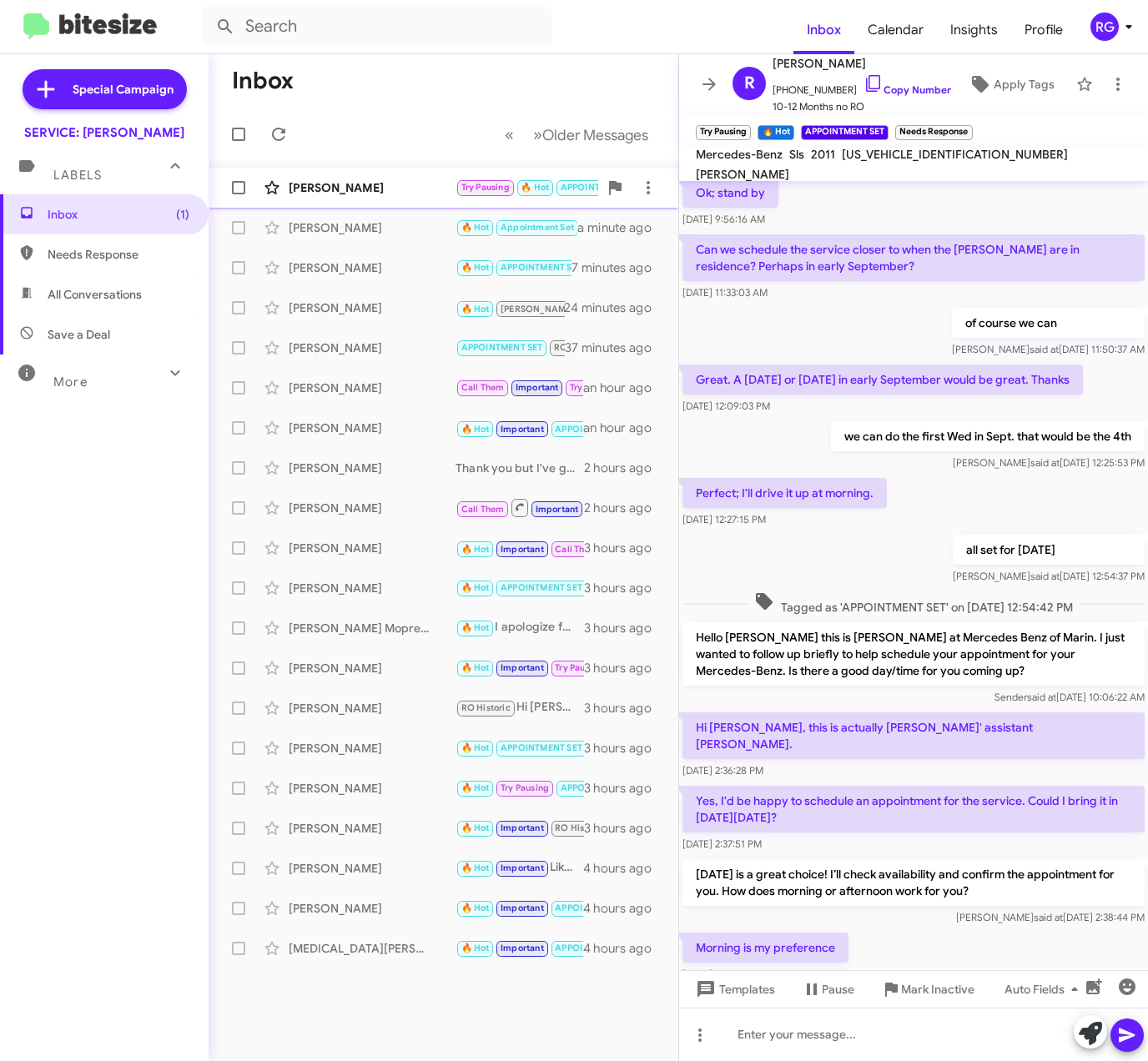
scroll to position [482, 0]
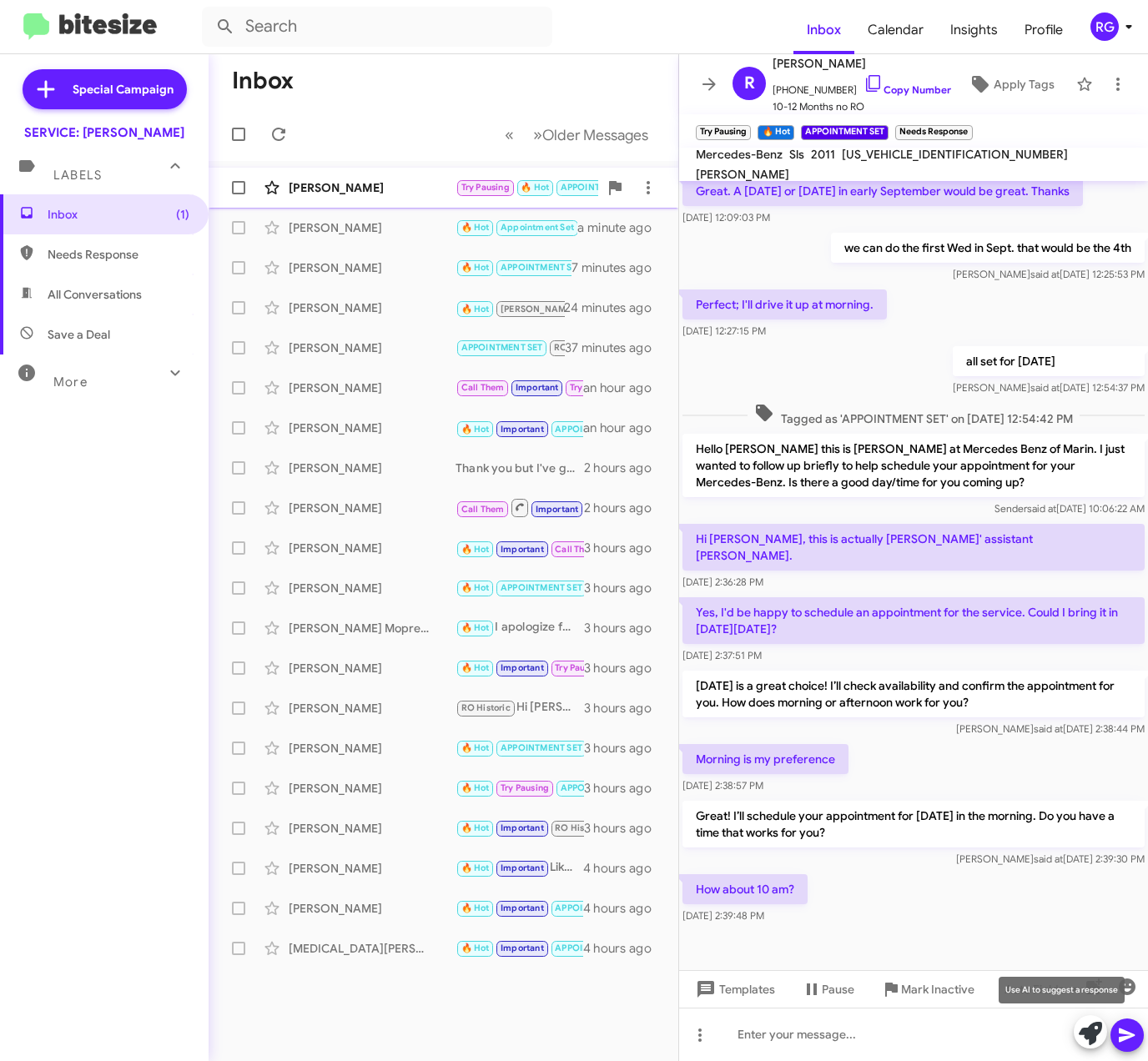
click at [1090, 1039] on icon at bounding box center [1090, 1033] width 23 height 23
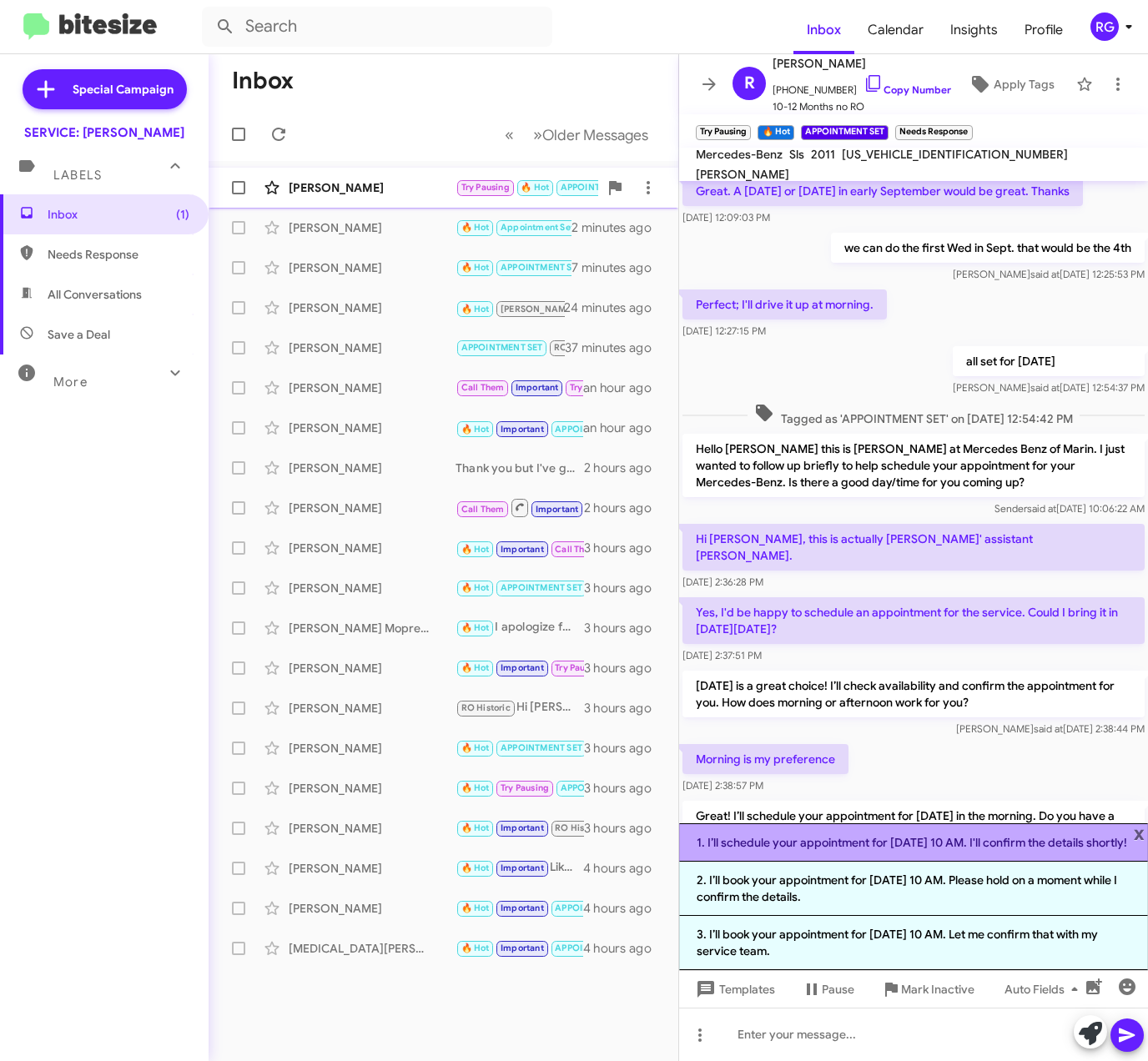
click at [1037, 834] on li "1. I’ll schedule your appointment for Monday, 8/25 at 10 AM. I'll confirm the d…" at bounding box center [914, 842] width 470 height 39
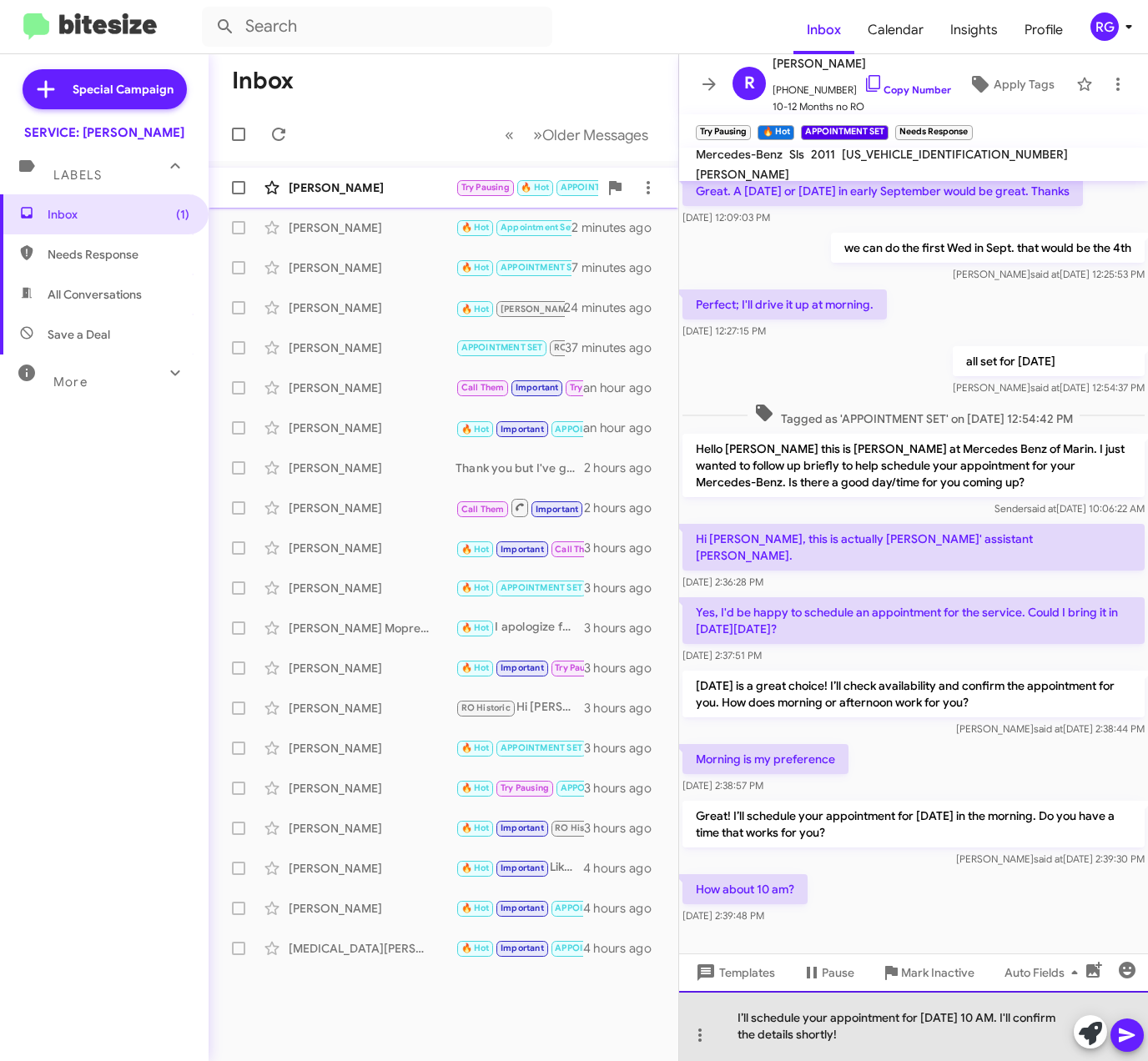
drag, startPoint x: 943, startPoint y: 1029, endPoint x: 1047, endPoint y: 1006, distance: 106.5
click at [1047, 1006] on div "I’ll schedule your appointment for Monday, 8/25 at 10 AM. I'll confirm the deta…" at bounding box center [914, 1026] width 470 height 70
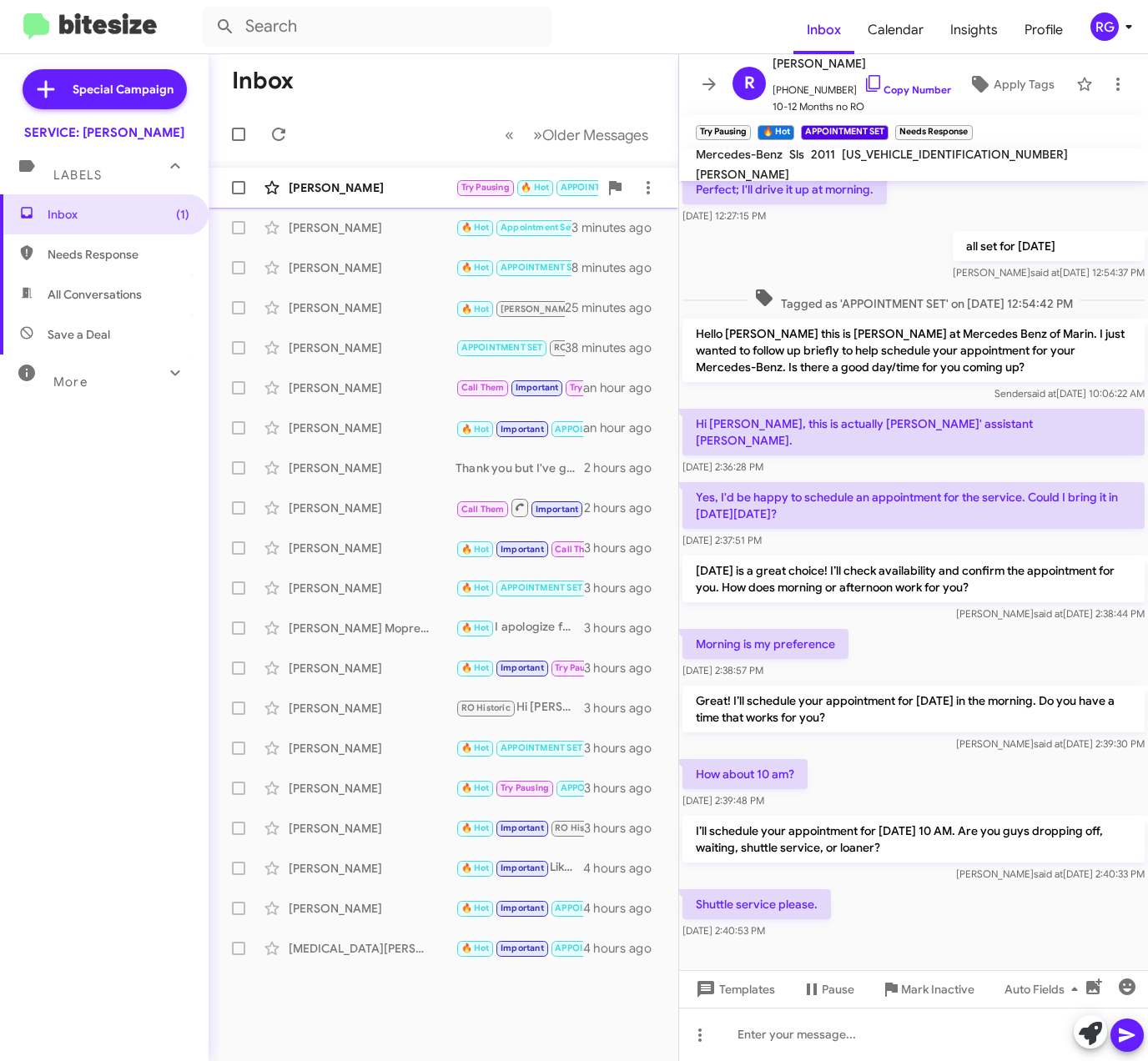
scroll to position [620, 0]
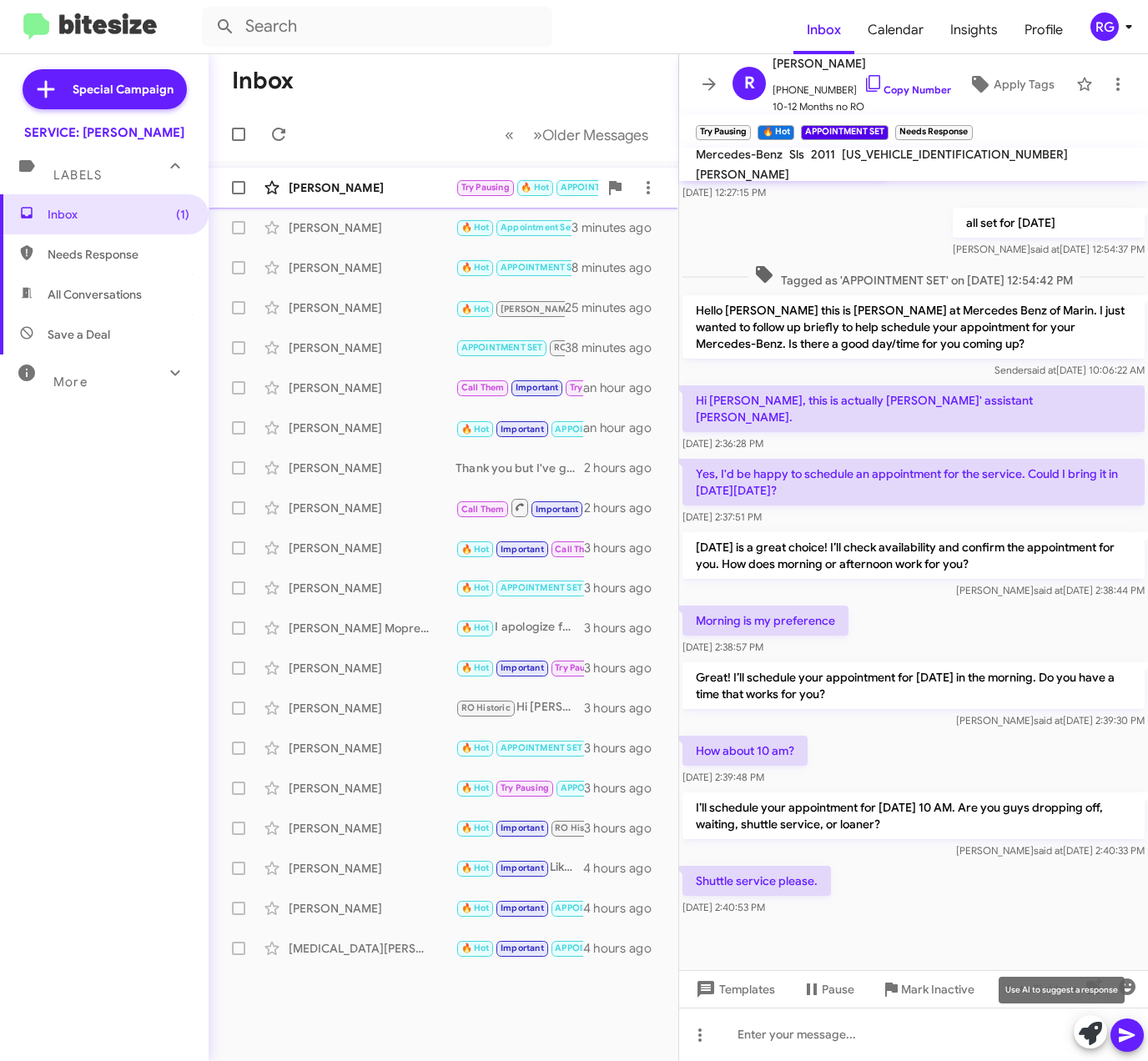
drag, startPoint x: 1086, startPoint y: 1035, endPoint x: 1078, endPoint y: 1029, distance: 10.0
click at [1086, 1035] on icon at bounding box center [1090, 1033] width 23 height 23
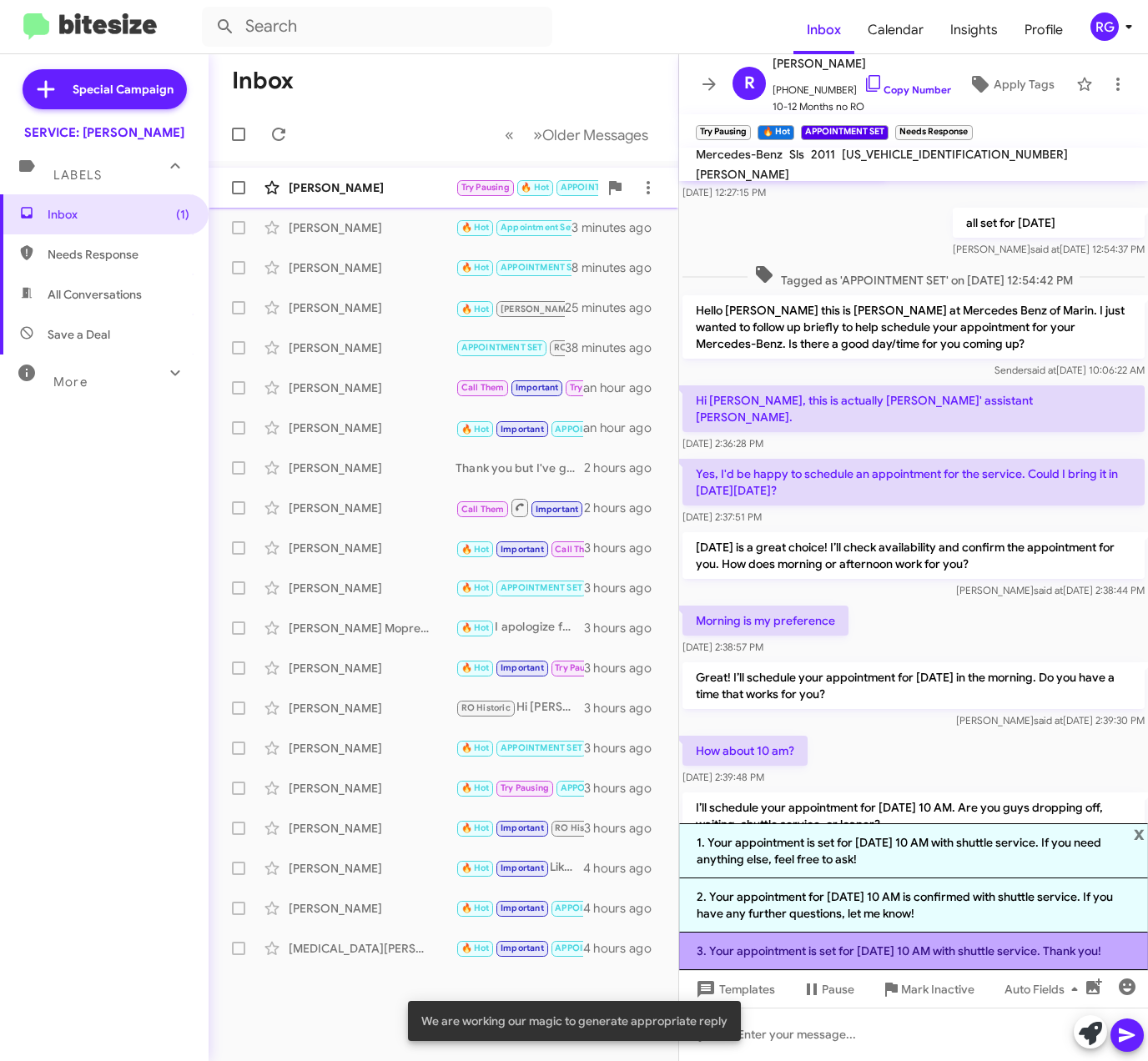
click at [922, 942] on li "3. Your appointment is set for Monday, 8/25 at 10 AM with shuttle service. Than…" at bounding box center [914, 952] width 470 height 38
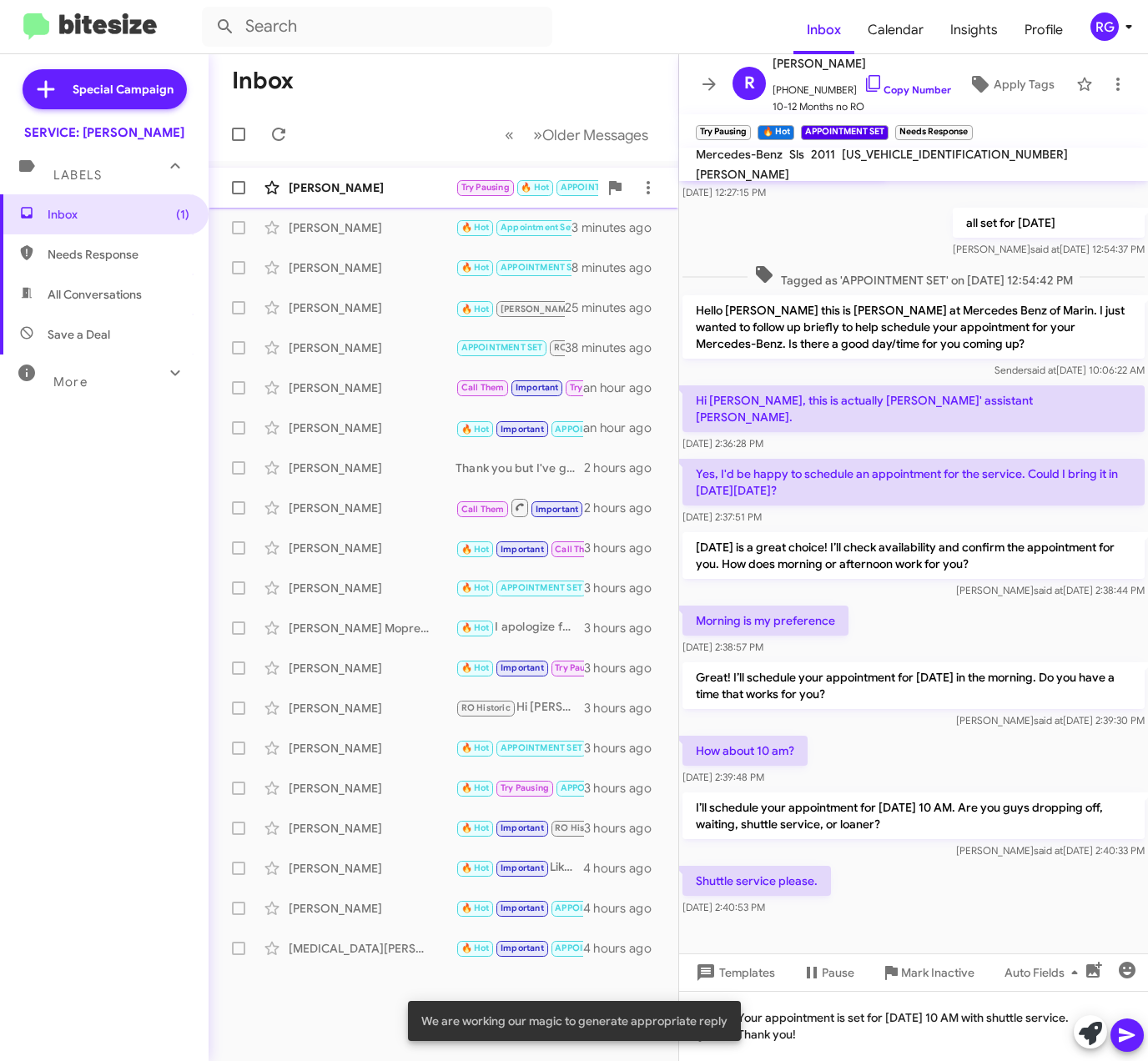
click at [1137, 1033] on icon at bounding box center [1127, 1035] width 20 height 20
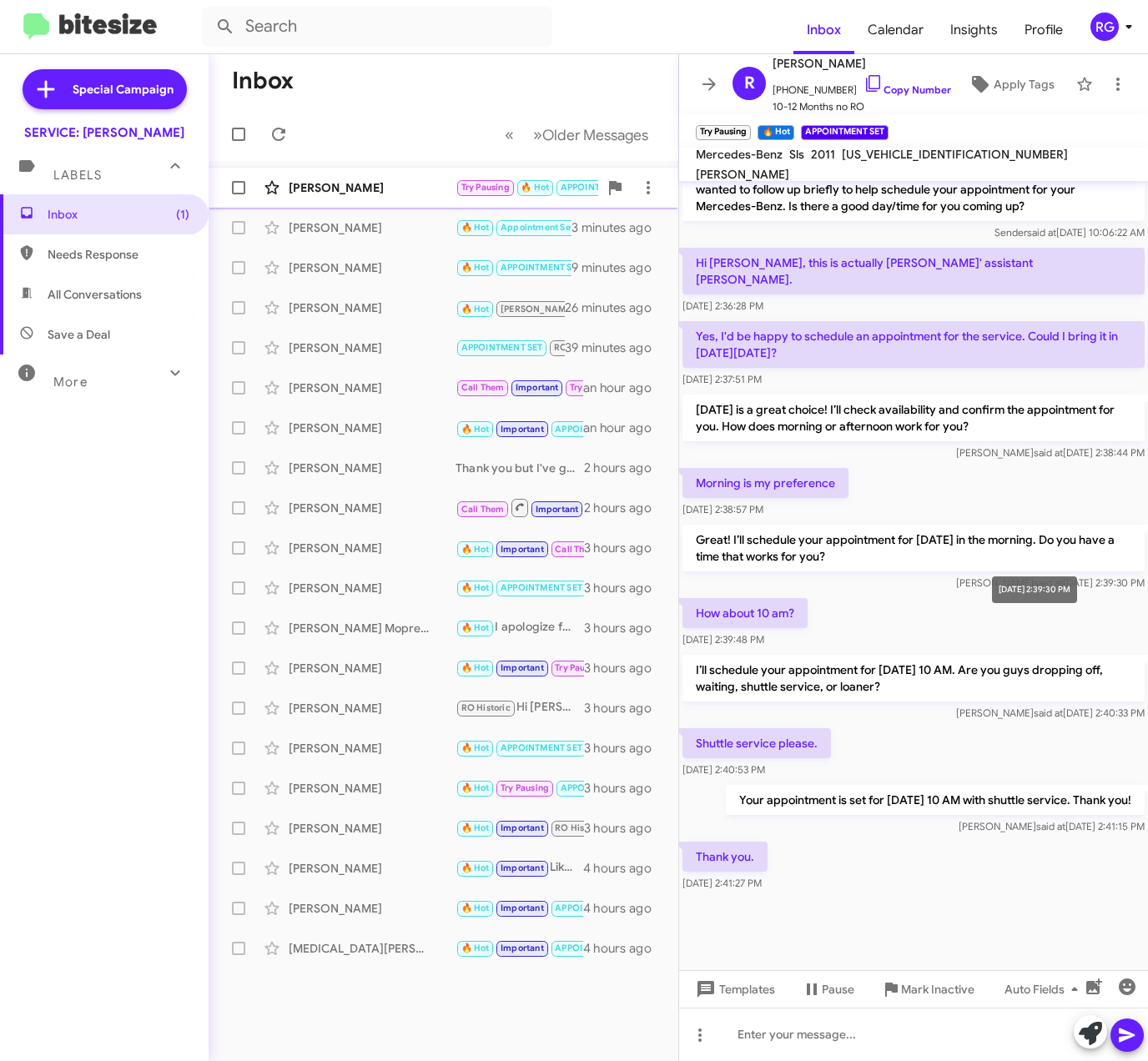
scroll to position [571, 0]
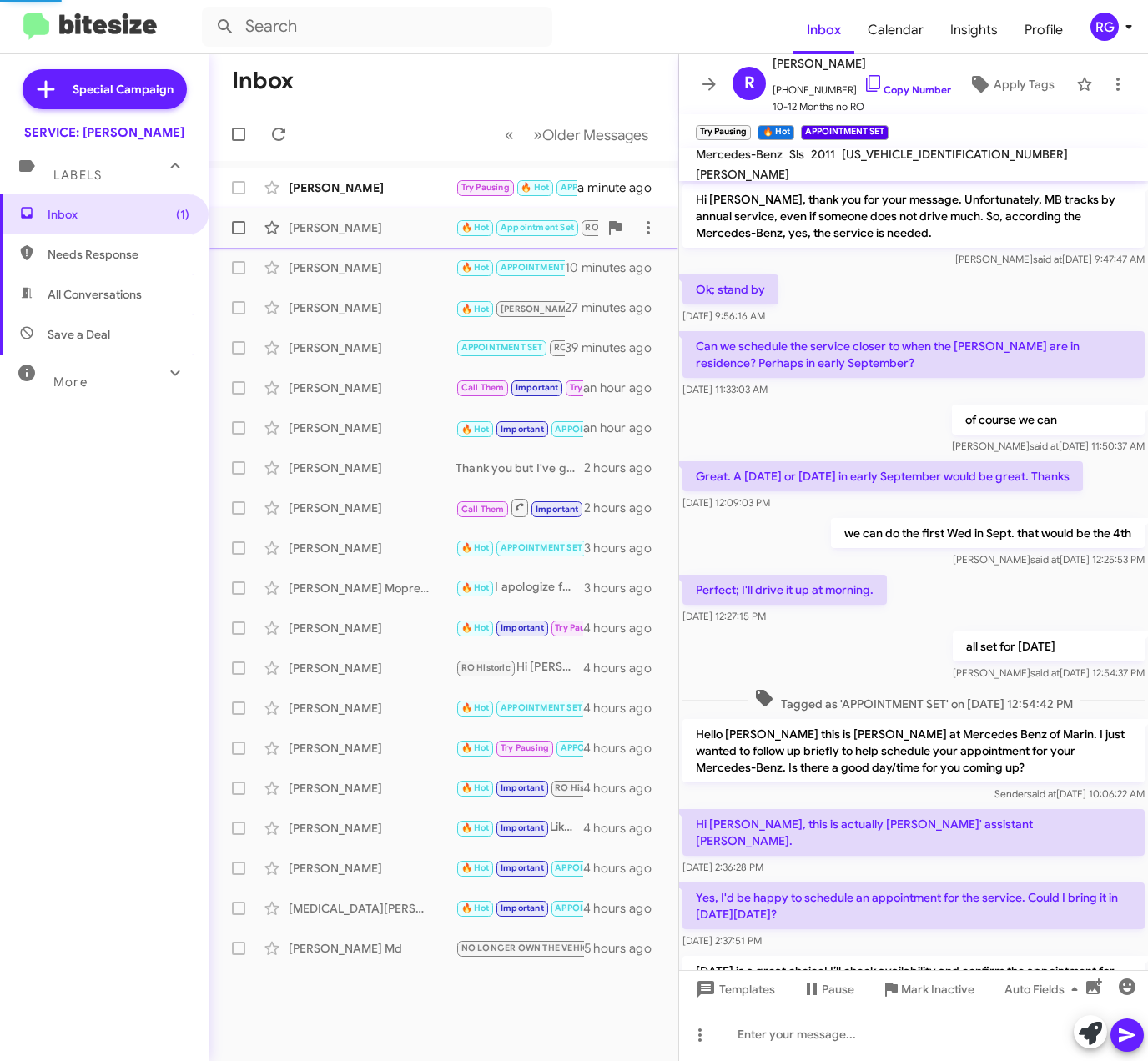
scroll to position [536, 0]
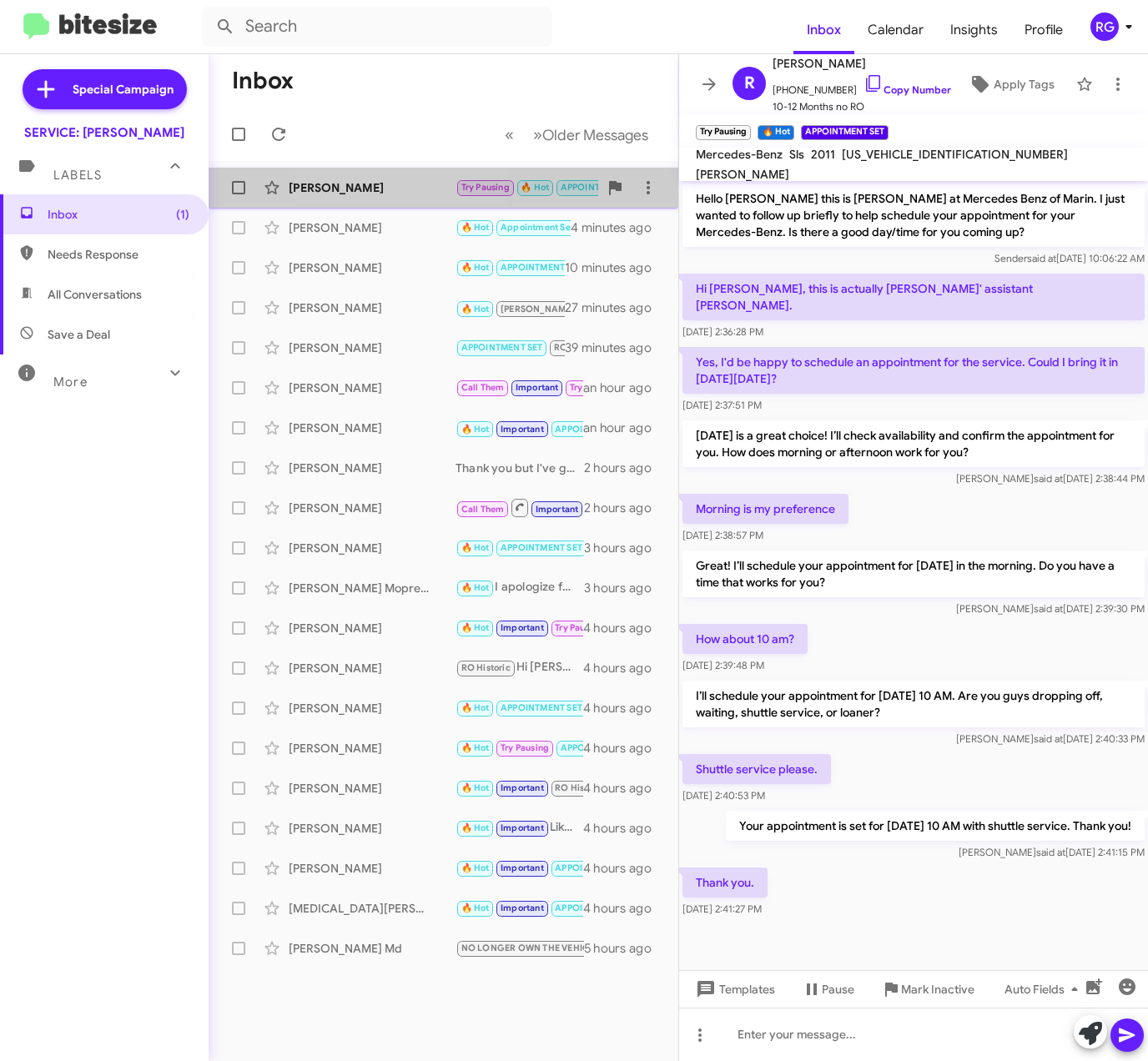
click at [381, 198] on div "Roger Burgess Try Pausing 🔥 Hot APPOINTMENT SET Thank you. a minute ago" at bounding box center [444, 188] width 444 height 34
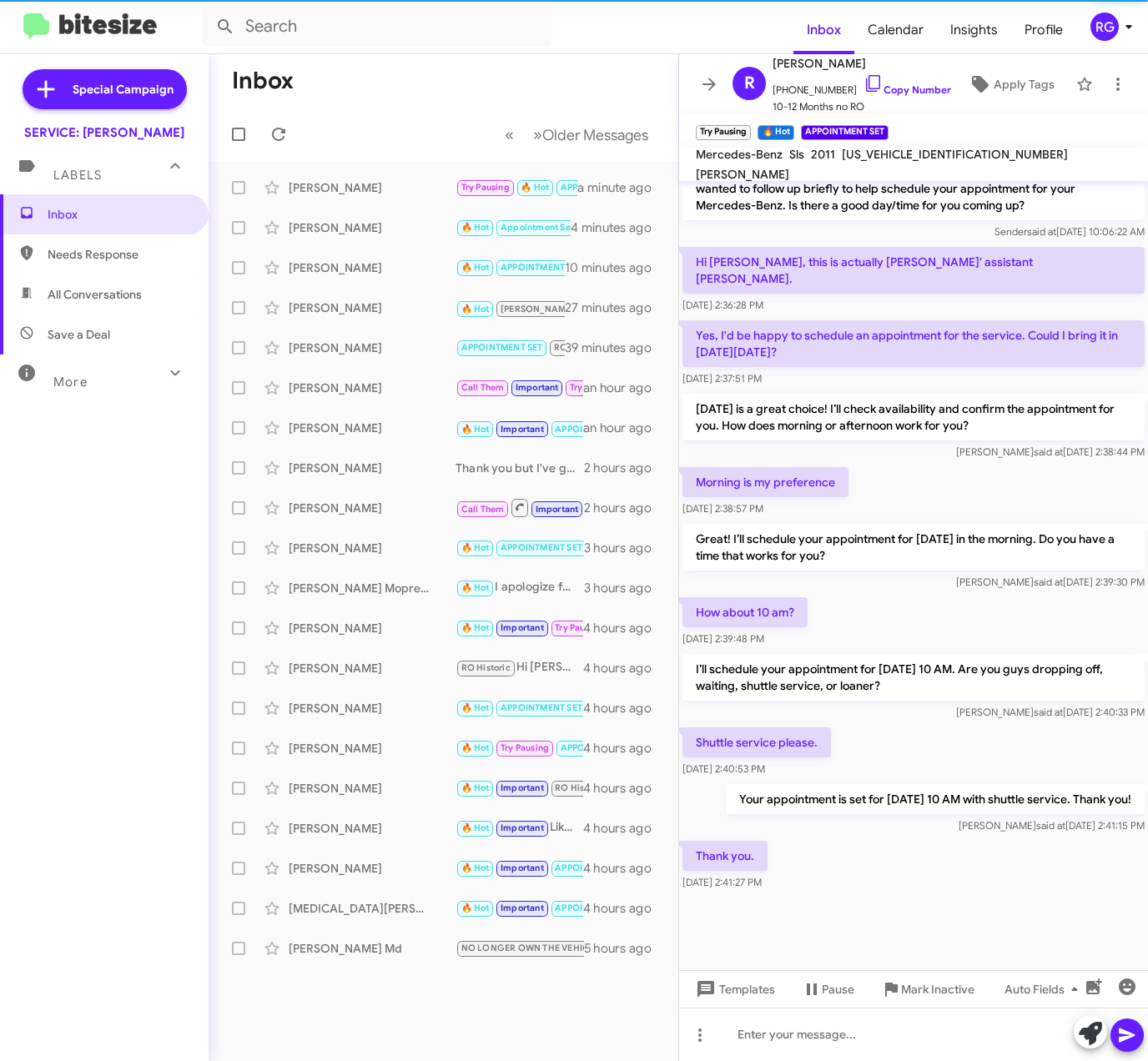
scroll to position [571, 0]
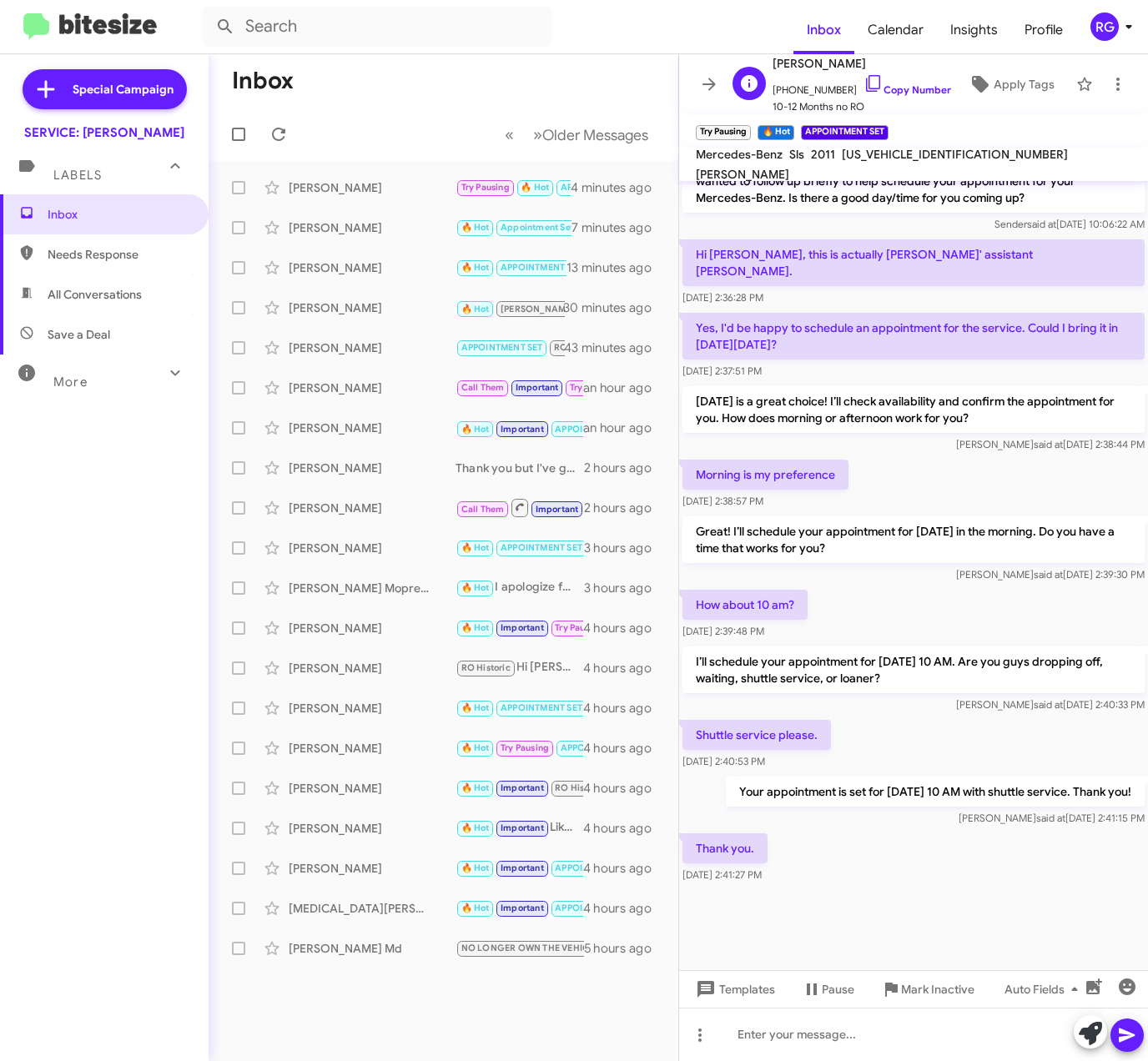
click at [985, 59] on div "R Roger Burgess +14152900887 Copy Number 10-12 Months no RO Apply Tags" at bounding box center [897, 85] width 342 height 62
click at [972, 90] on icon at bounding box center [981, 85] width 20 height 20
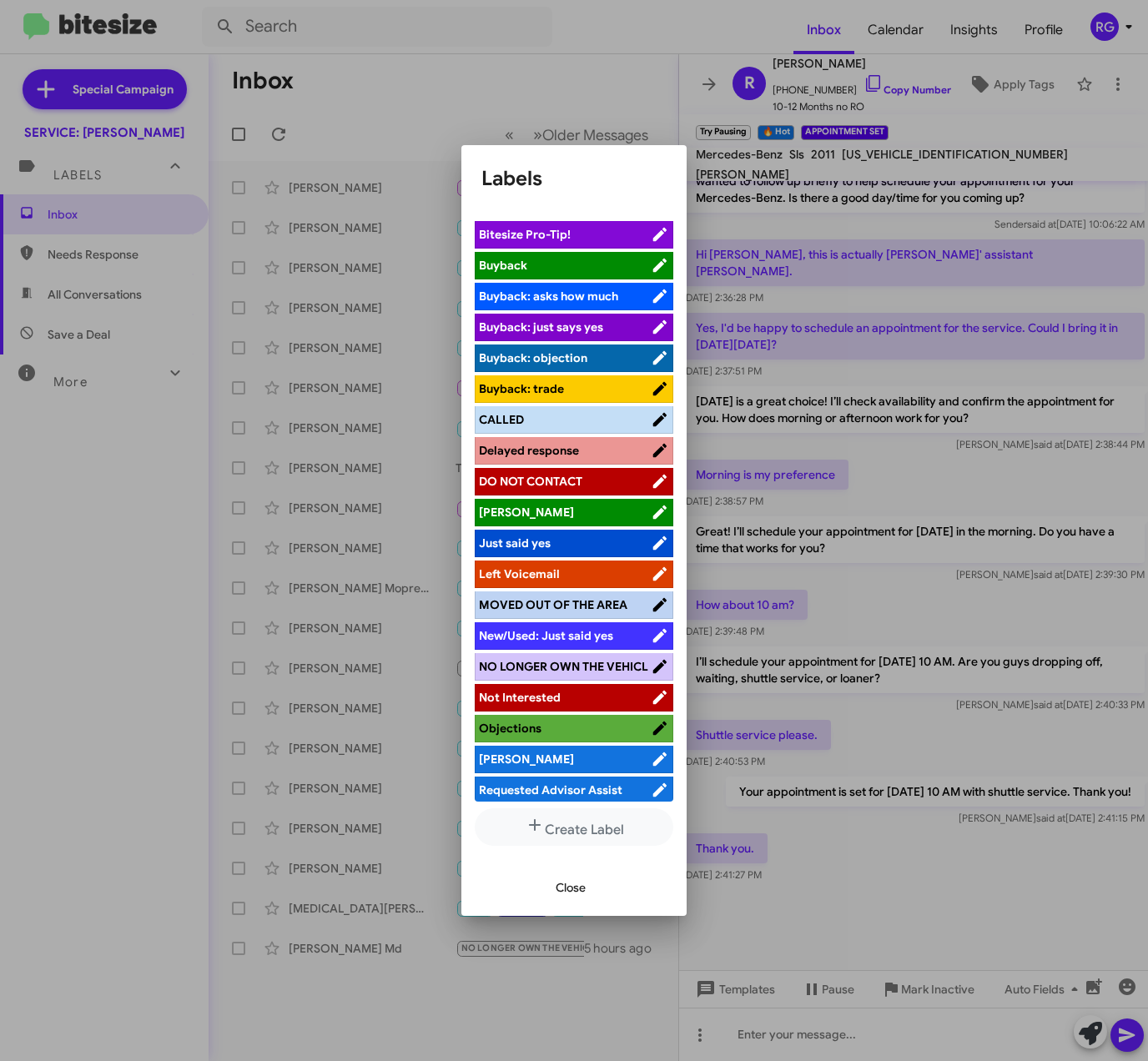
scroll to position [178, 0]
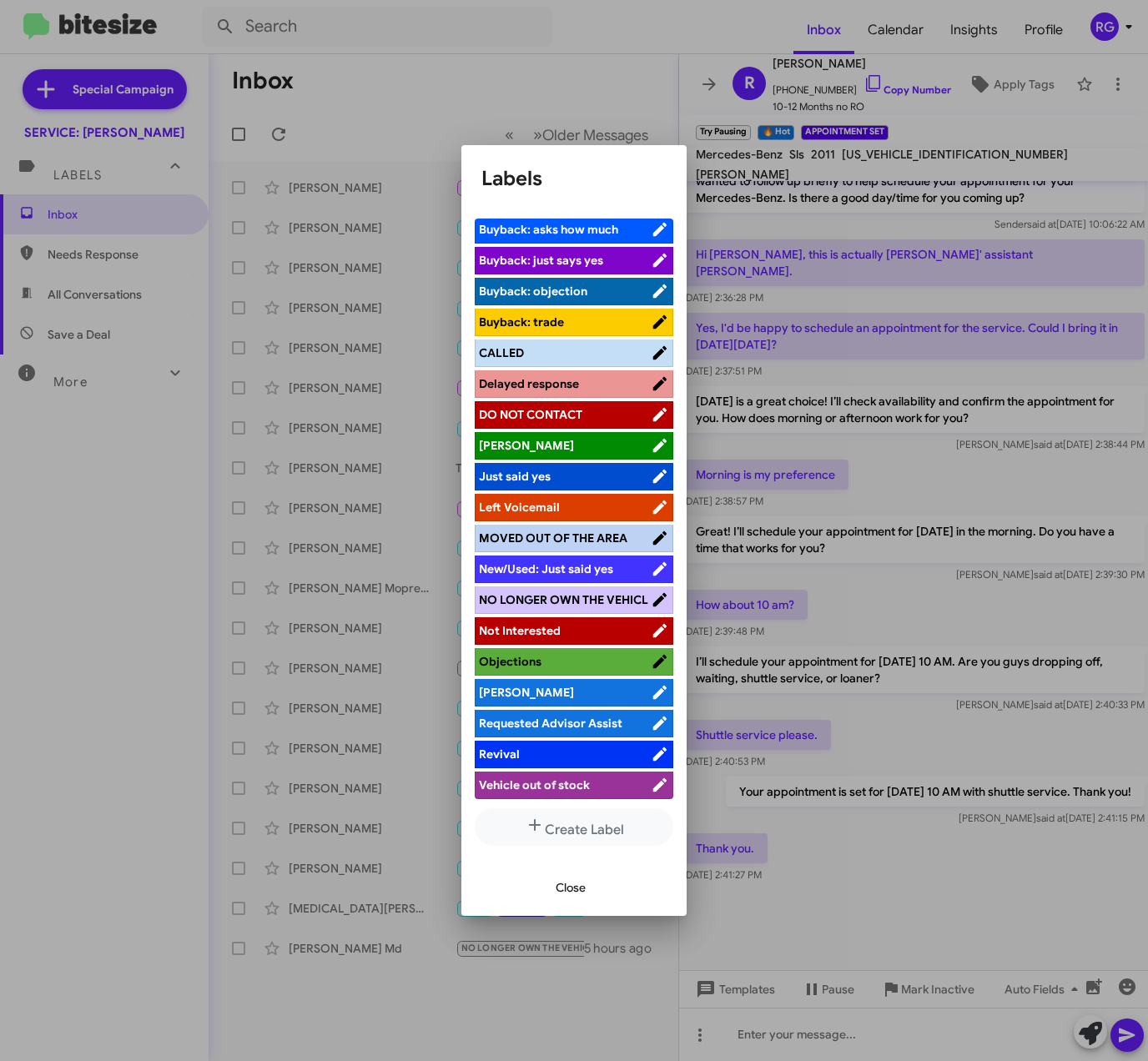
click at [559, 692] on span "[PERSON_NAME]" at bounding box center [565, 692] width 172 height 17
click at [578, 894] on span "Close" at bounding box center [571, 888] width 30 height 30
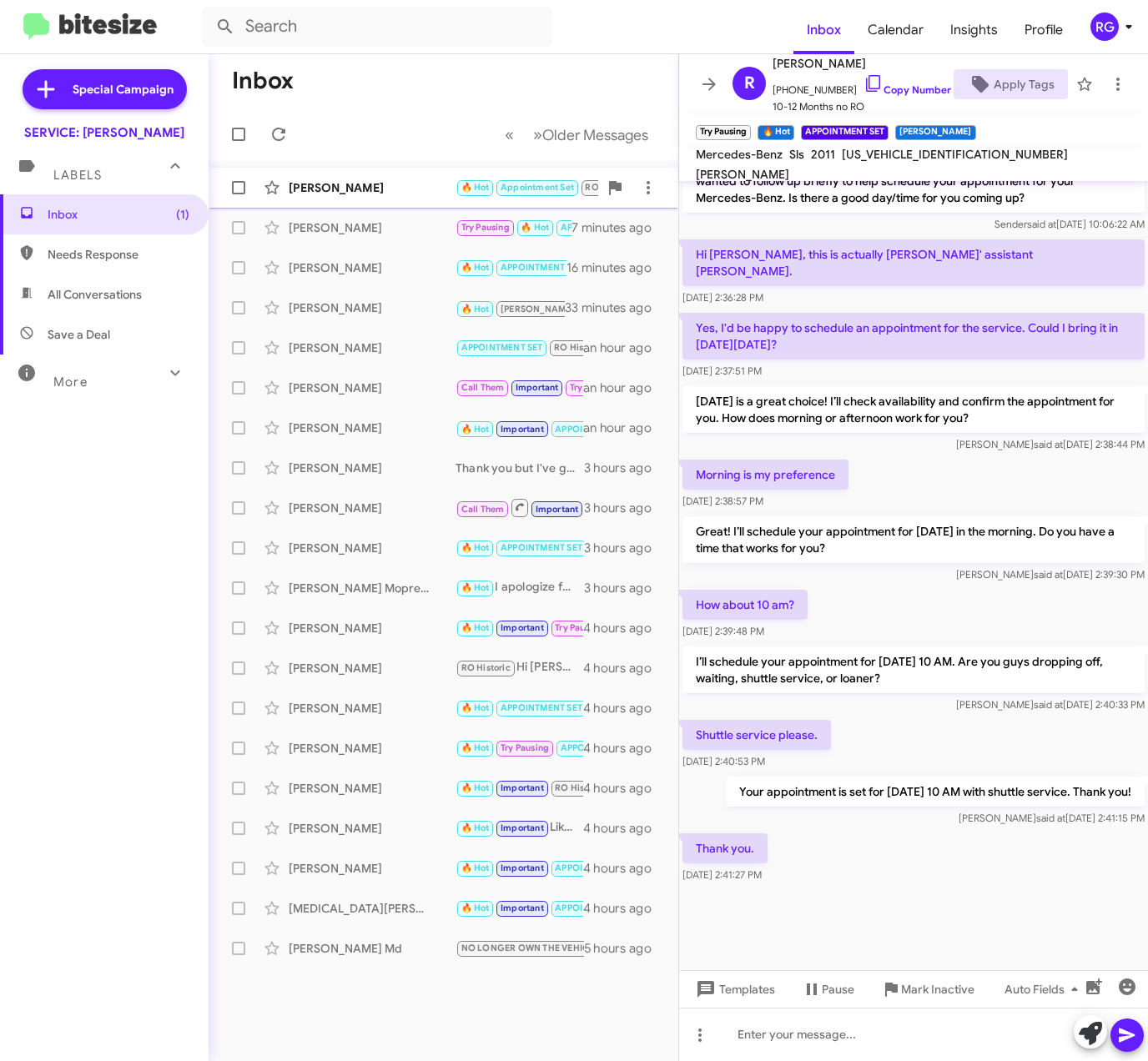
click at [455, 171] on div "Johann Koehne 🔥 Hot Appointment Set RO Historic RO Responded Historic Needs Res…" at bounding box center [444, 188] width 444 height 34
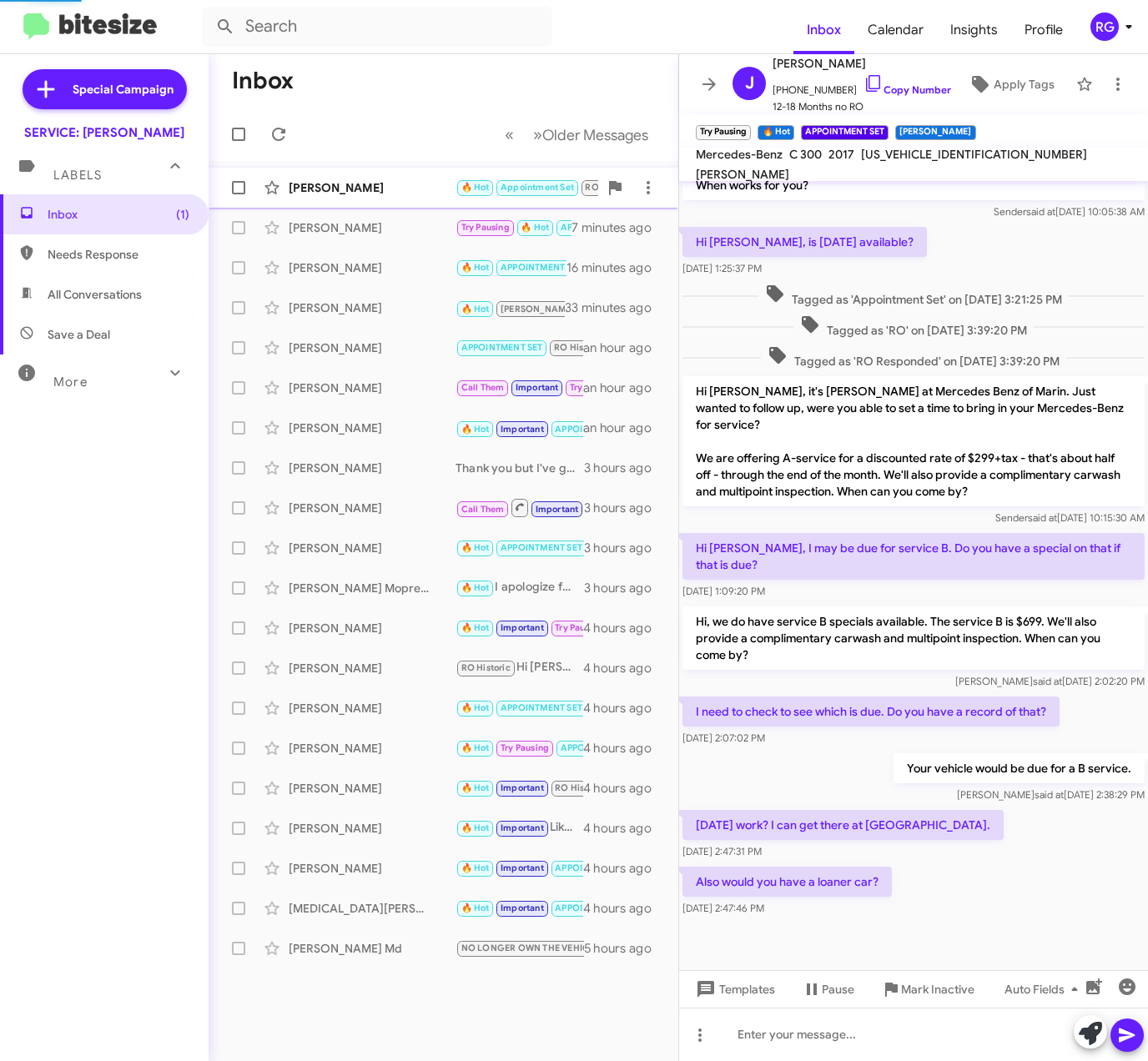
scroll to position [132, 0]
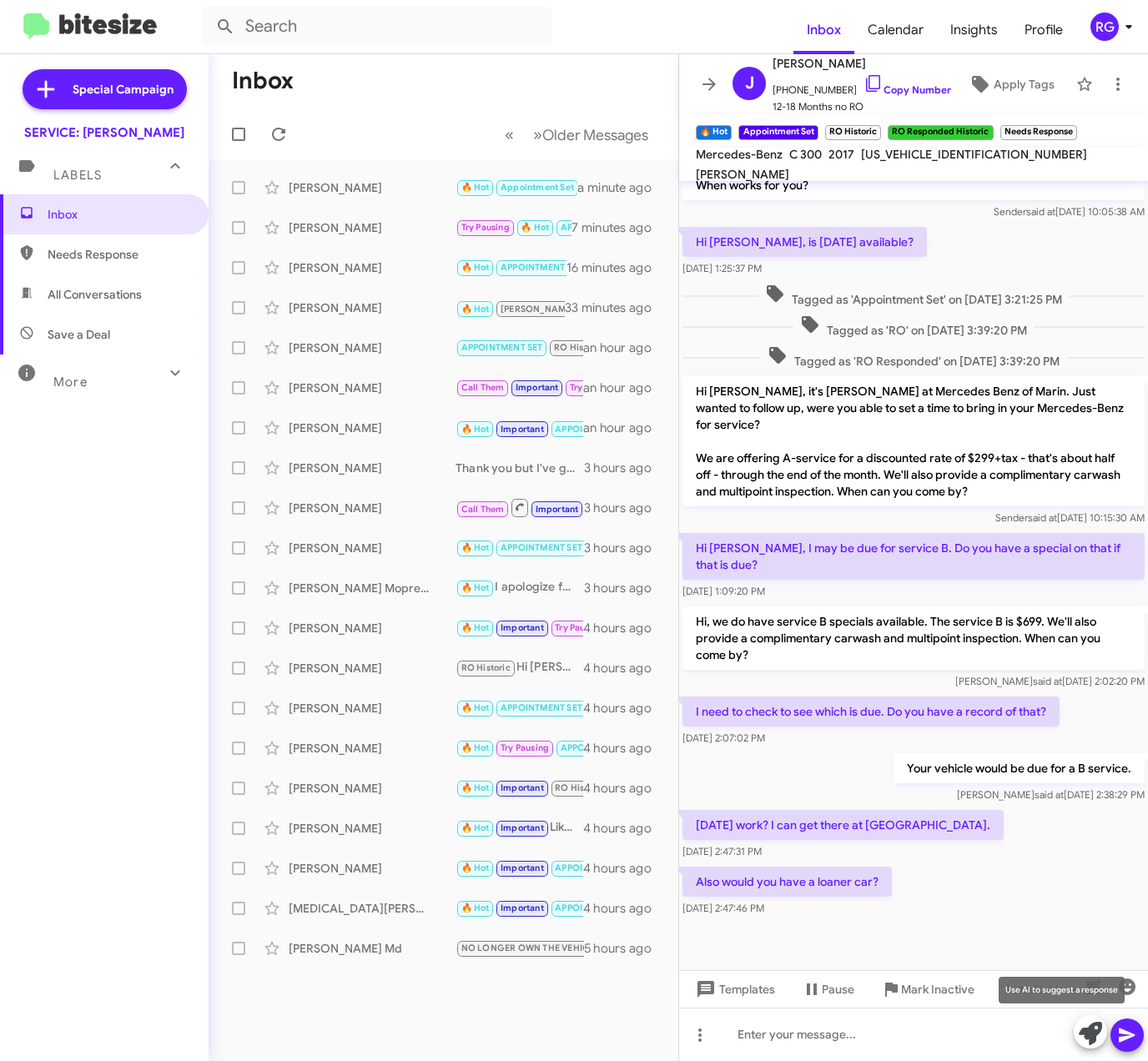
click at [1081, 1039] on icon at bounding box center [1090, 1033] width 23 height 23
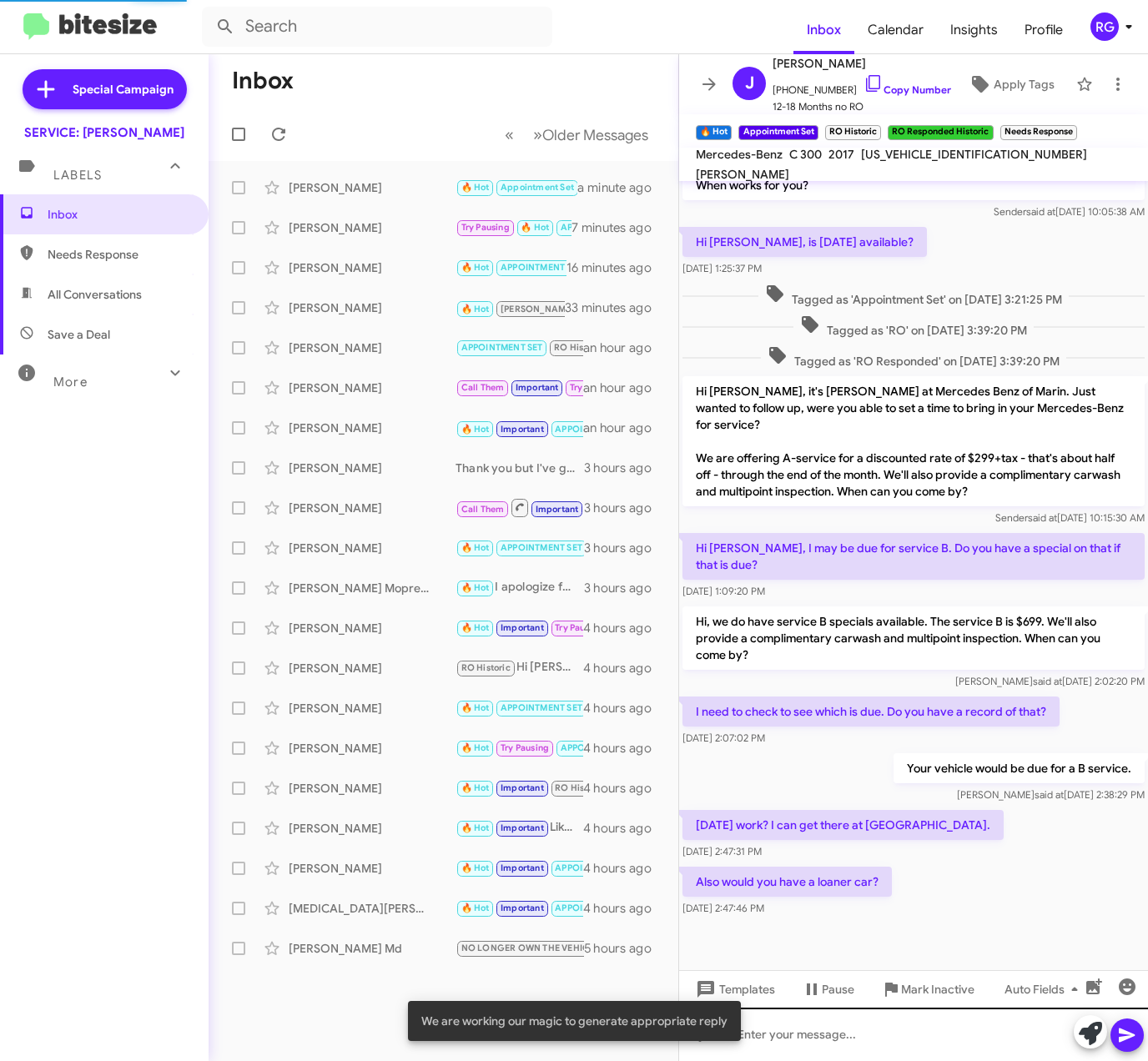
scroll to position [297, 0]
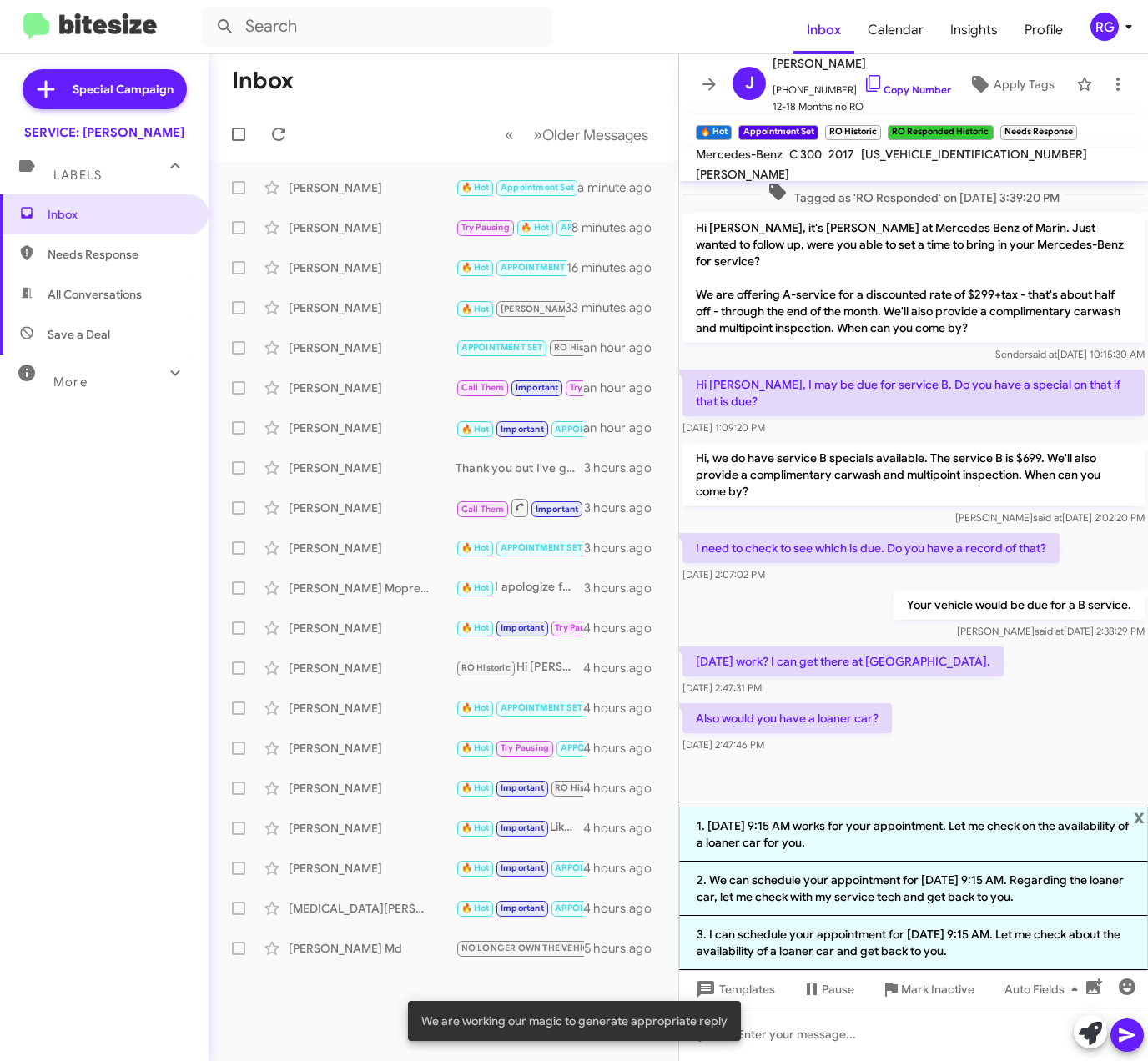
click at [980, 836] on li "1. August 27th at 9:15 AM works for your appointment. Let me check on the avail…" at bounding box center [914, 833] width 470 height 55
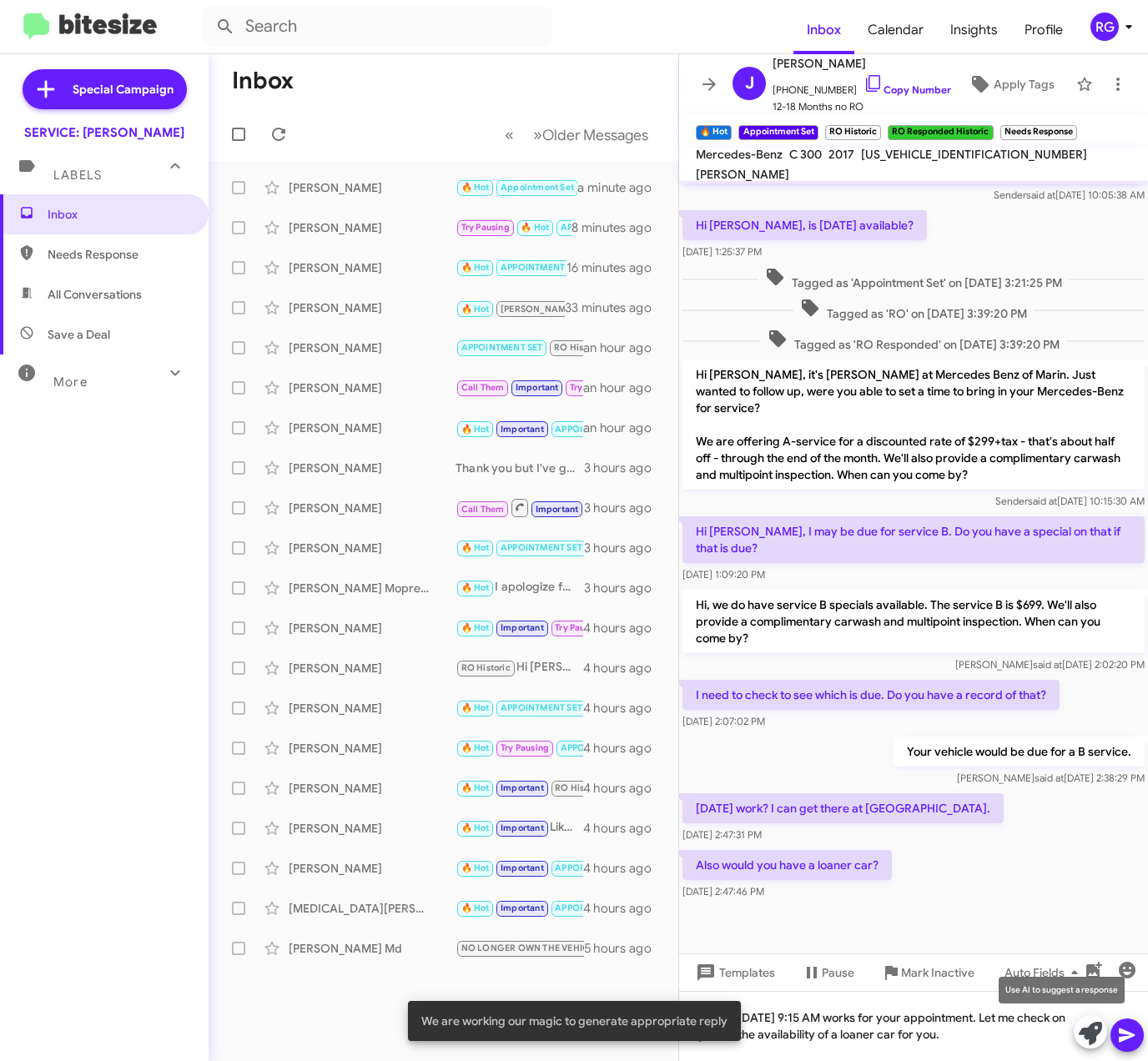
click at [1095, 1035] on icon at bounding box center [1090, 1033] width 23 height 23
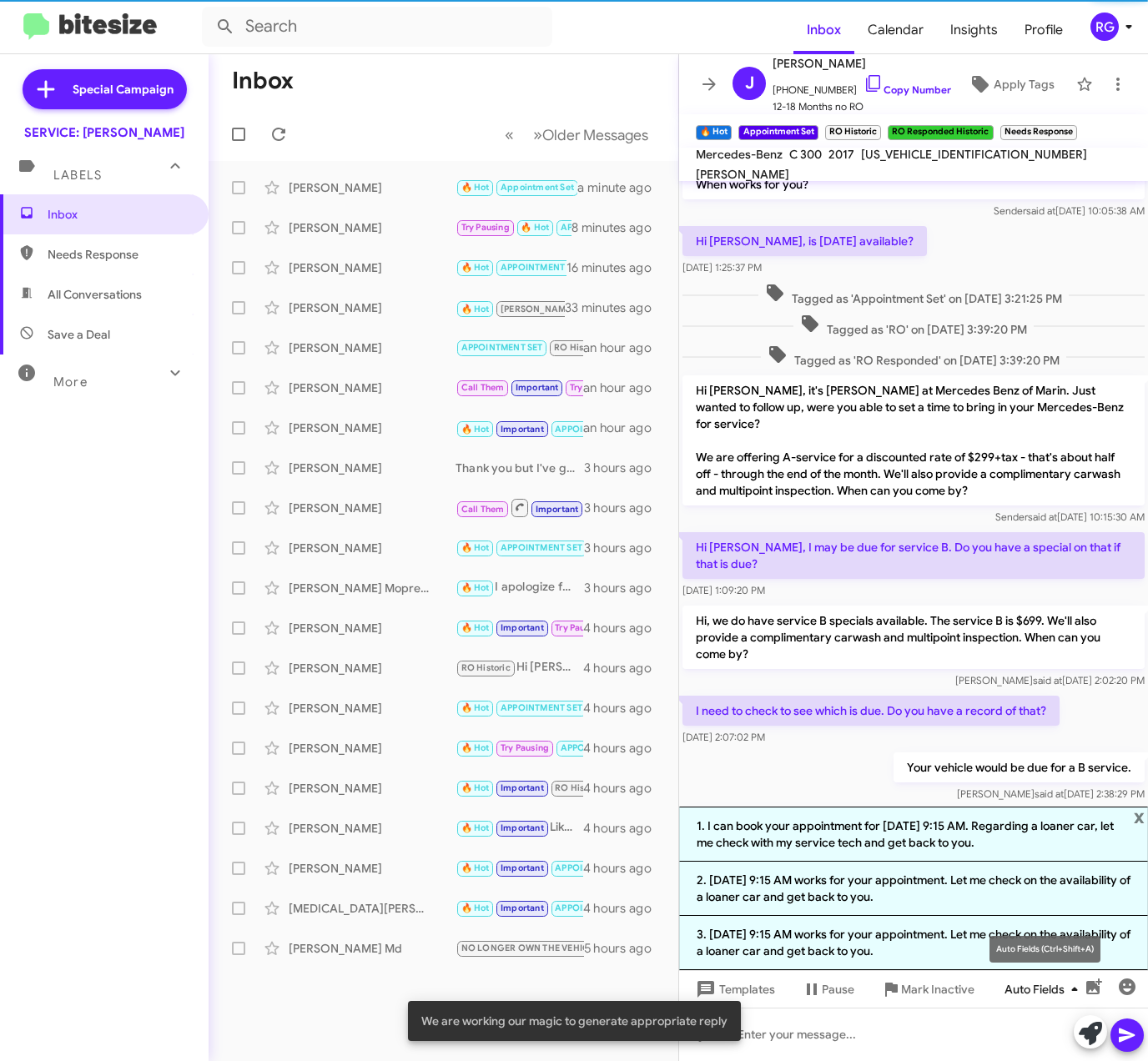
scroll to position [297, 0]
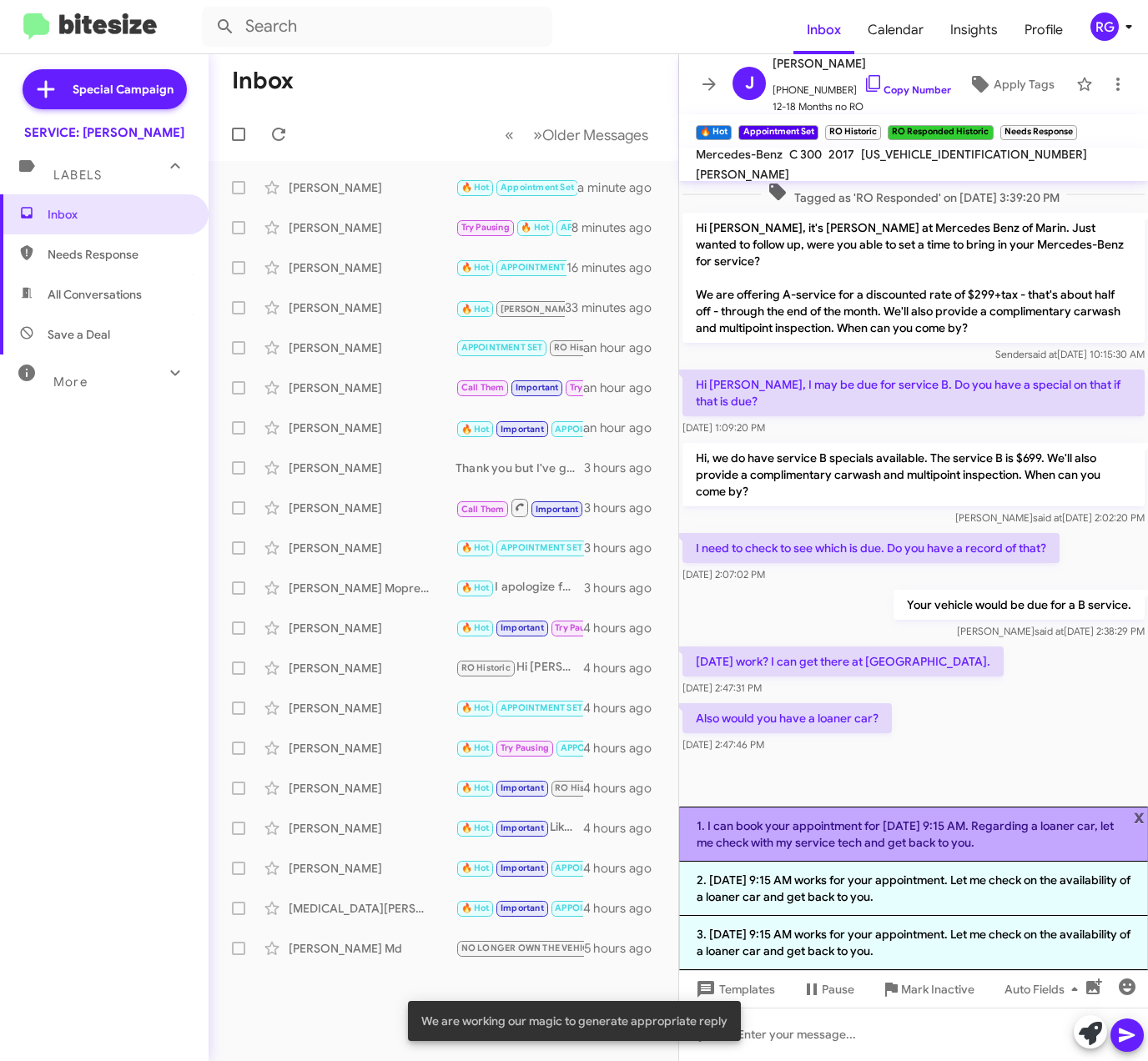
click at [1060, 837] on li "1. I can book your appointment for August 27th at 9:15 AM. Regarding a loaner c…" at bounding box center [914, 833] width 470 height 55
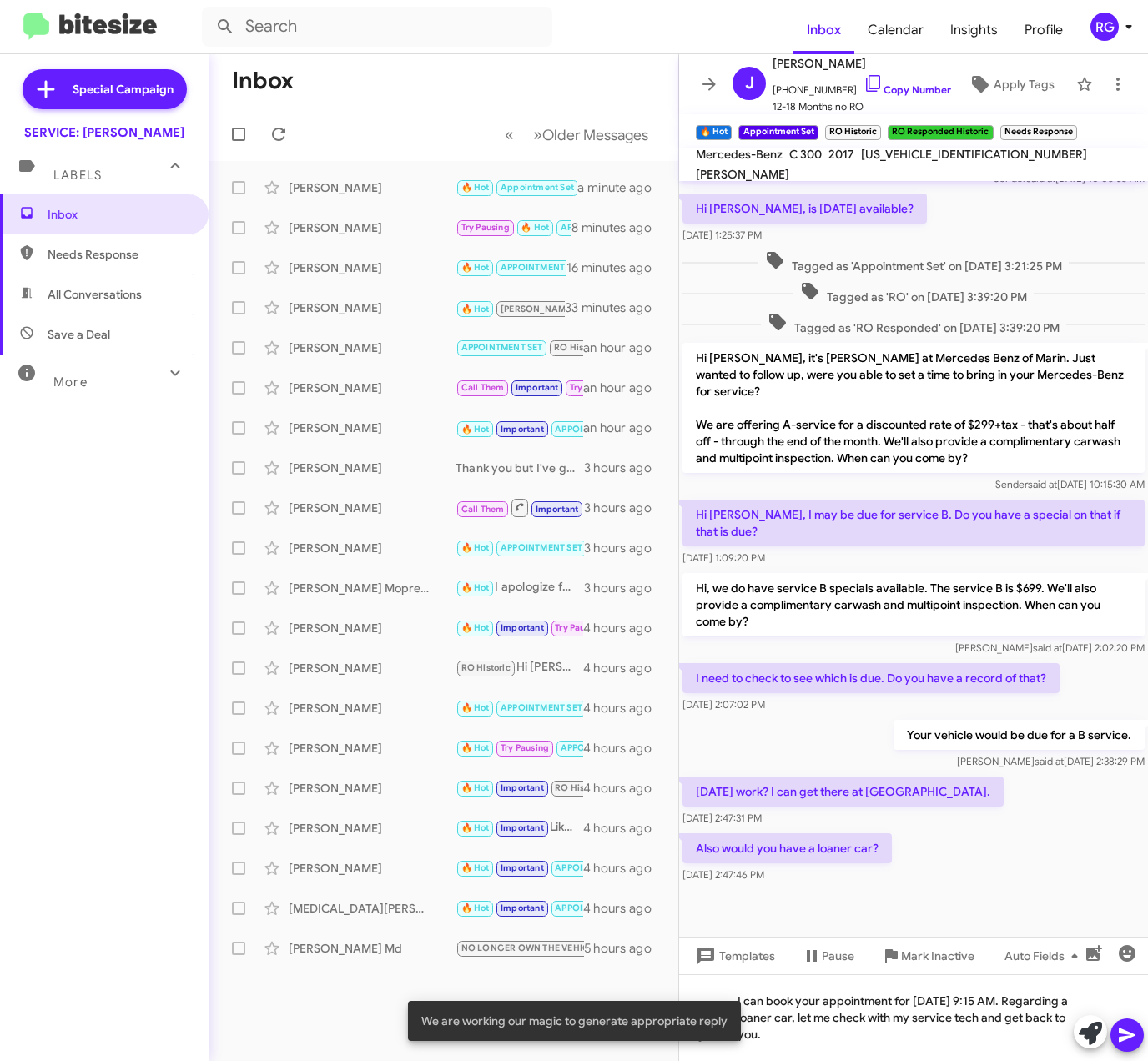
scroll to position [165, 0]
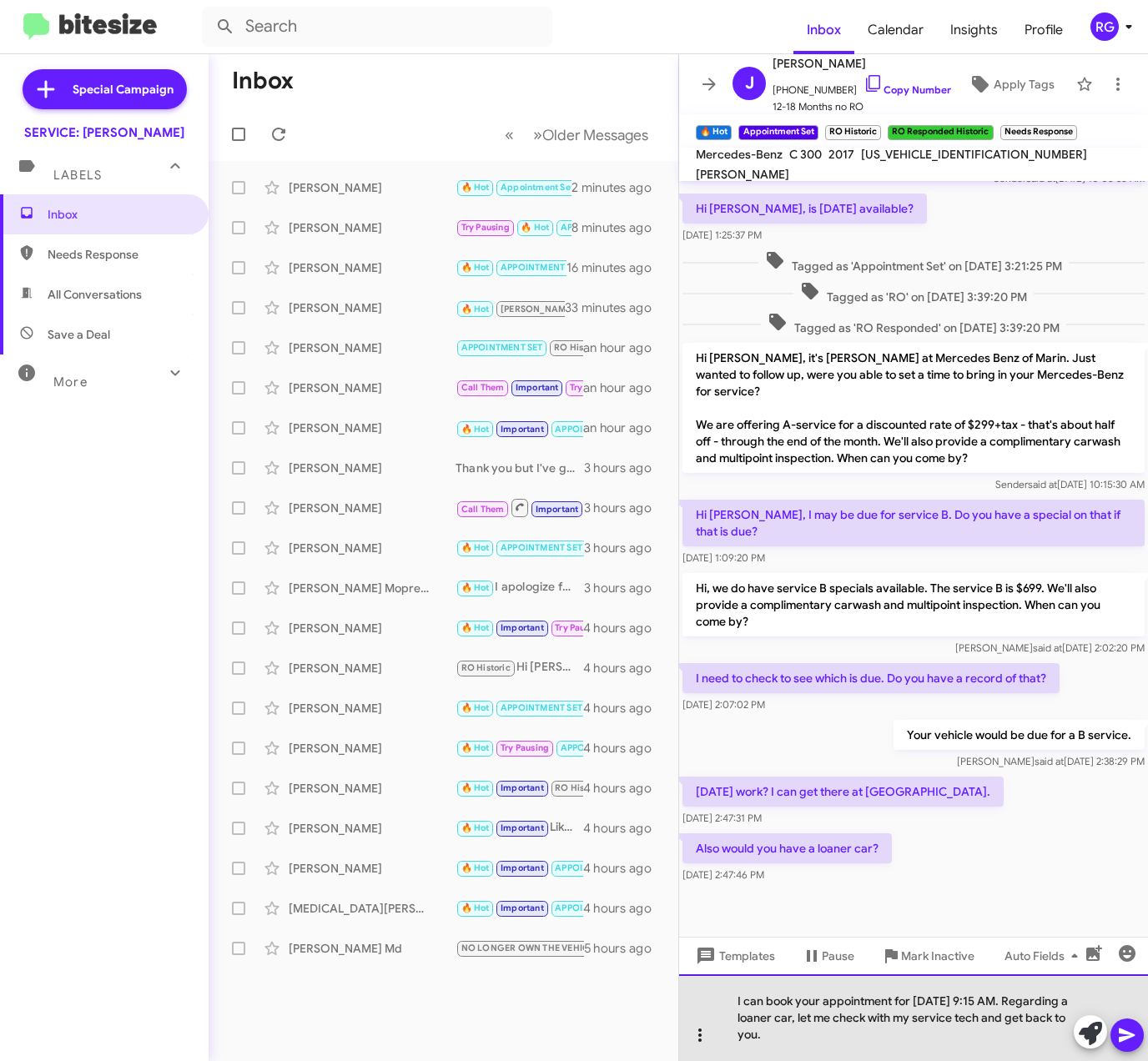
drag, startPoint x: 906, startPoint y: 1043, endPoint x: 695, endPoint y: 1022, distance: 212.0
click at [702, 1018] on div "I can book your appointment for August 27th at 9:15 AM. Regarding a loaner car,…" at bounding box center [914, 1017] width 470 height 87
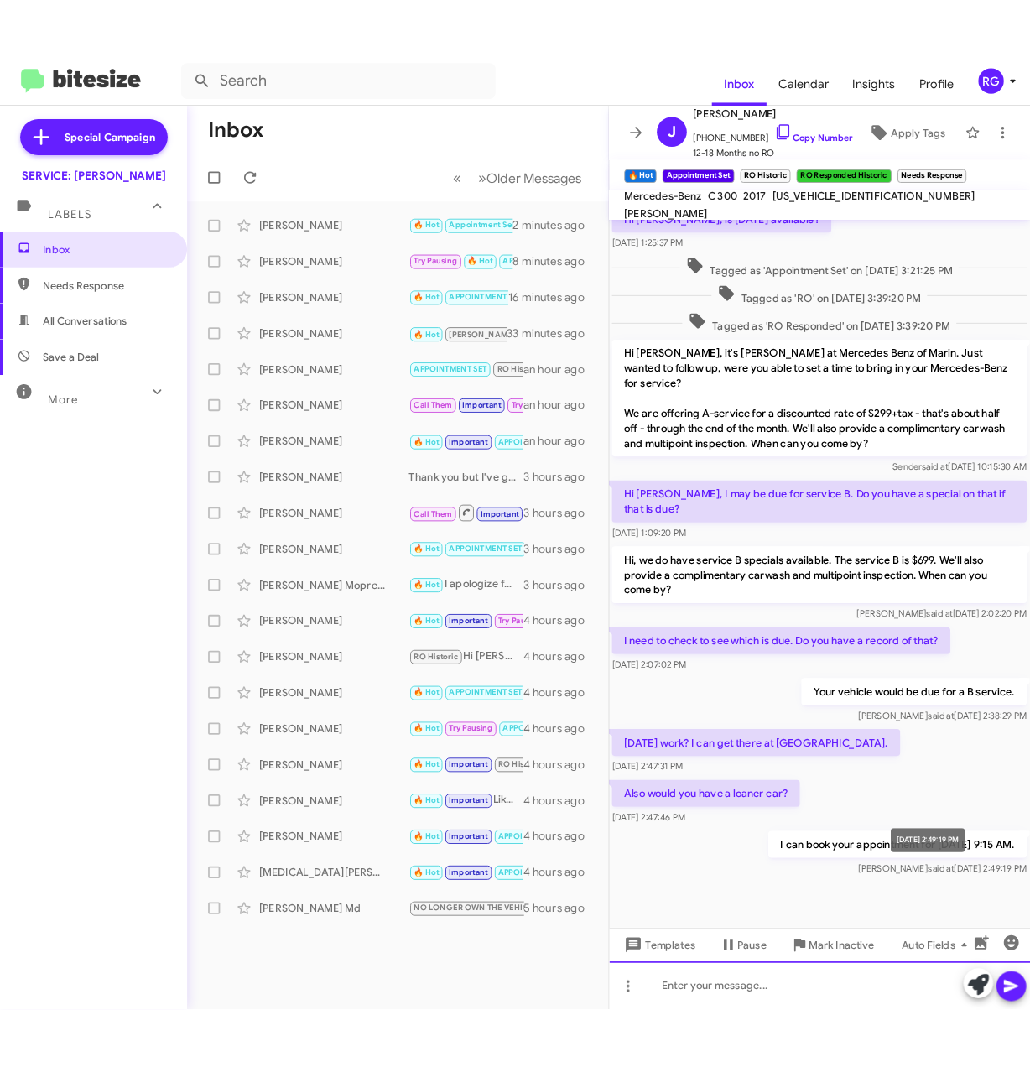
scroll to position [195, 0]
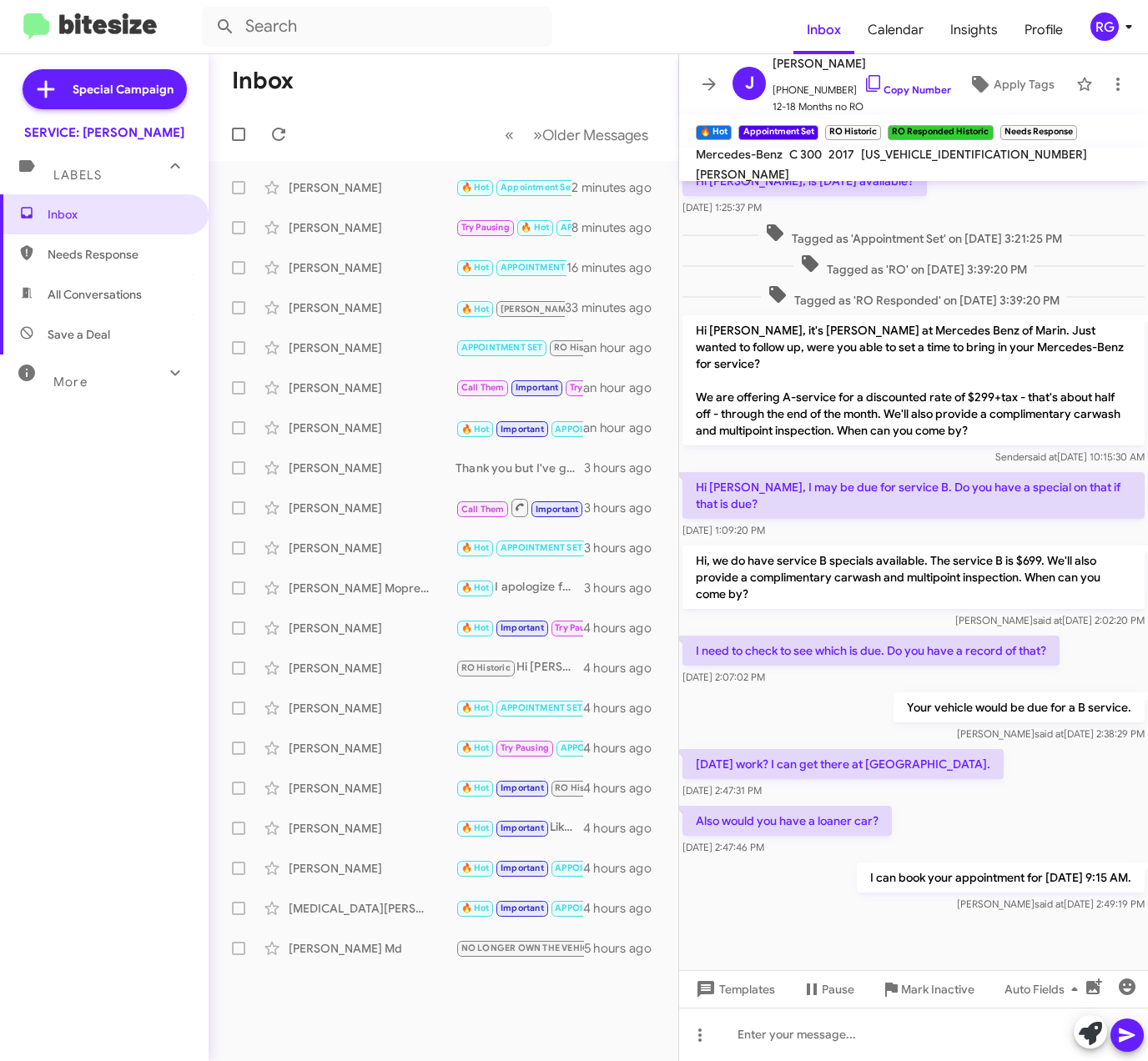
drag, startPoint x: 884, startPoint y: 163, endPoint x: 885, endPoint y: 151, distance: 12.0
click at [885, 151] on mat-toolbar "Mercedes-Benz C 300 2017 WDDWJ4JB6HF341075 MICK PALERMO" at bounding box center [914, 165] width 470 height 34
click at [885, 157] on span "WDDWJ4JB6HF341075" at bounding box center [974, 154] width 226 height 15
drag, startPoint x: 808, startPoint y: 882, endPoint x: 845, endPoint y: 874, distance: 37.9
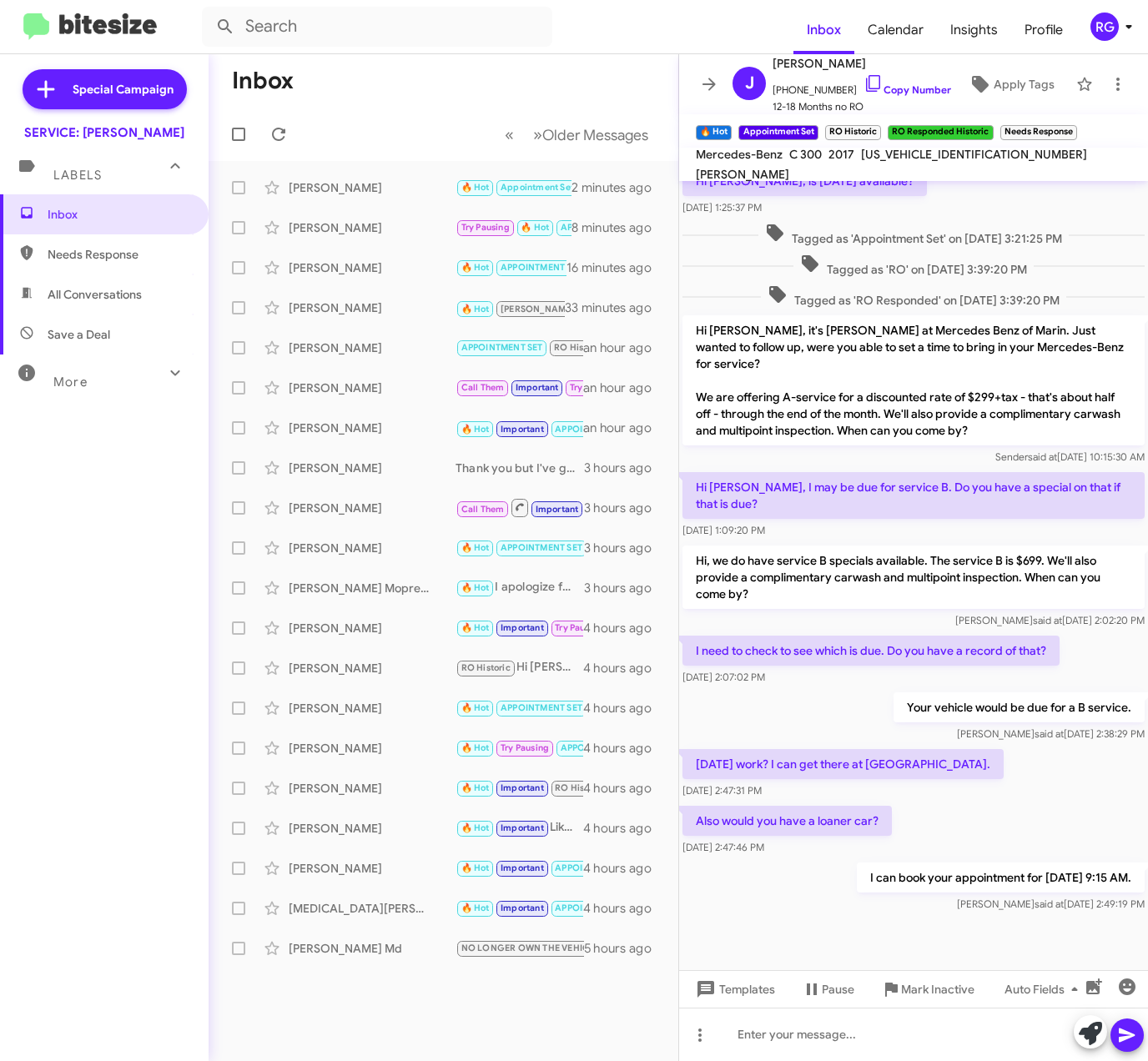
click at [858, 882] on p "I can book your appointment for August 27th at 9:15 AM." at bounding box center [1001, 878] width 287 height 30
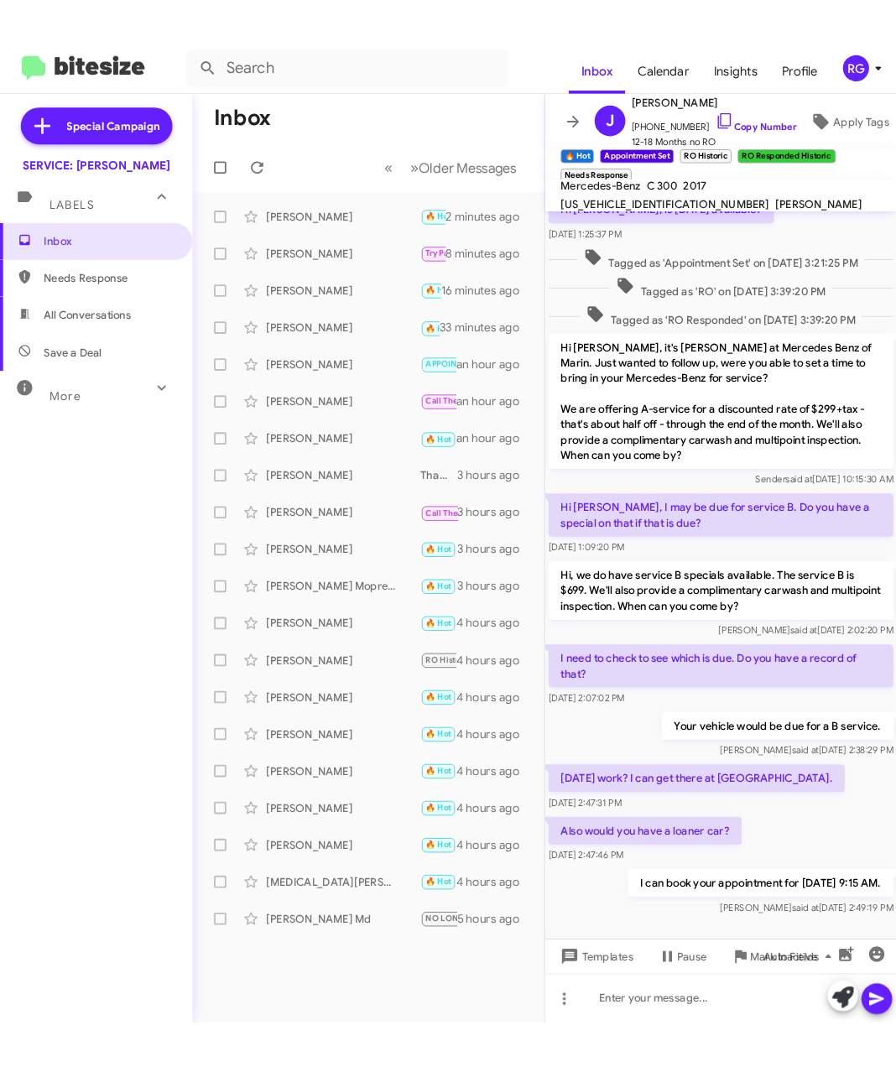
scroll to position [211, 0]
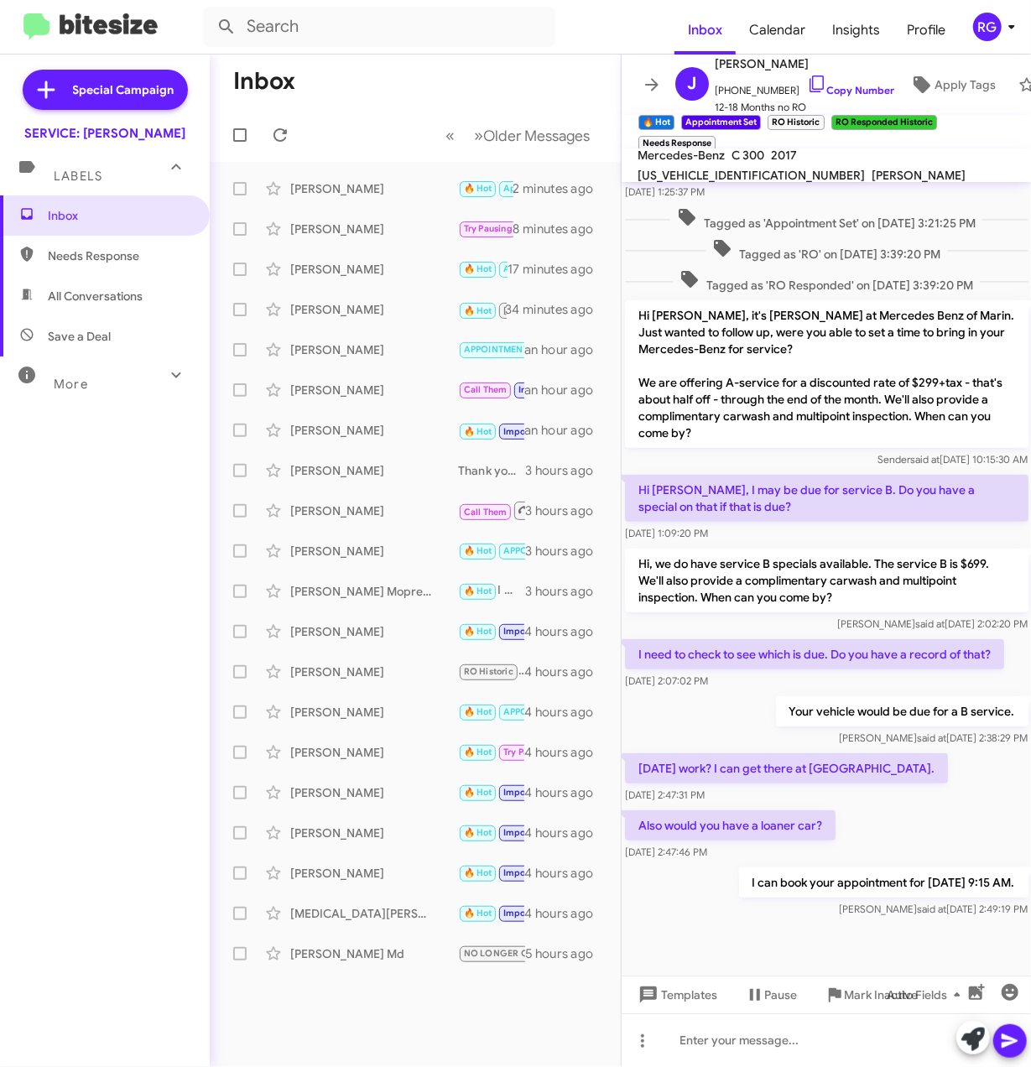
click at [807, 784] on p "August 27th work? I can get there at 915am." at bounding box center [786, 768] width 323 height 30
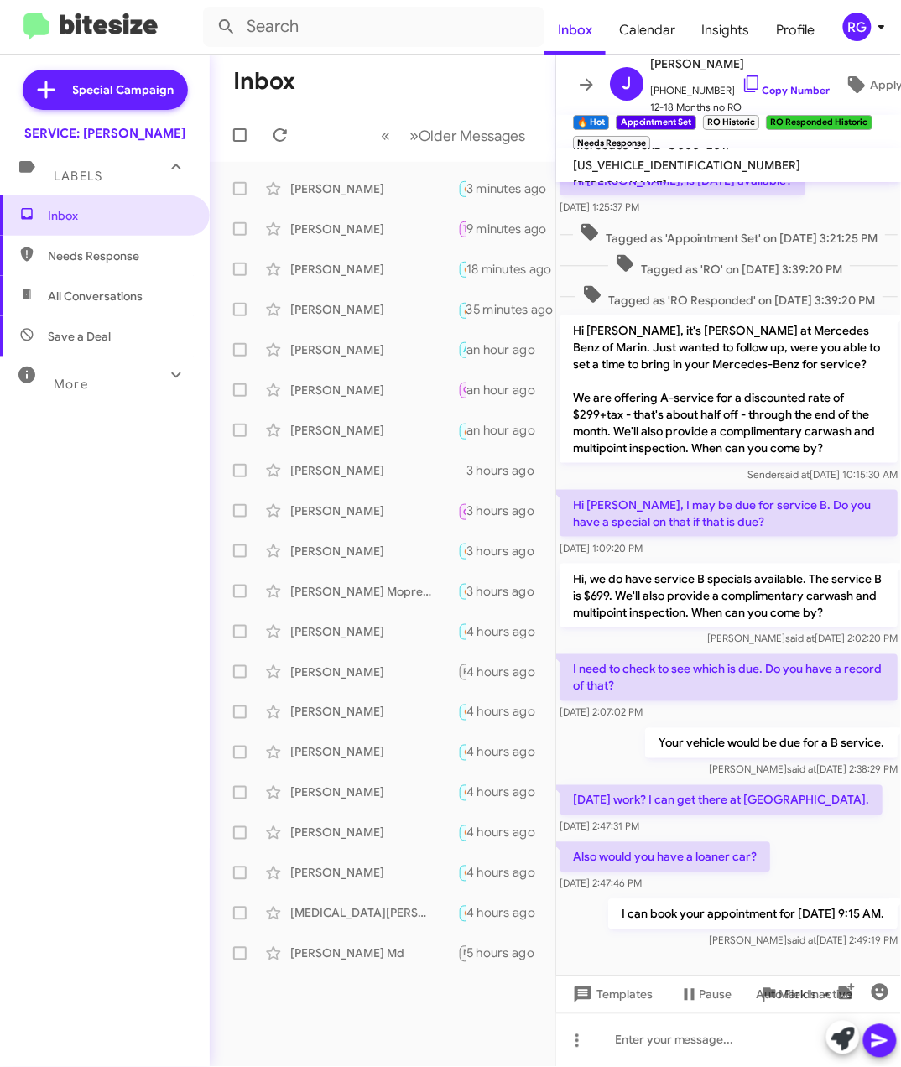
scroll to position [346, 0]
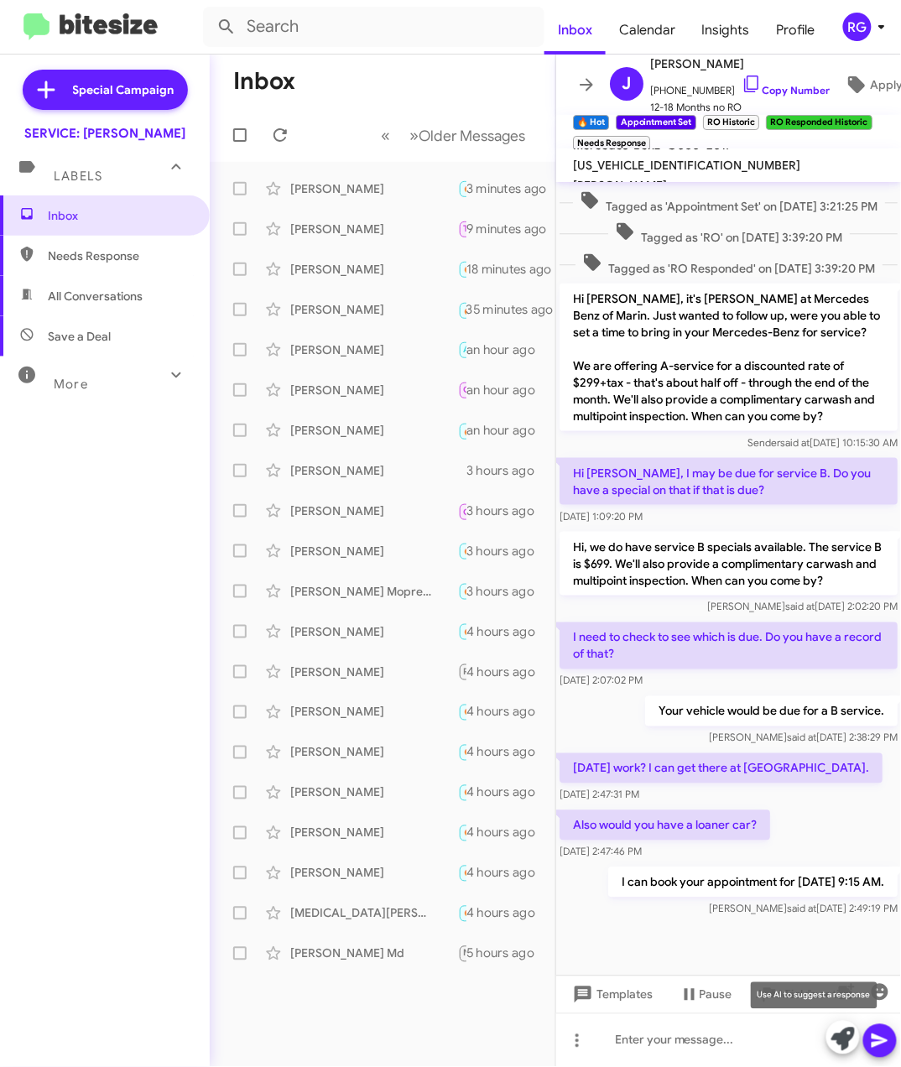
click at [839, 1034] on icon at bounding box center [842, 1039] width 23 height 23
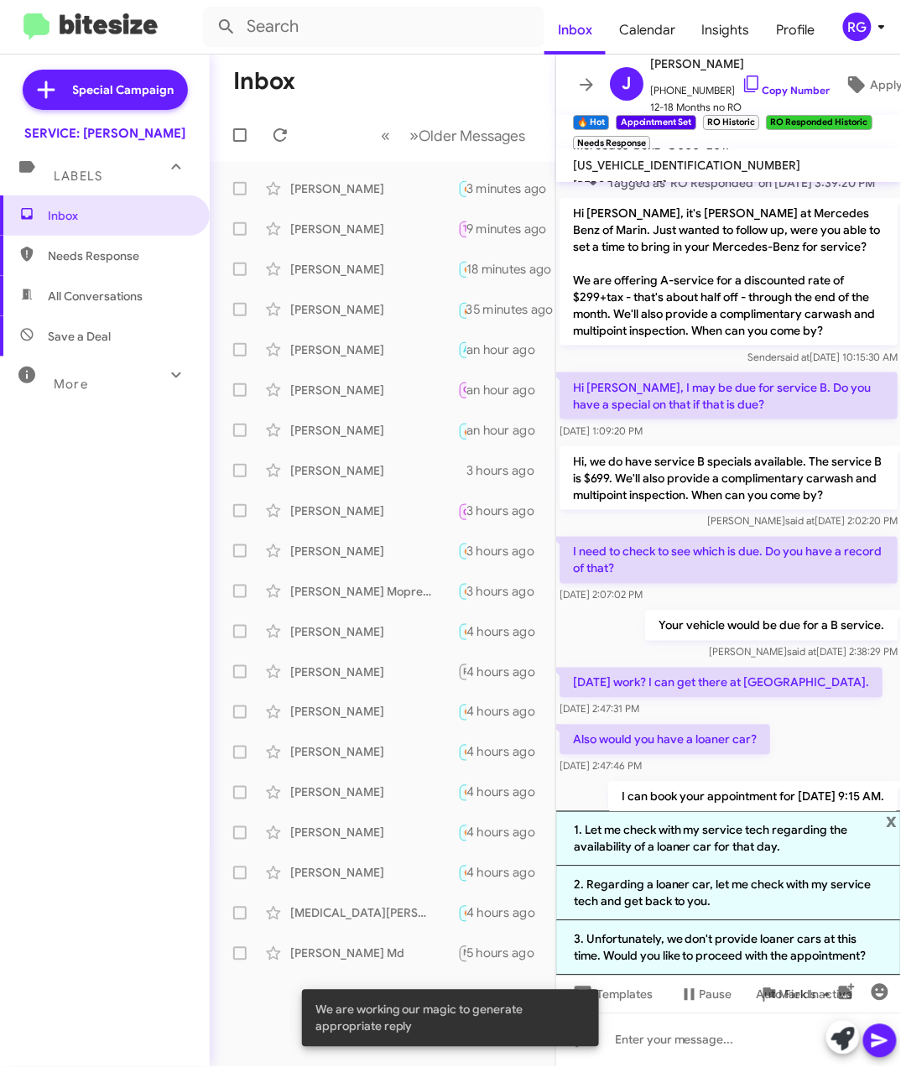
click at [745, 916] on li "2. Regarding a loaner car, let me check with my service tech and get back to yo…" at bounding box center [728, 894] width 345 height 55
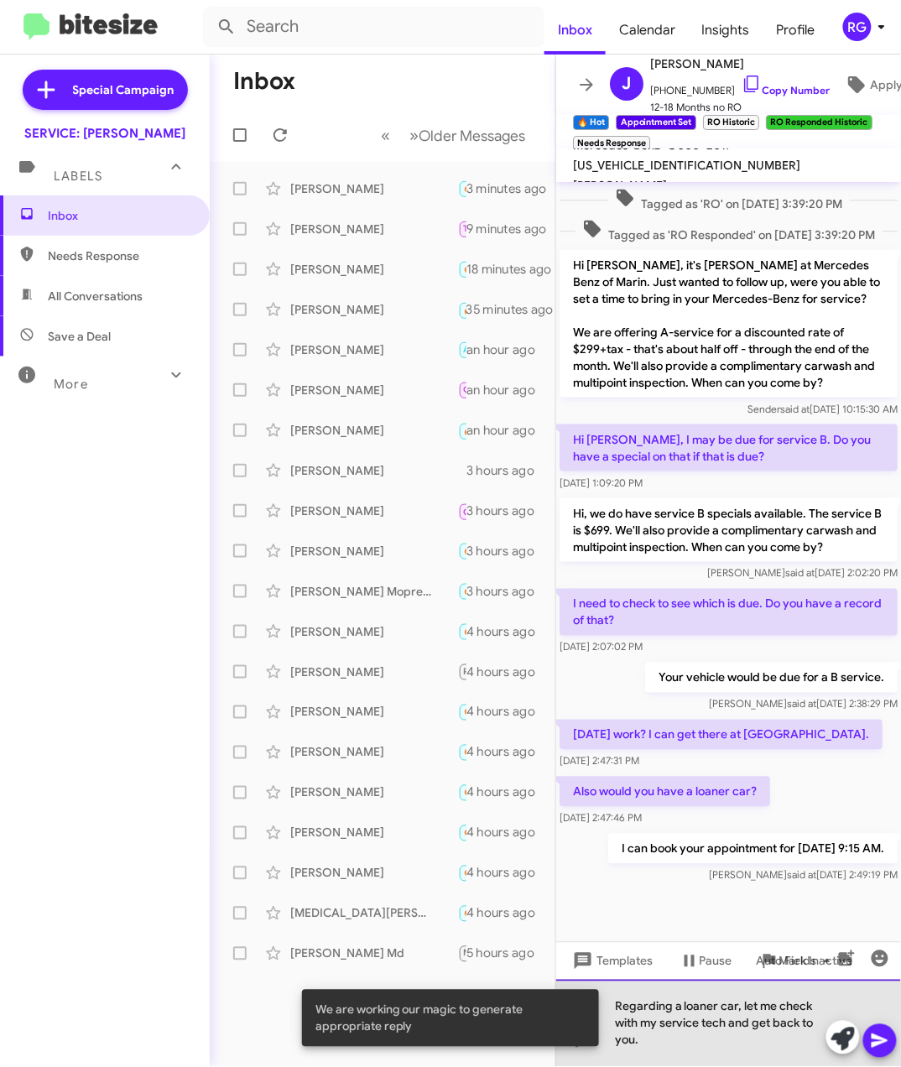
drag, startPoint x: 727, startPoint y: 1045, endPoint x: 793, endPoint y: 1035, distance: 67.0
click at [745, 1012] on div "Regarding a loaner car, let me check with my service tech and get back to you." at bounding box center [728, 1023] width 345 height 87
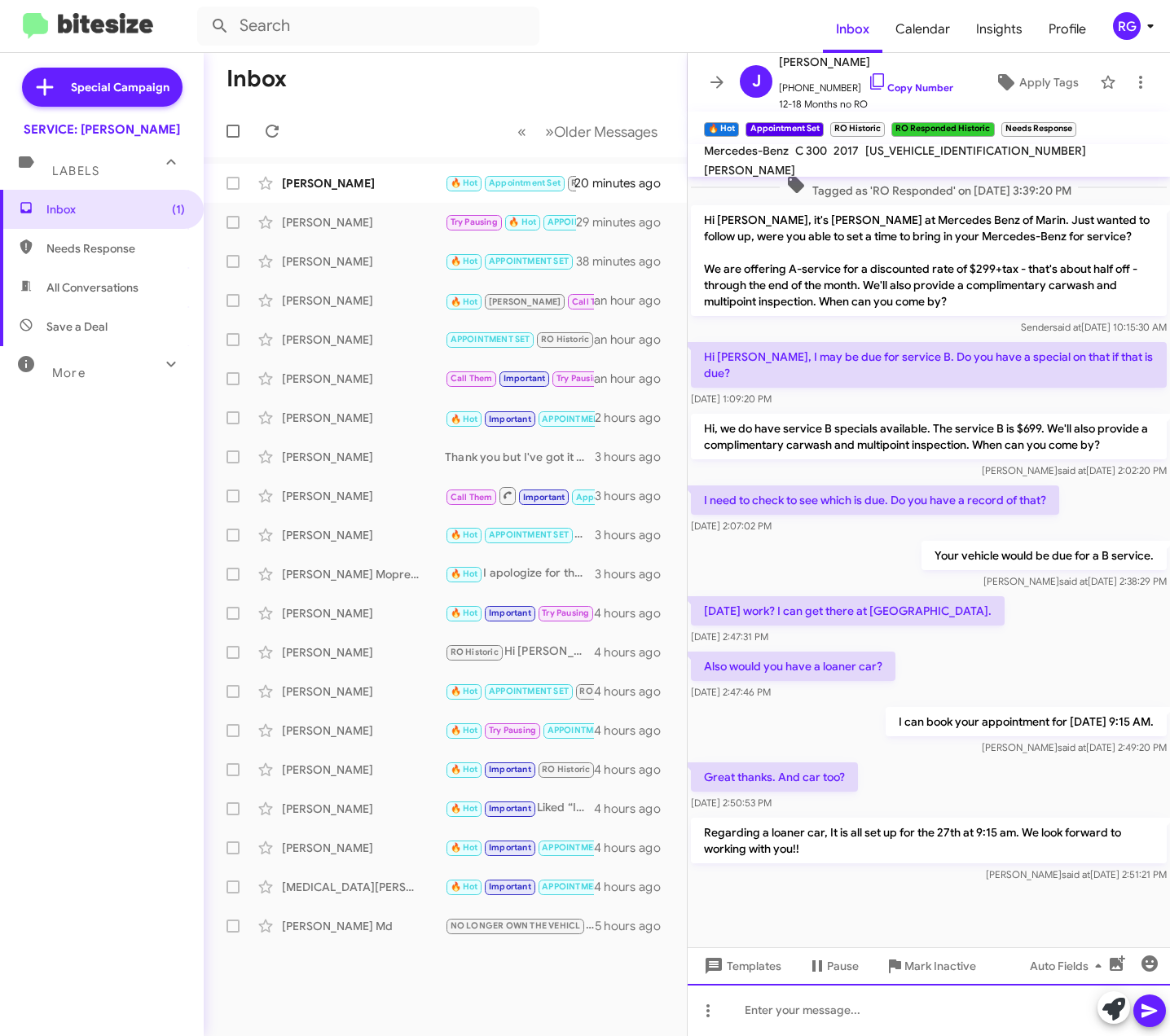
scroll to position [275, 0]
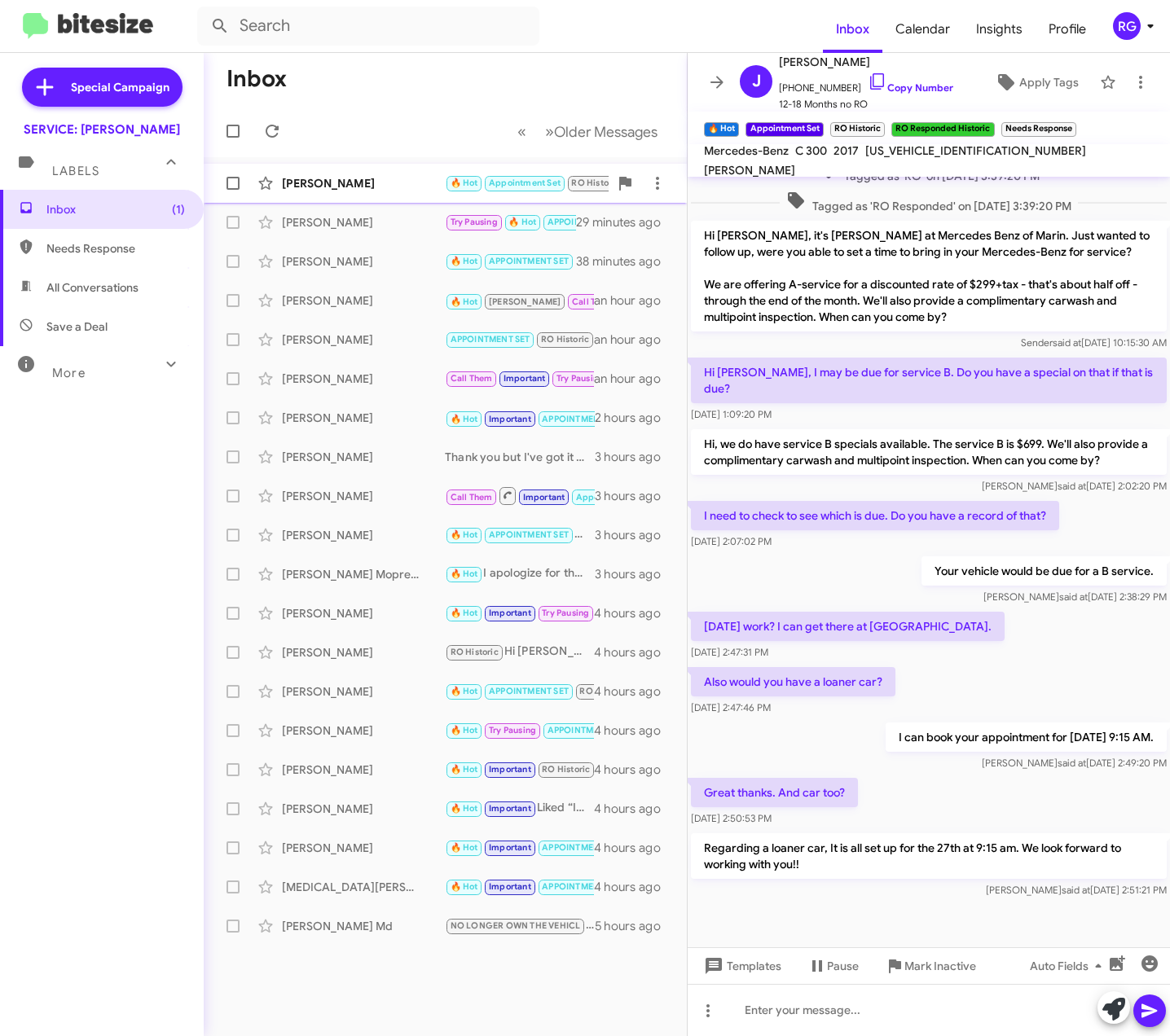
click at [343, 192] on div "Johann Koehne 🔥 Hot Appointment Set RO Historic RO Responded Historic Needs Res…" at bounding box center [445, 184] width 457 height 33
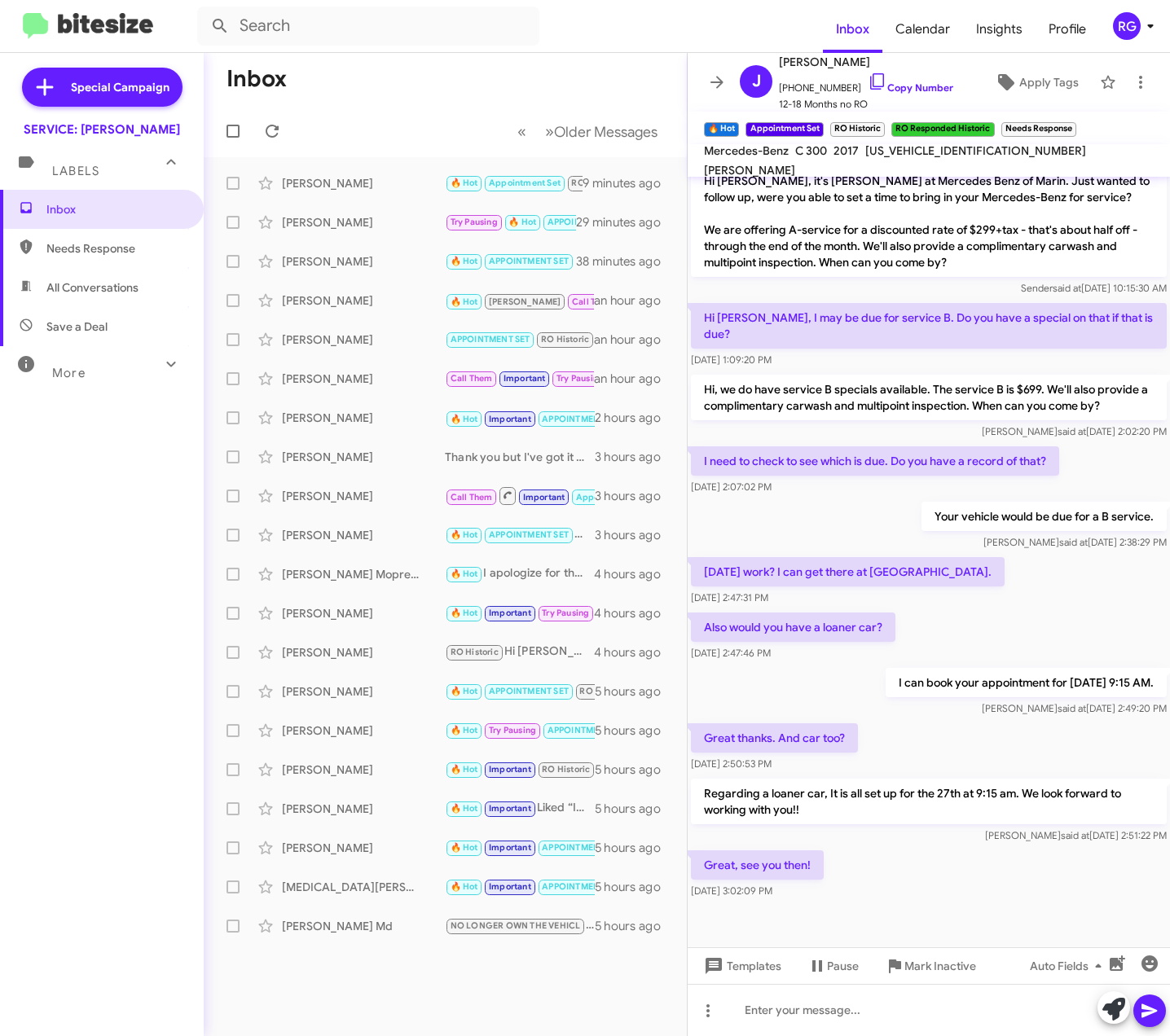
scroll to position [334, 0]
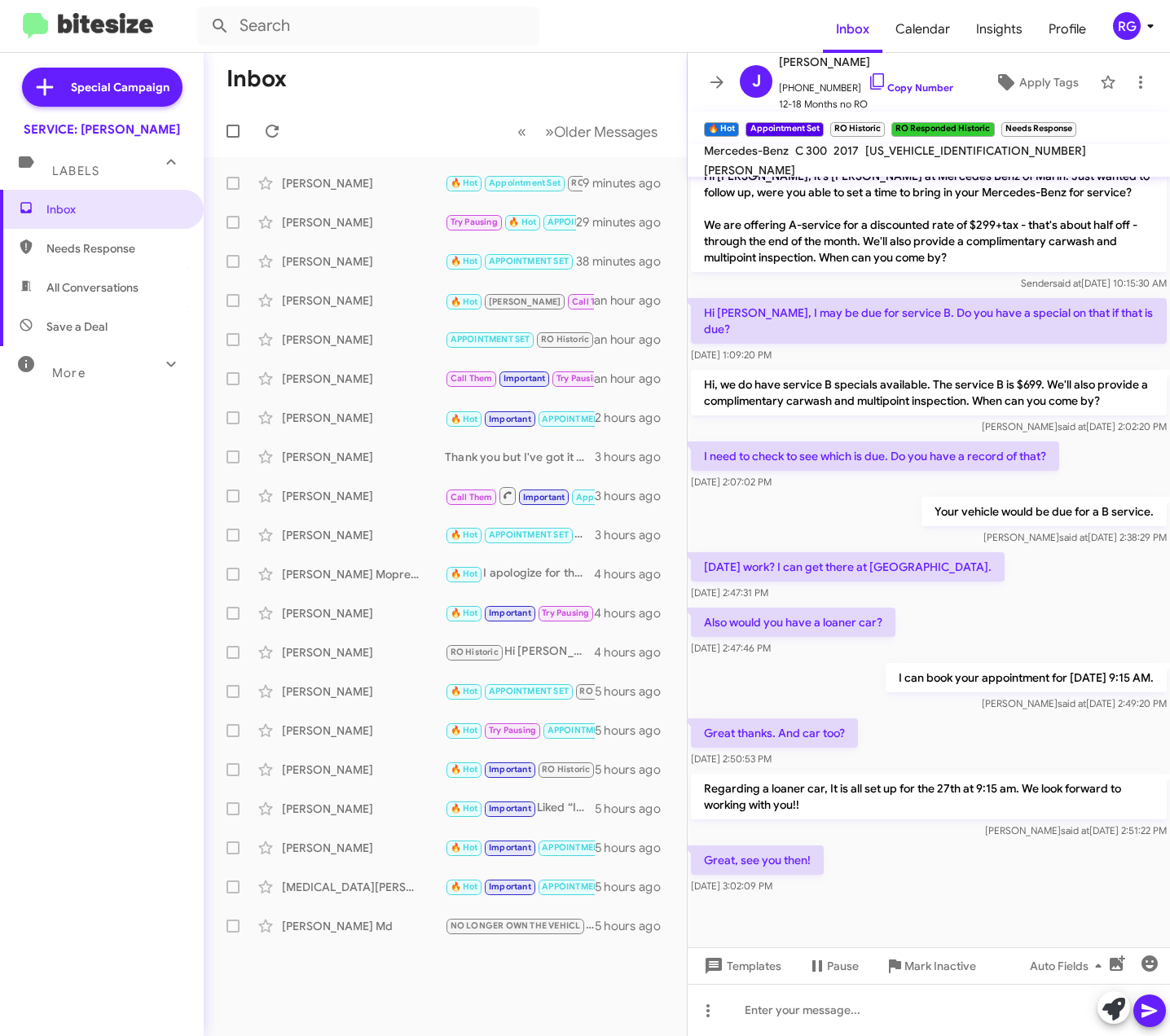
click at [904, 153] on span "WDDWJ4JB6HF341075" at bounding box center [975, 150] width 220 height 15
copy span "WDDWJ4JB6HF341075"
